Goal: Task Accomplishment & Management: Complete application form

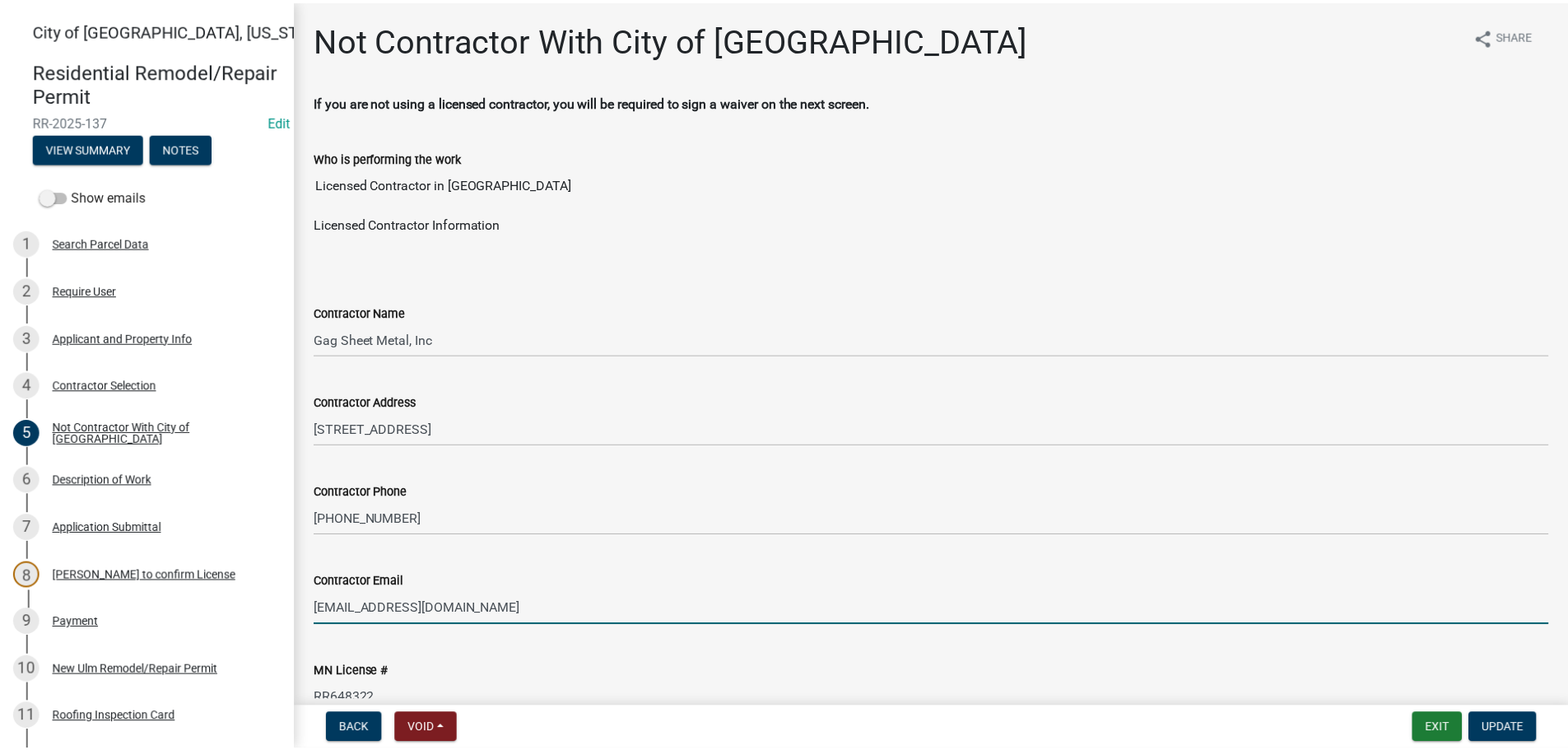
scroll to position [92, 0]
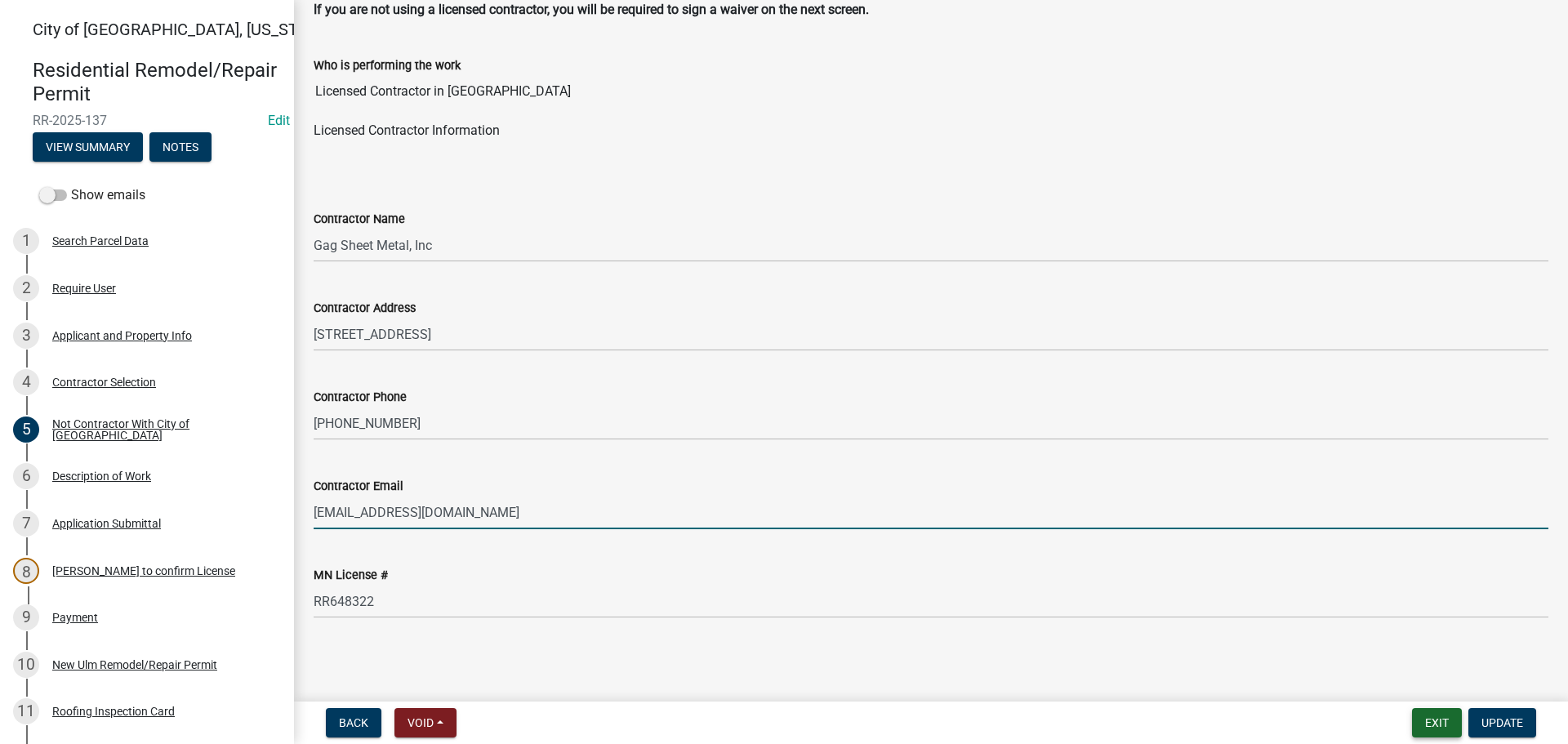
click at [1434, 725] on button "Exit" at bounding box center [1437, 723] width 50 height 30
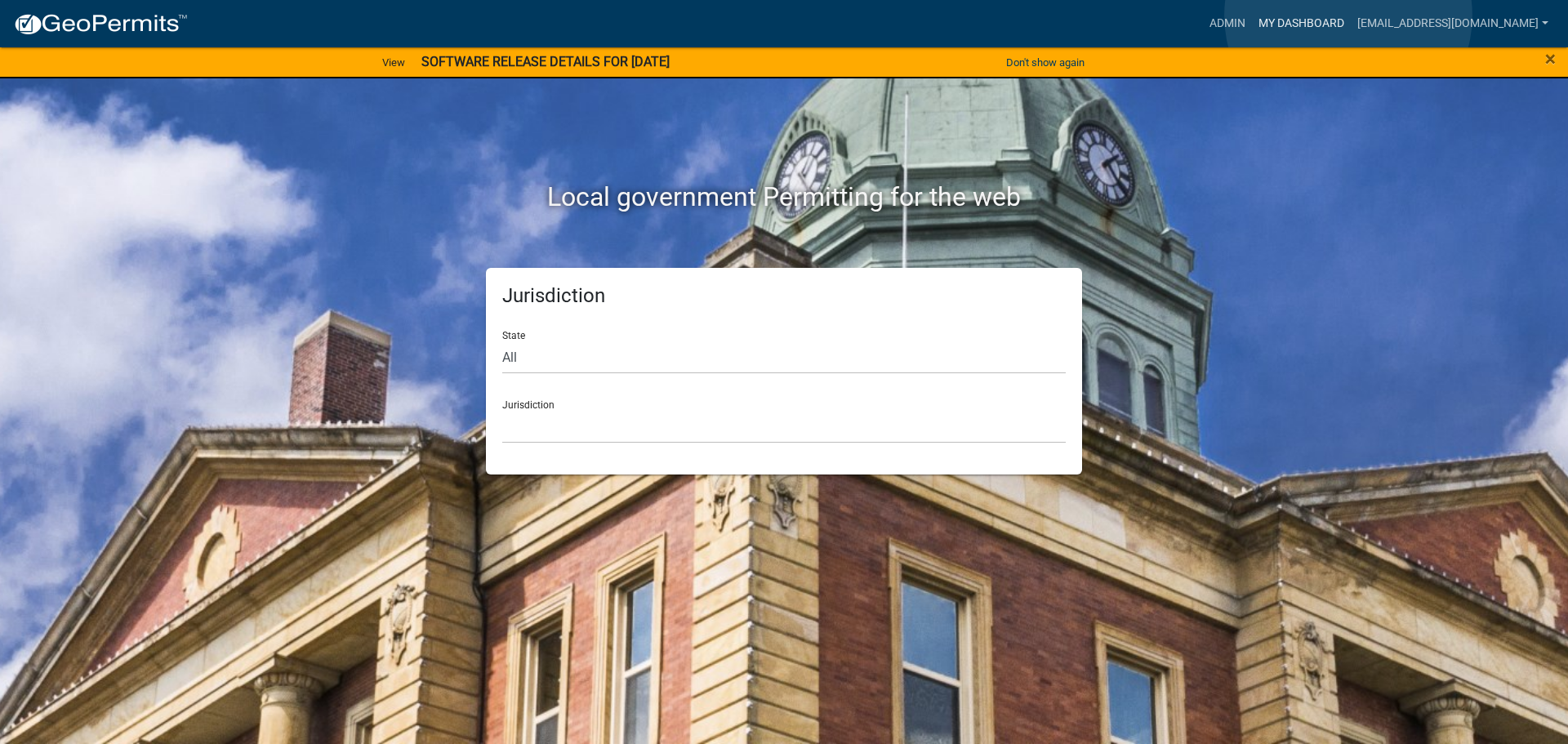
click at [1348, 16] on link "My Dashboard" at bounding box center [1302, 24] width 99 height 31
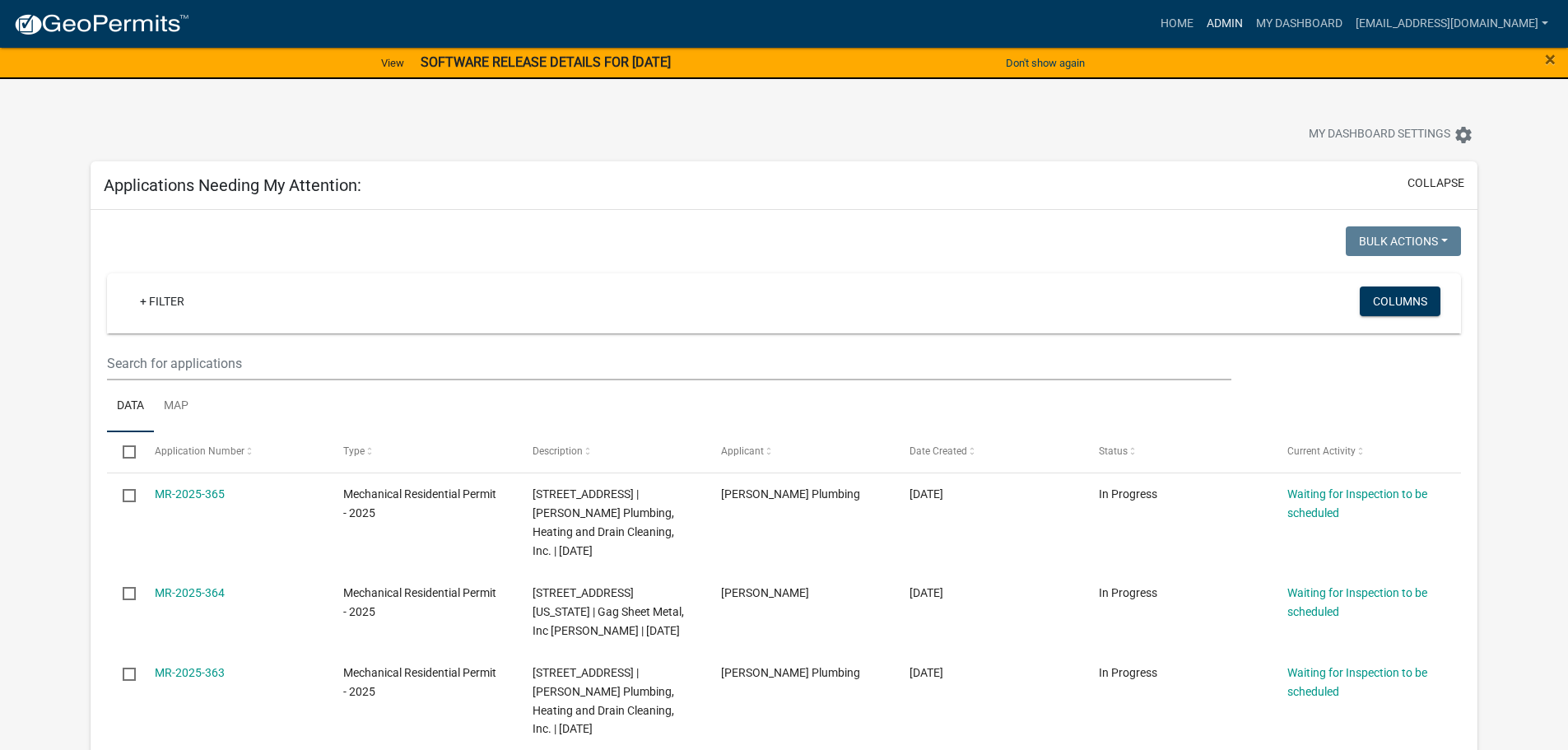
click at [1249, 19] on link "Admin" at bounding box center [1224, 24] width 49 height 32
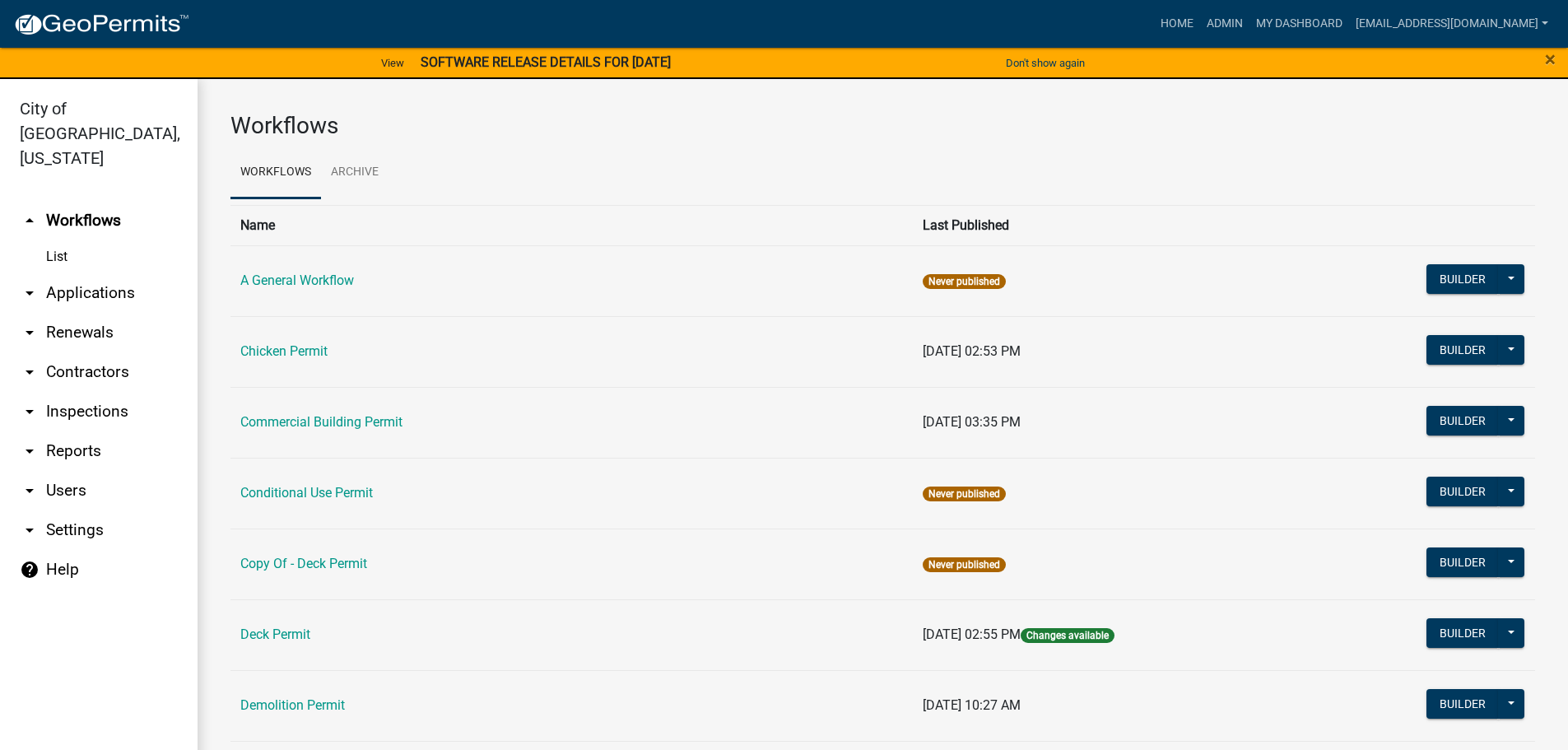
click at [56, 273] on link "arrow_drop_down Applications" at bounding box center [98, 292] width 197 height 39
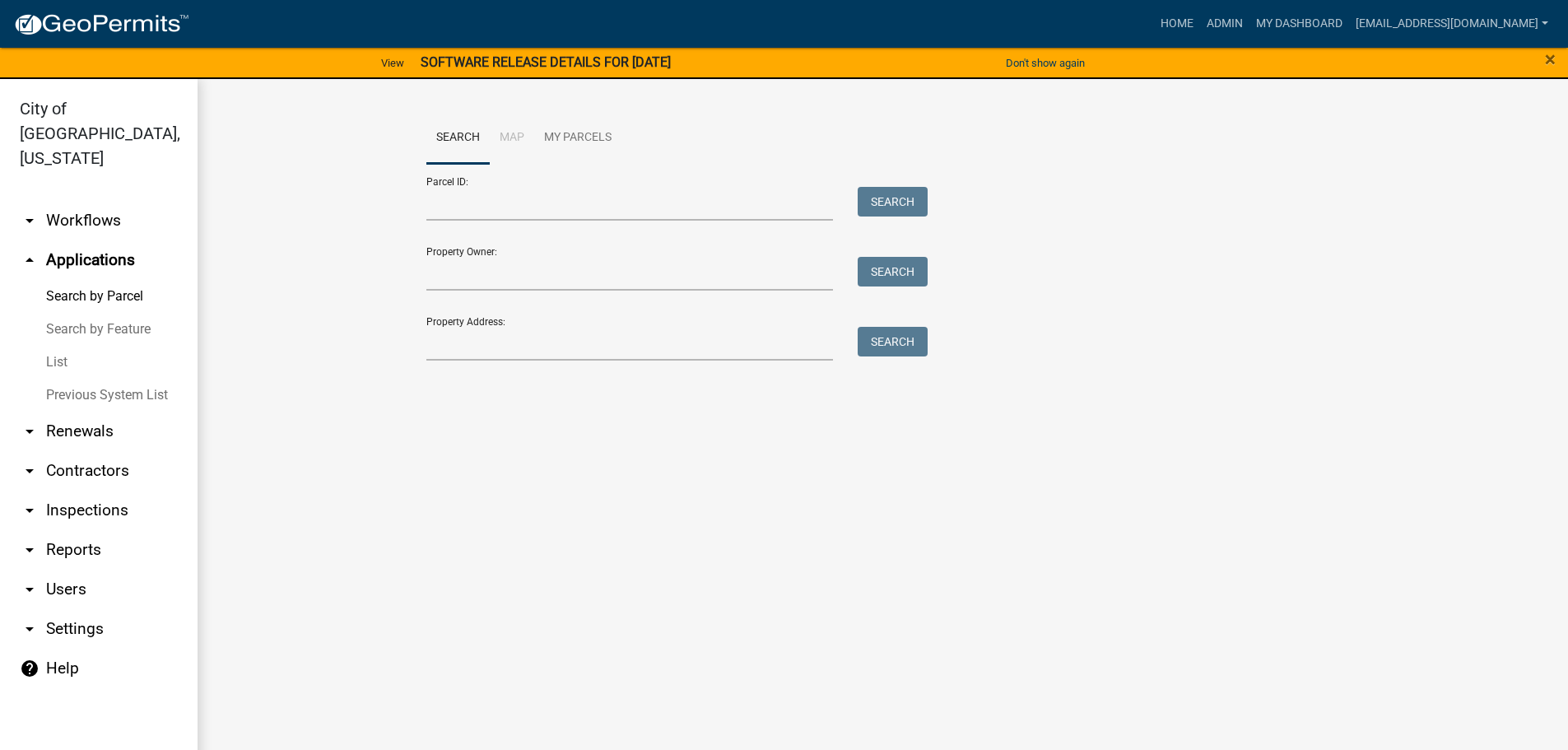
click at [477, 364] on div "Search Map My Parcels Parcel ID: Search Property Owner: Search Property Address…" at bounding box center [882, 243] width 938 height 263
click at [476, 356] on input "Property Address:" at bounding box center [629, 344] width 407 height 34
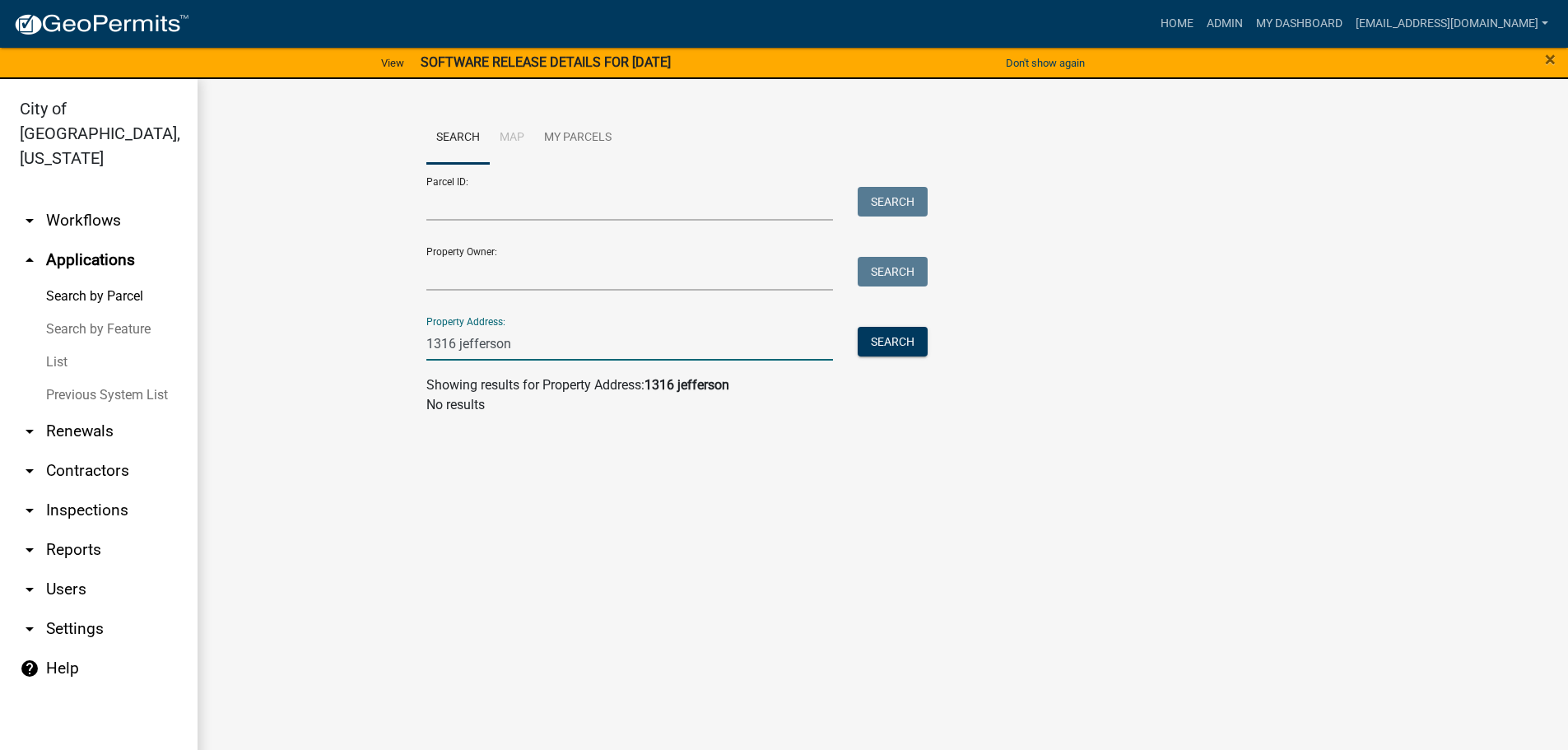
drag, startPoint x: 499, startPoint y: 350, endPoint x: 458, endPoint y: 348, distance: 41.0
click at [458, 348] on input "1316 jefferson" at bounding box center [629, 344] width 407 height 34
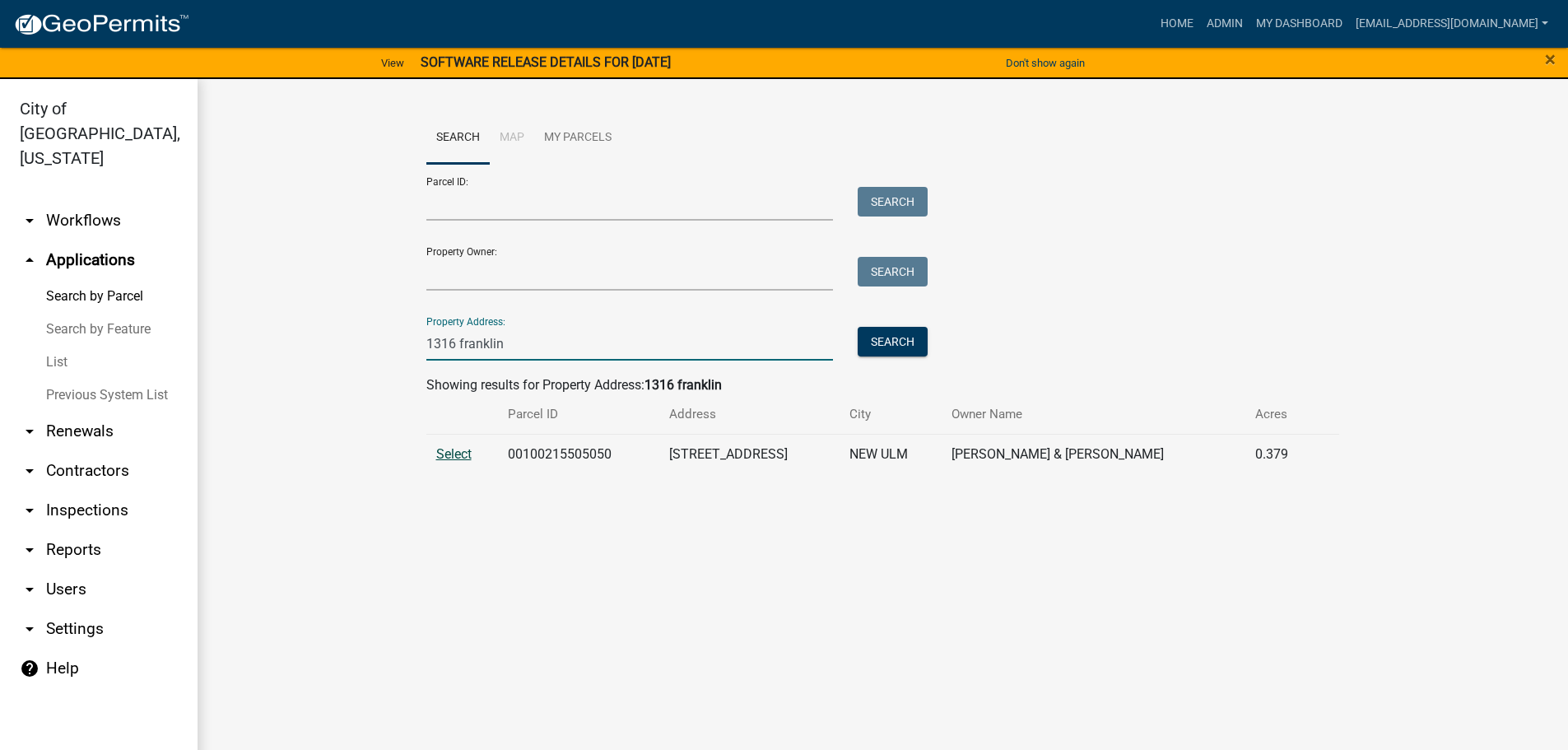
type input "1316 franklin"
click at [465, 456] on span "Select" at bounding box center [454, 454] width 36 height 16
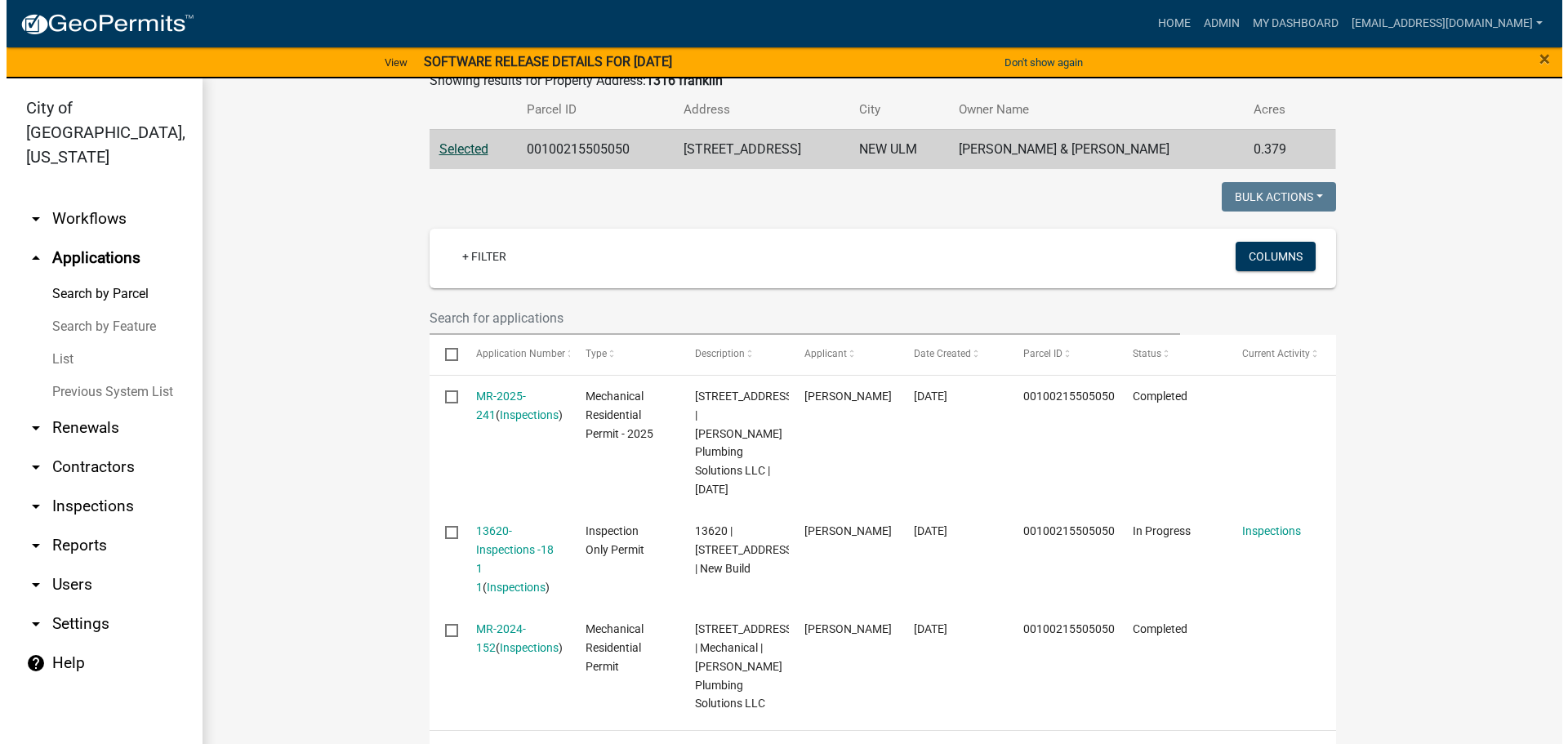
scroll to position [326, 0]
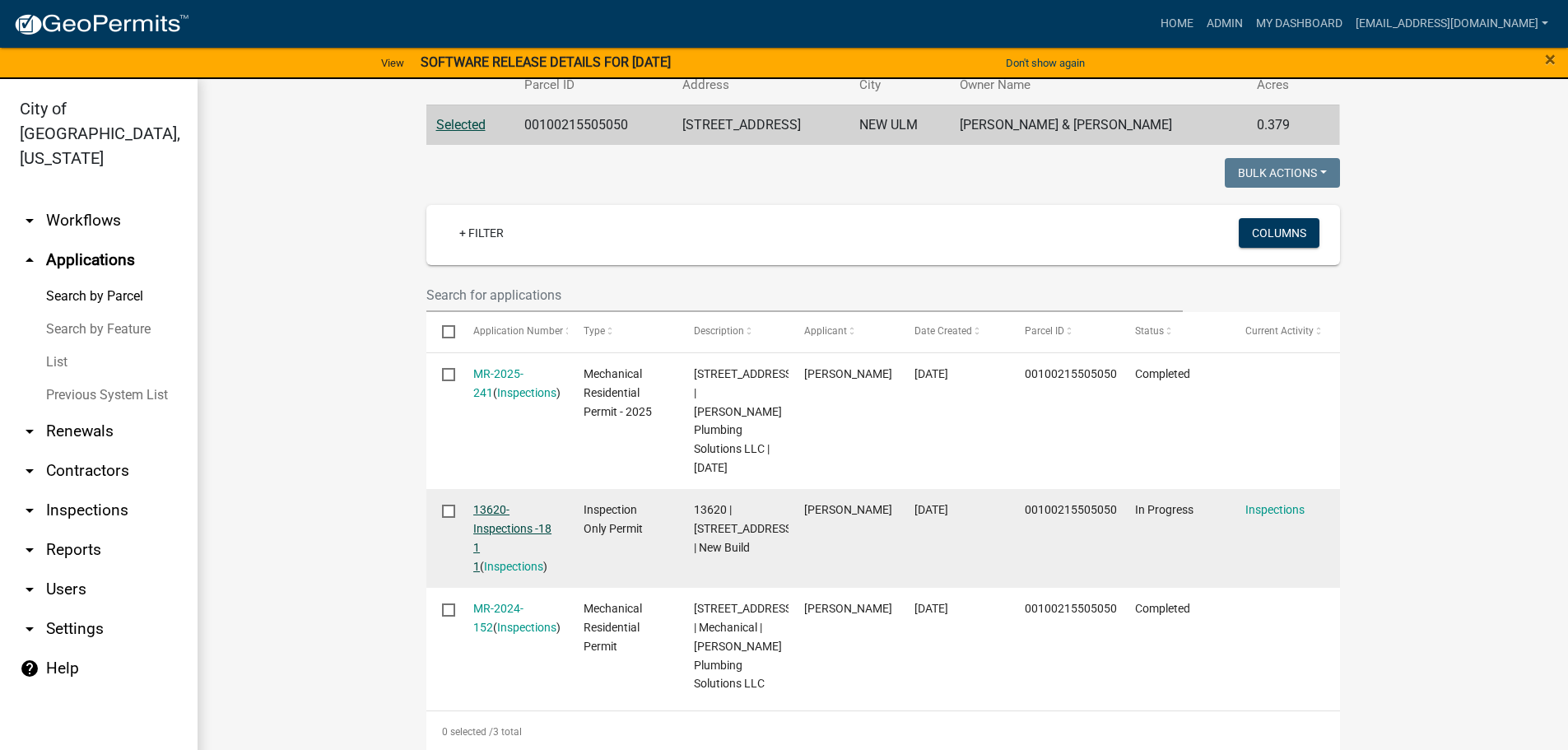
click at [515, 530] on link "13620-Inspections -18 1 1" at bounding box center [513, 537] width 78 height 69
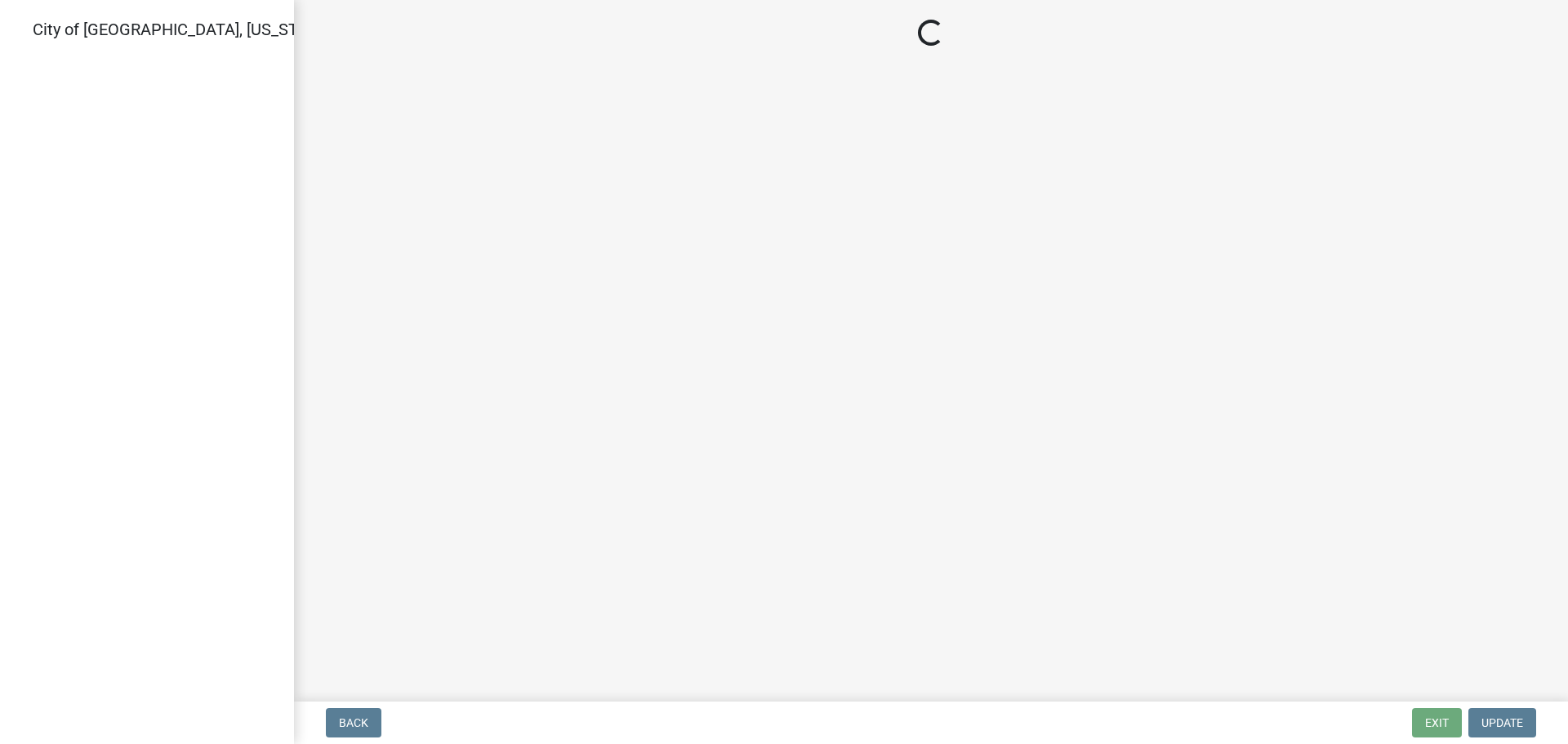
select select "805d55ac-e238-4e04-8f8e-acc067f36c3e"
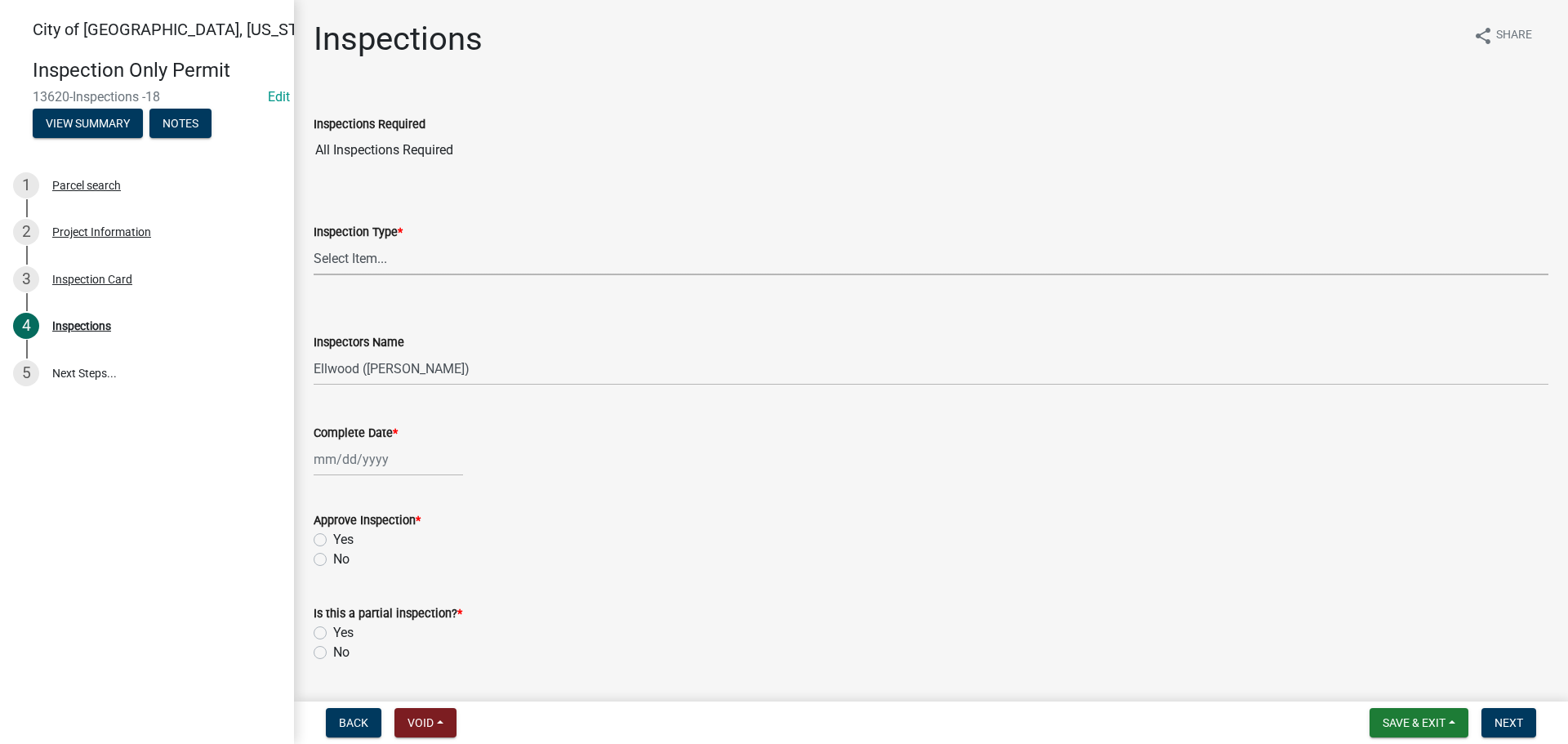
click at [378, 258] on select "Select Item... All Inspections Required 200 # 2Hr Hydro Test Meters (all) Attic…" at bounding box center [931, 258] width 1235 height 34
click at [314, 242] on select "Select Item... All Inspections Required 200 # 2Hr Hydro Test Meters (all) Attic…" at bounding box center [931, 258] width 1235 height 34
select select "96145e97-ca93-45ba-9038-e18929e86128"
click at [356, 369] on select "Select Item... Ellwood (Ellwood Zabel) mikep@newulmmn.gov (Mike Pautzke)" at bounding box center [931, 368] width 1235 height 34
select select "cd72df13-1819-4c17-818e-bd68a66556fb"
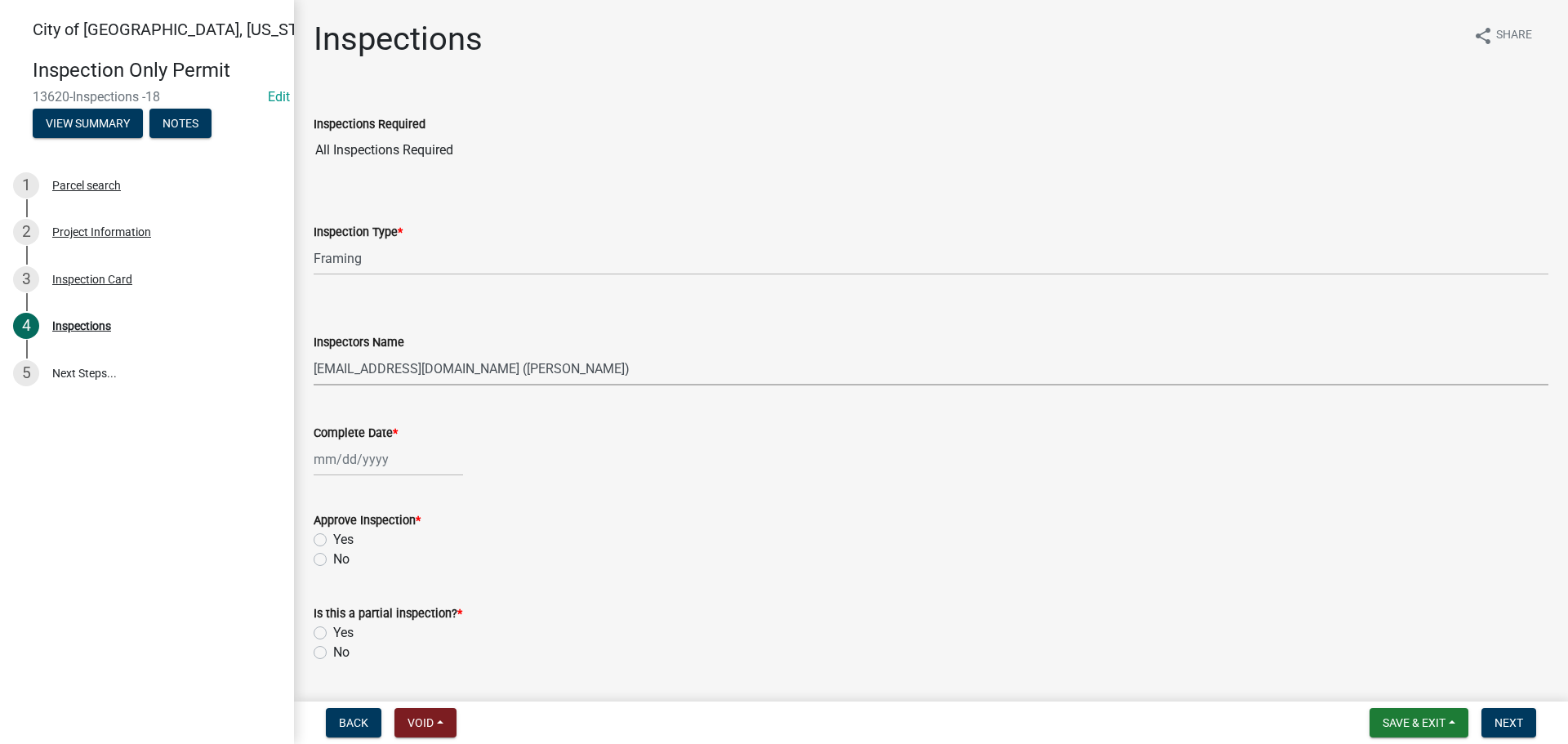
click at [314, 352] on select "Select Item... Ellwood (Ellwood Zabel) mikep@newulmmn.gov (Mike Pautzke)" at bounding box center [931, 368] width 1235 height 34
click at [362, 452] on div at bounding box center [388, 459] width 150 height 34
select select "10"
select select "2025"
click at [354, 569] on div "7" at bounding box center [356, 572] width 26 height 26
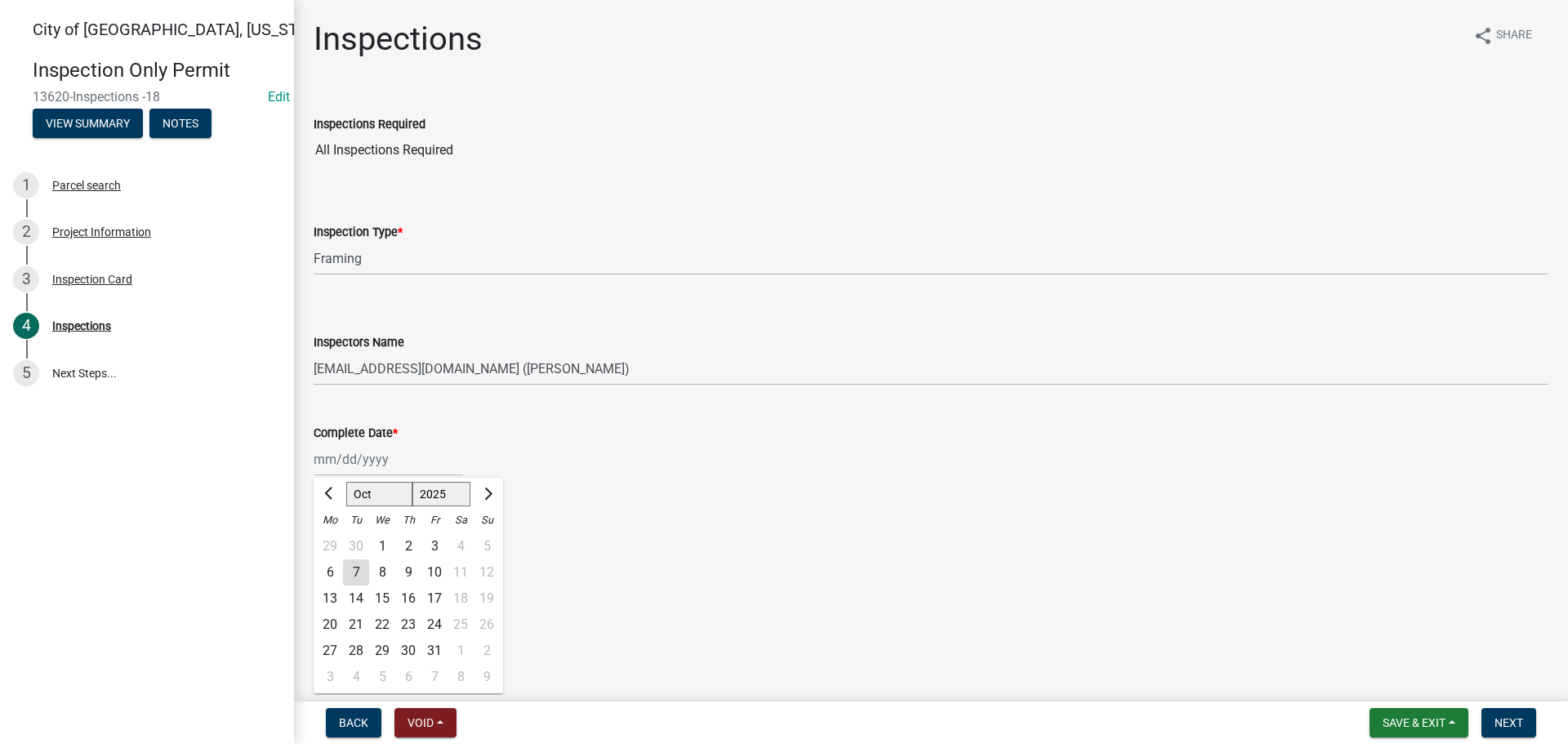
type input "[DATE]"
click at [333, 541] on label "Yes" at bounding box center [343, 540] width 21 height 20
click at [333, 541] on input "Yes" at bounding box center [338, 535] width 11 height 11
radio input "true"
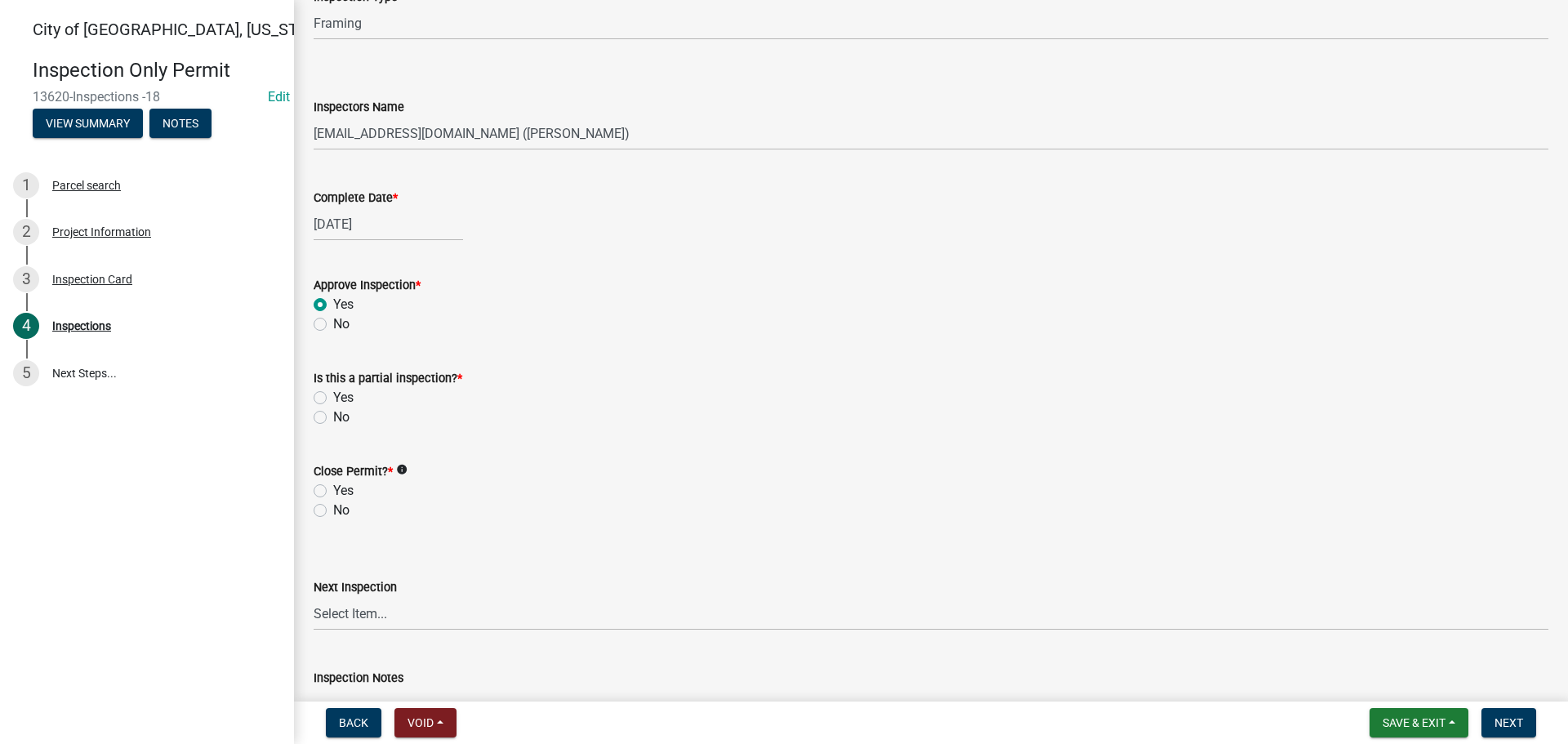
scroll to position [245, 0]
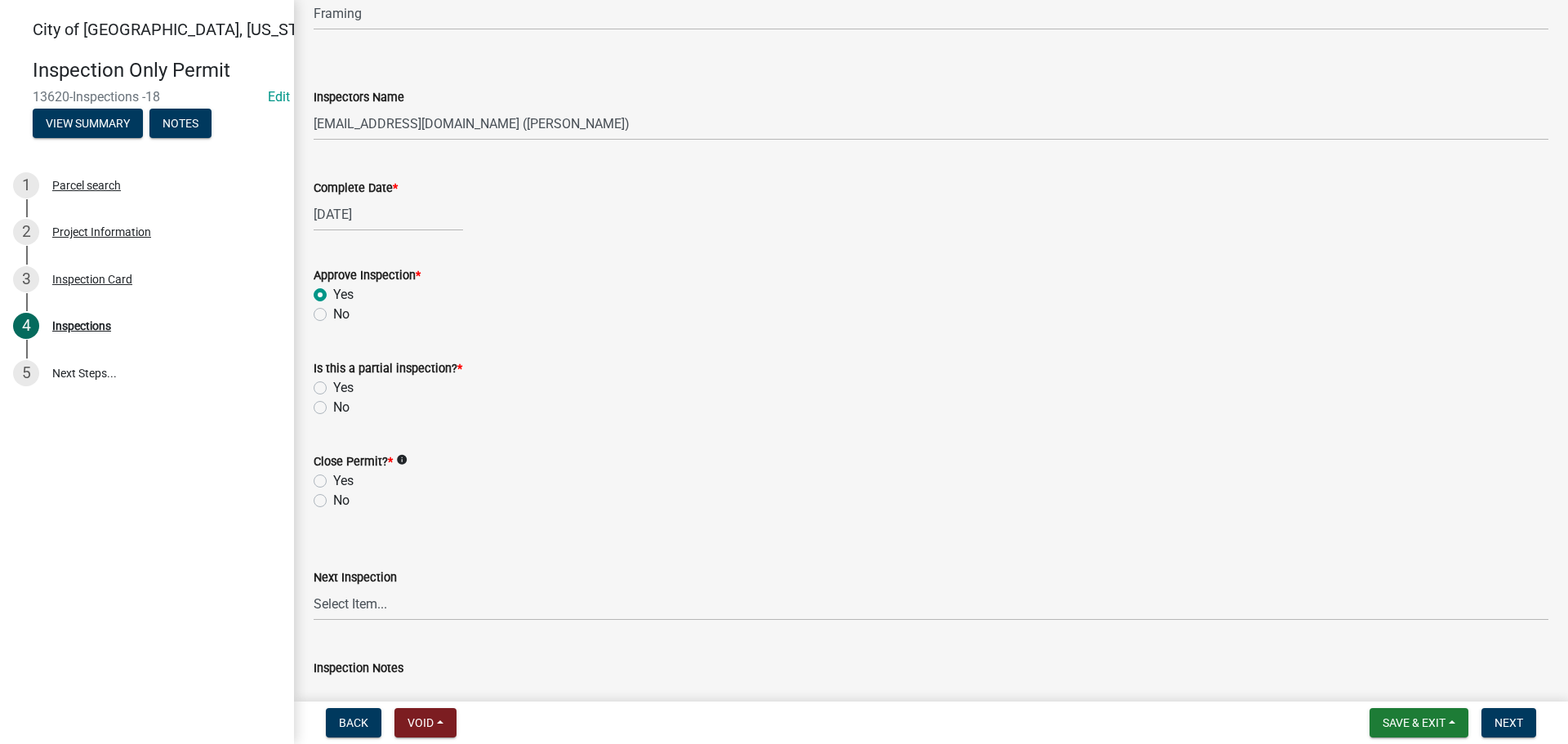
click at [333, 407] on label "No" at bounding box center [341, 408] width 17 height 20
click at [333, 407] on input "No" at bounding box center [338, 403] width 11 height 11
radio input "true"
click at [333, 477] on label "Yes" at bounding box center [343, 481] width 21 height 20
click at [333, 477] on input "Yes" at bounding box center [338, 476] width 11 height 11
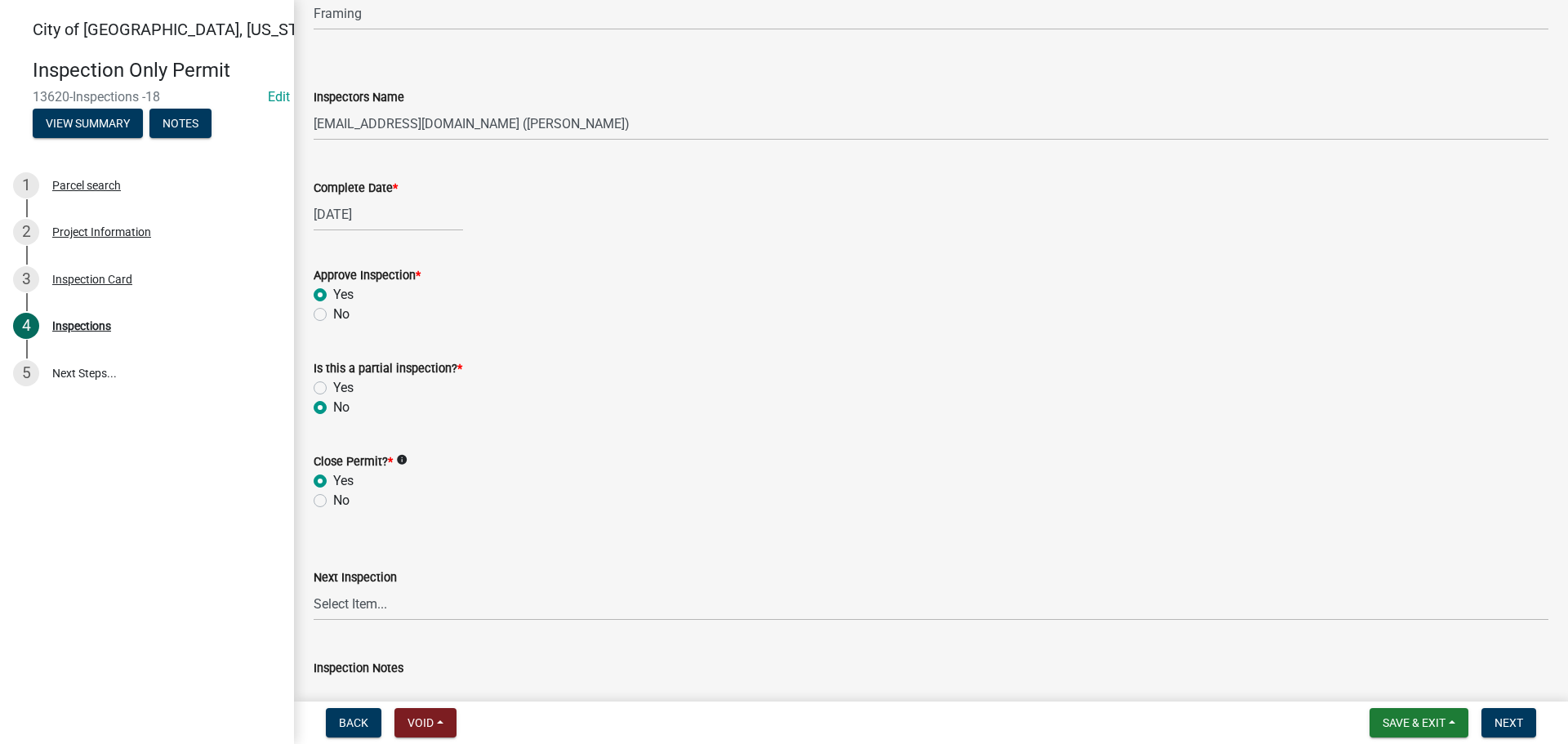
radio input "true"
click at [333, 498] on label "No" at bounding box center [341, 500] width 17 height 20
click at [333, 498] on input "No" at bounding box center [338, 495] width 11 height 11
radio input "true"
click at [1522, 727] on span "Next" at bounding box center [1509, 723] width 29 height 13
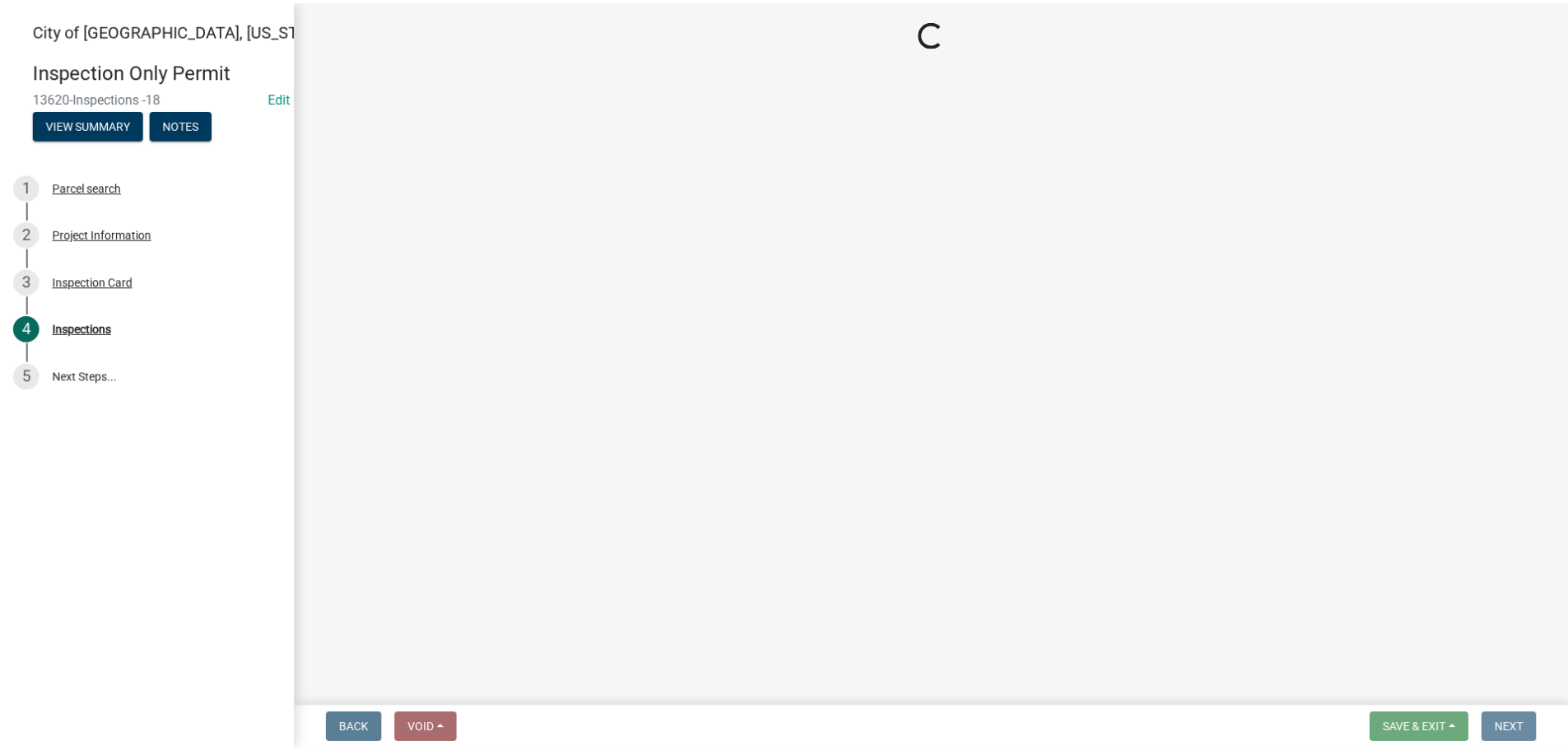
scroll to position [0, 0]
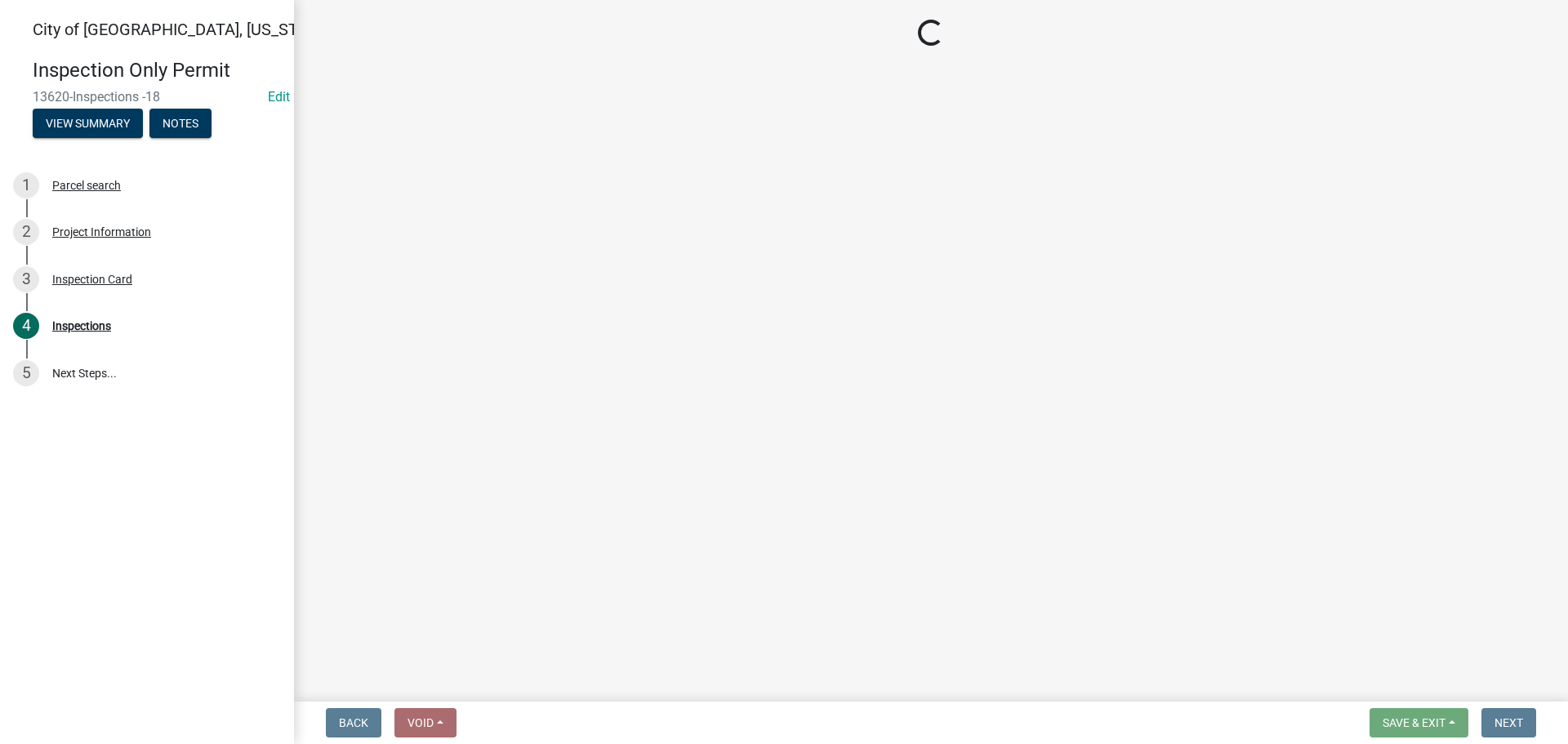
select select "805d55ac-e238-4e04-8f8e-acc067f36c3e"
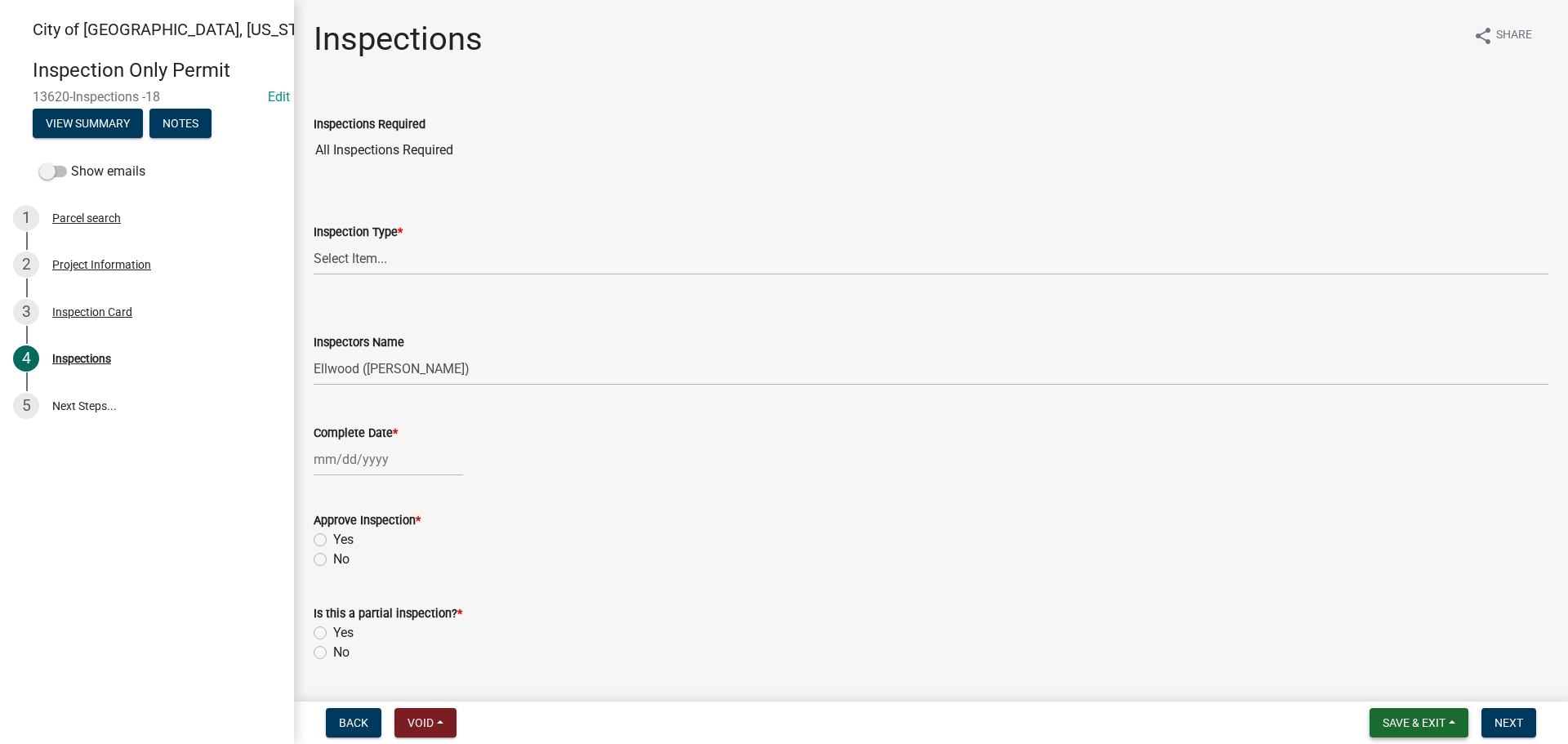
click at [1435, 734] on button "Save & Exit" at bounding box center [1419, 723] width 99 height 30
click at [1414, 688] on button "Save & Exit" at bounding box center [1404, 680] width 131 height 39
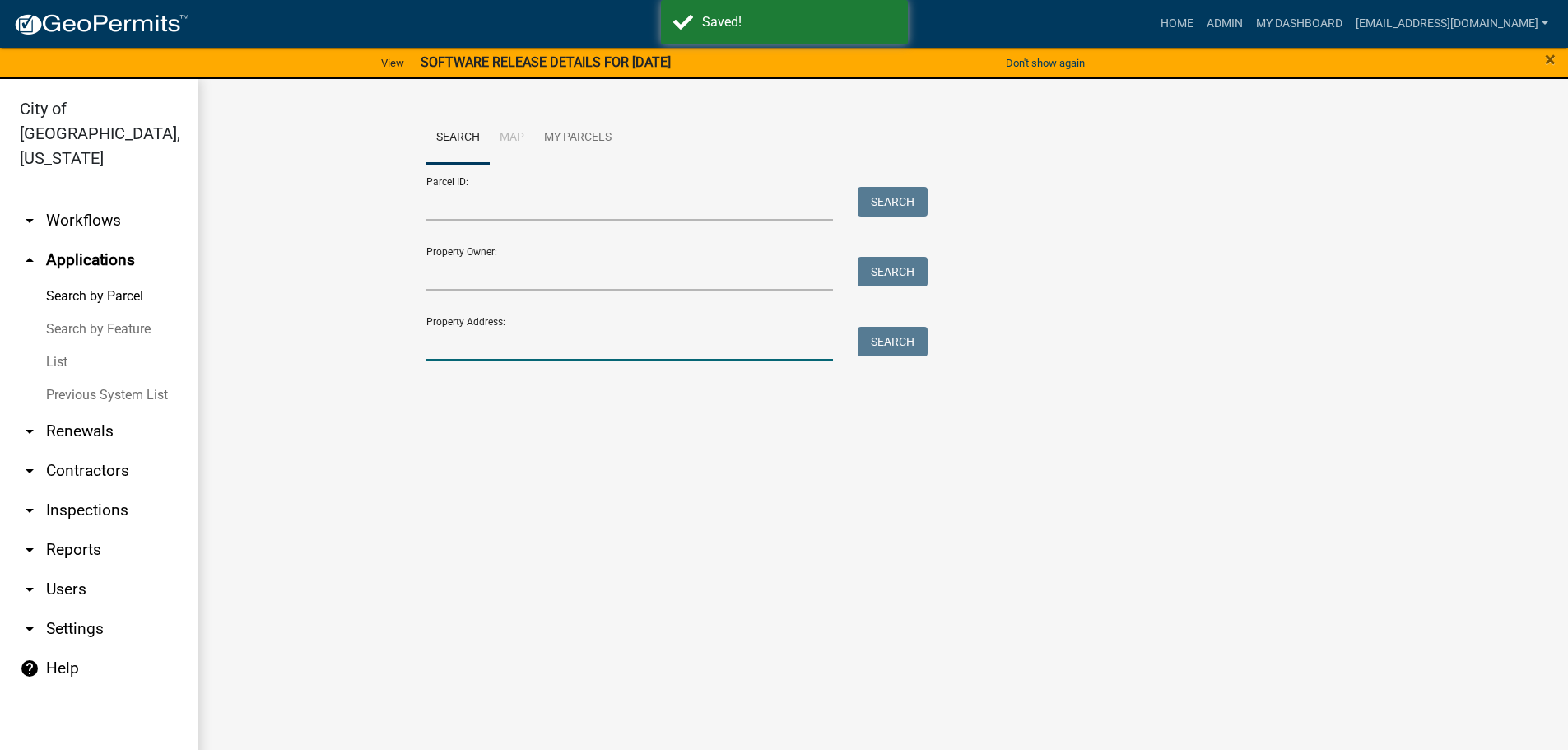
click at [479, 335] on input "Property Address:" at bounding box center [629, 344] width 407 height 34
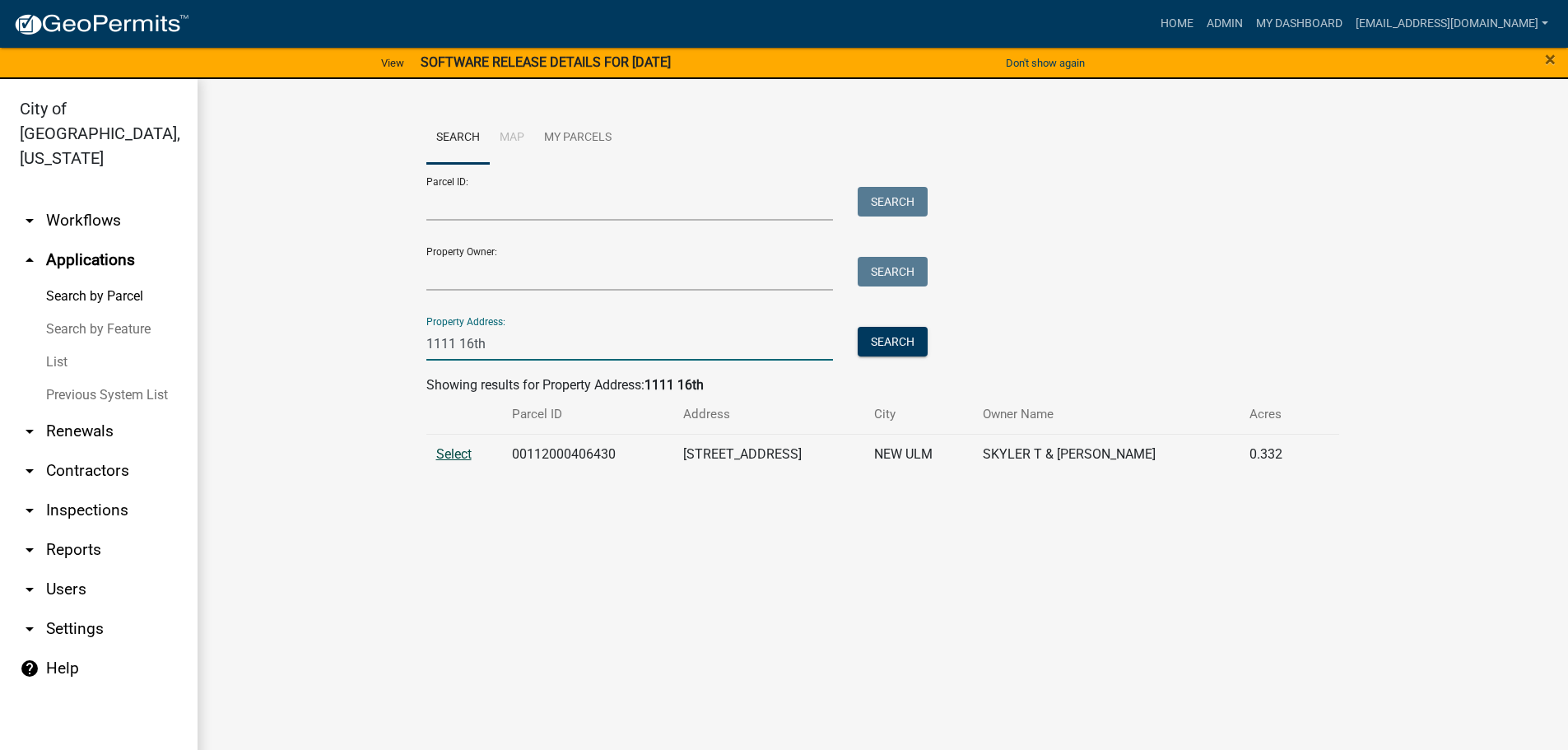
type input "1111 16th"
click at [455, 449] on span "Select" at bounding box center [454, 454] width 36 height 16
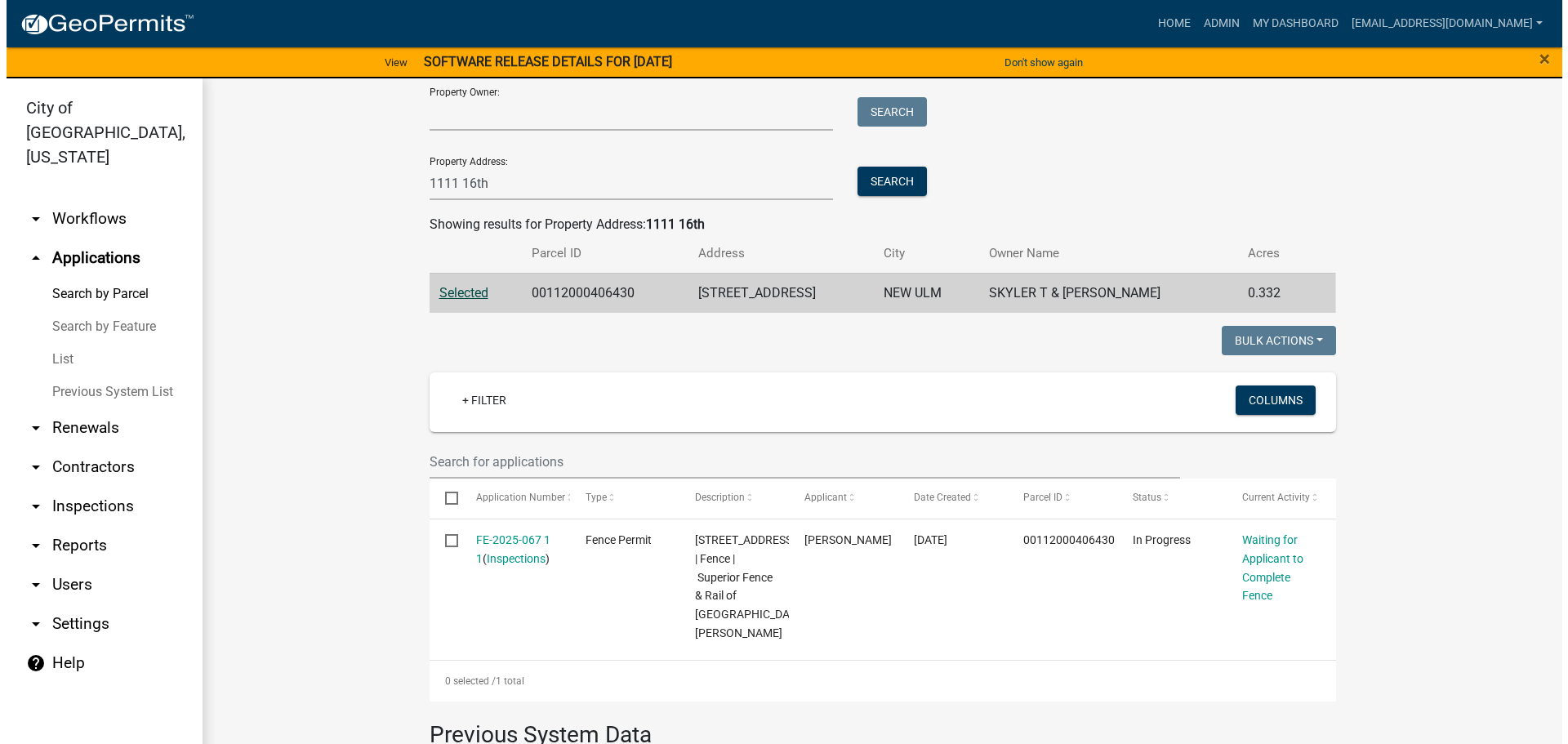
scroll to position [163, 0]
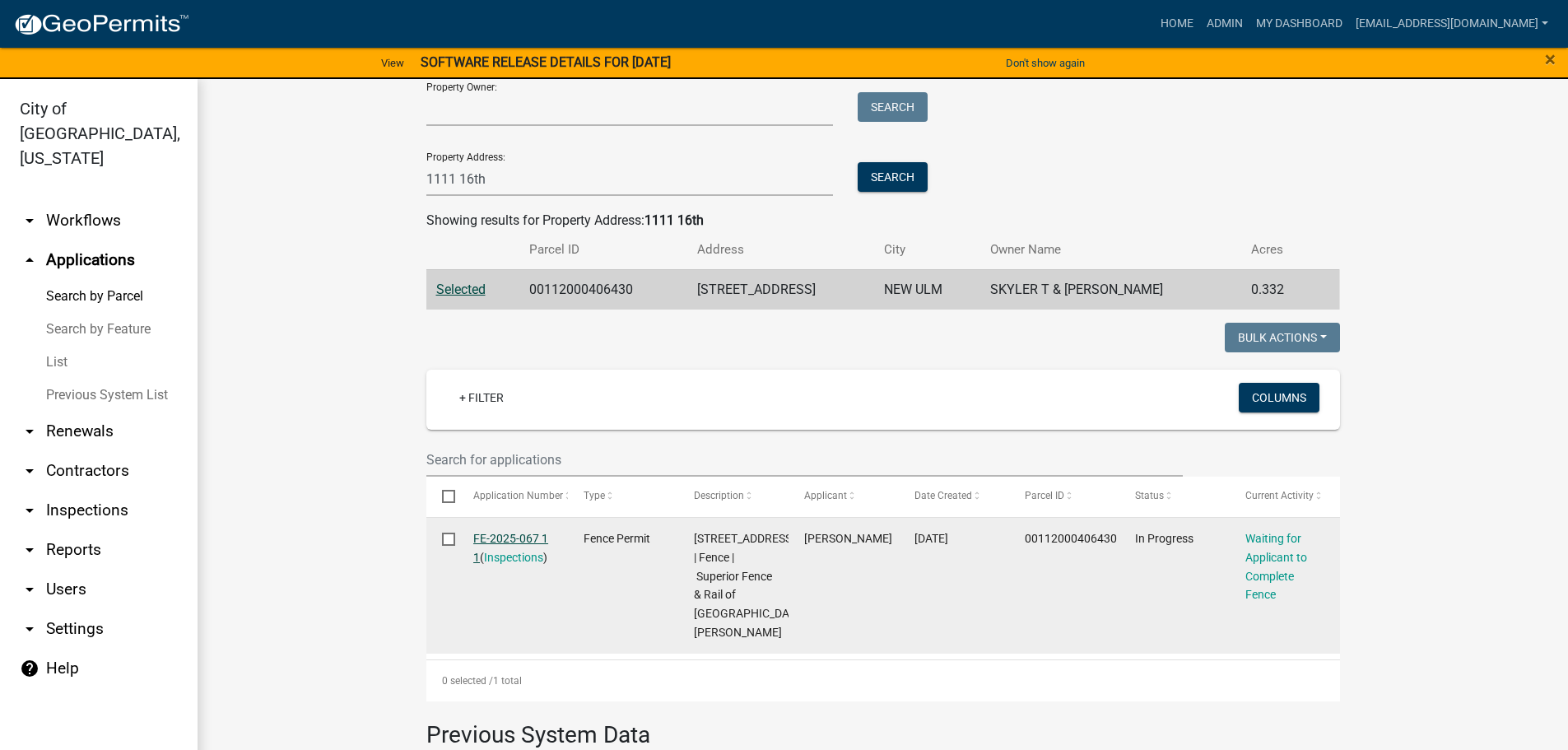
click at [495, 541] on link "FE-2025-067 1 1" at bounding box center [511, 548] width 75 height 32
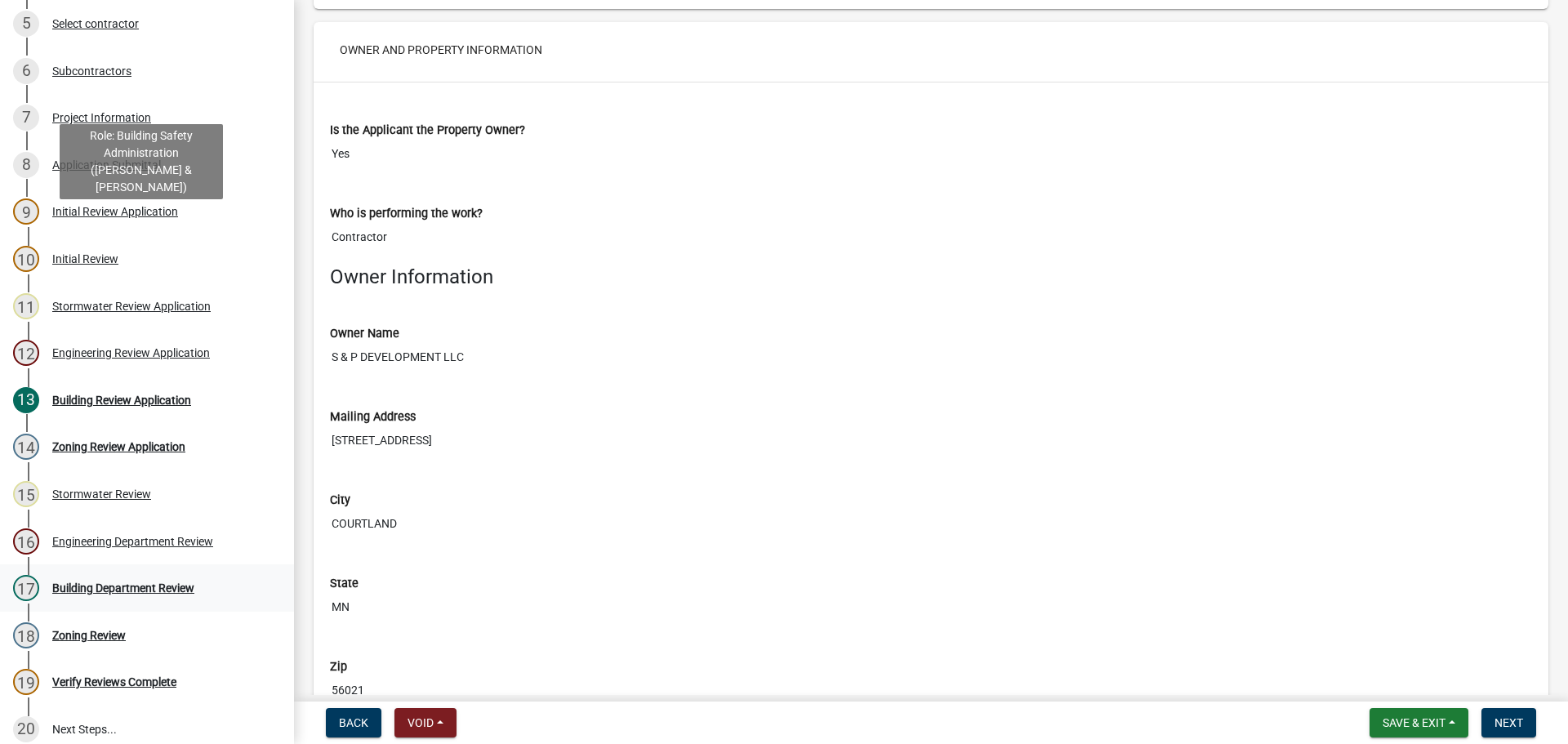
scroll to position [408, 0]
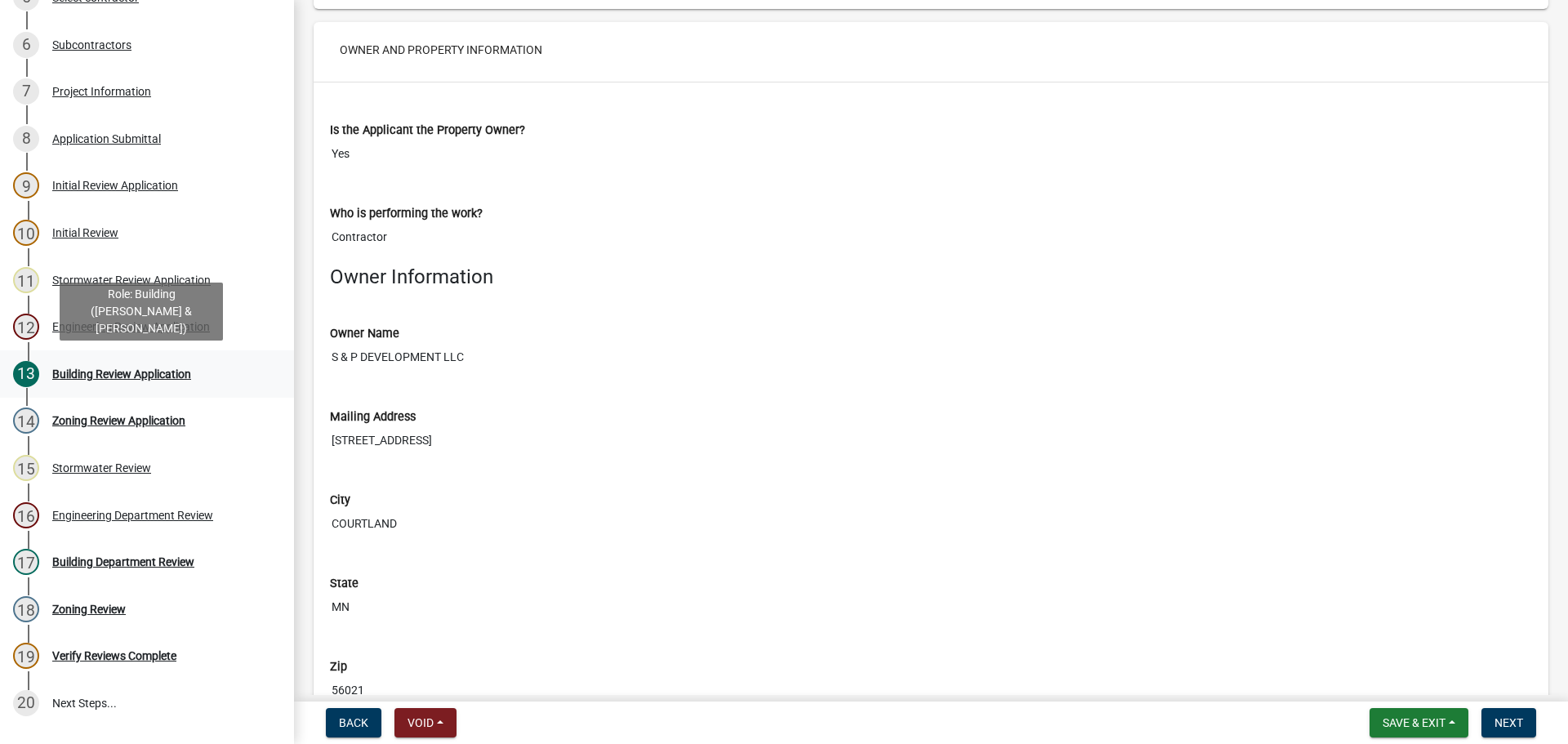
click at [122, 371] on div "Building Review Application" at bounding box center [121, 374] width 139 height 12
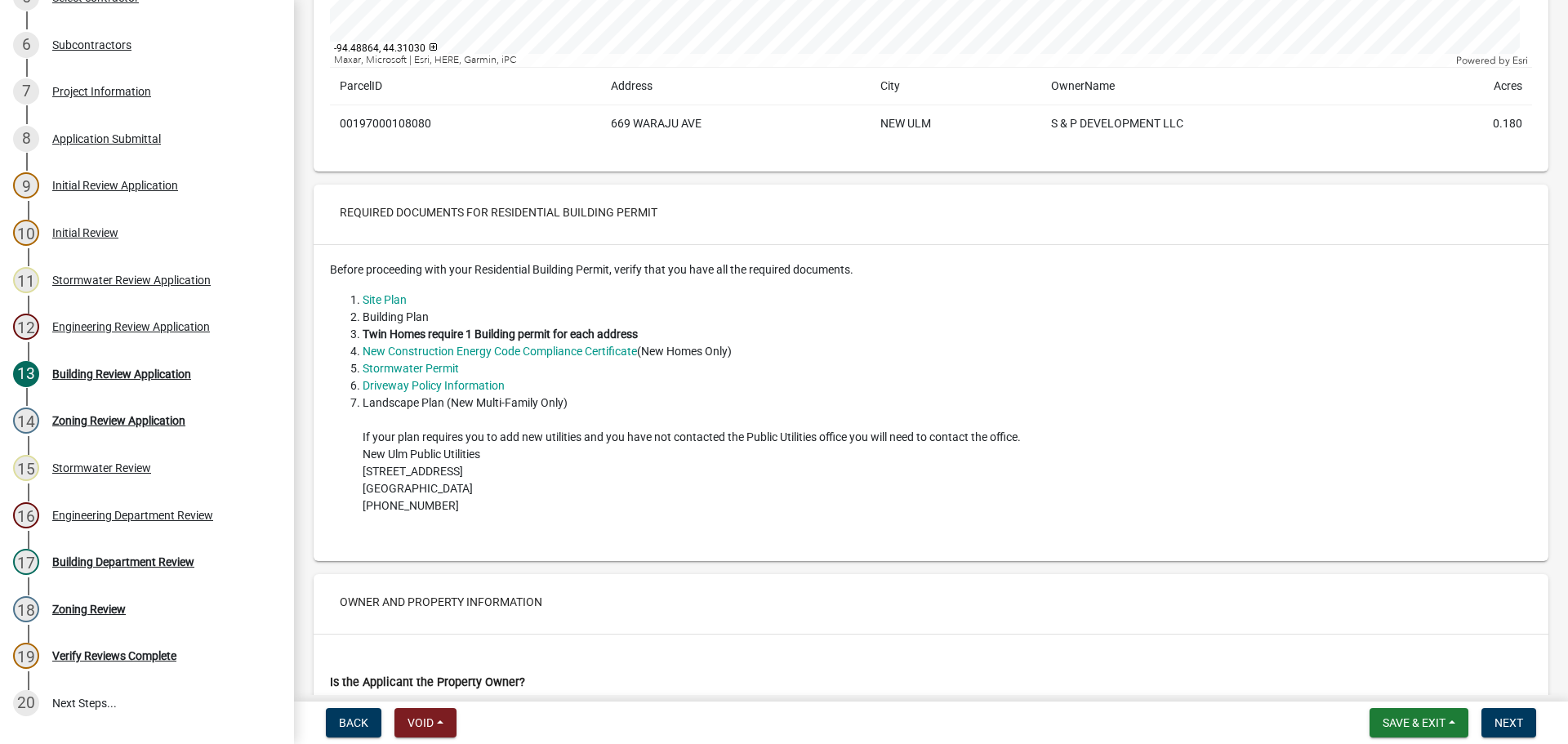
scroll to position [653, 0]
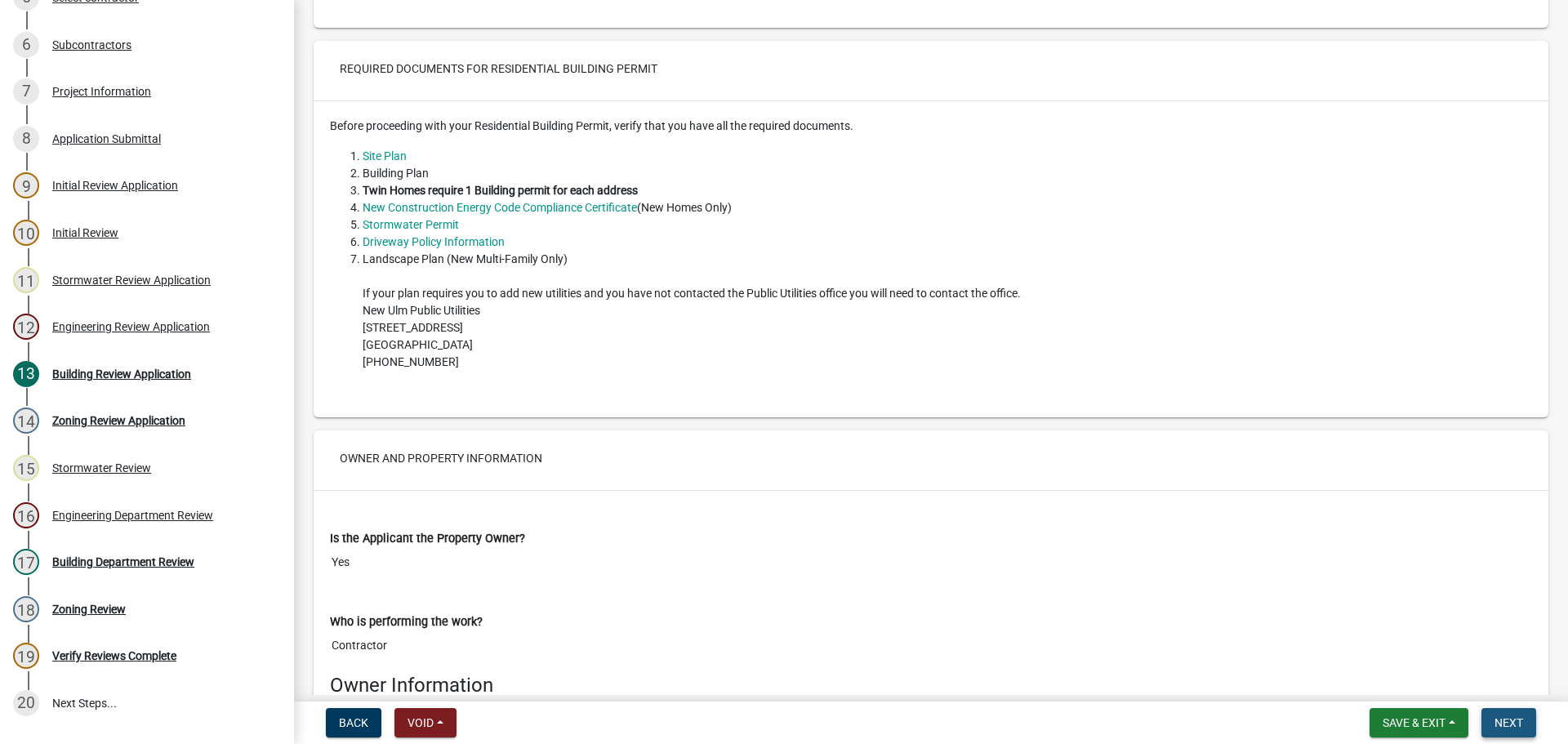
click at [1519, 731] on button "Next" at bounding box center [1509, 723] width 55 height 30
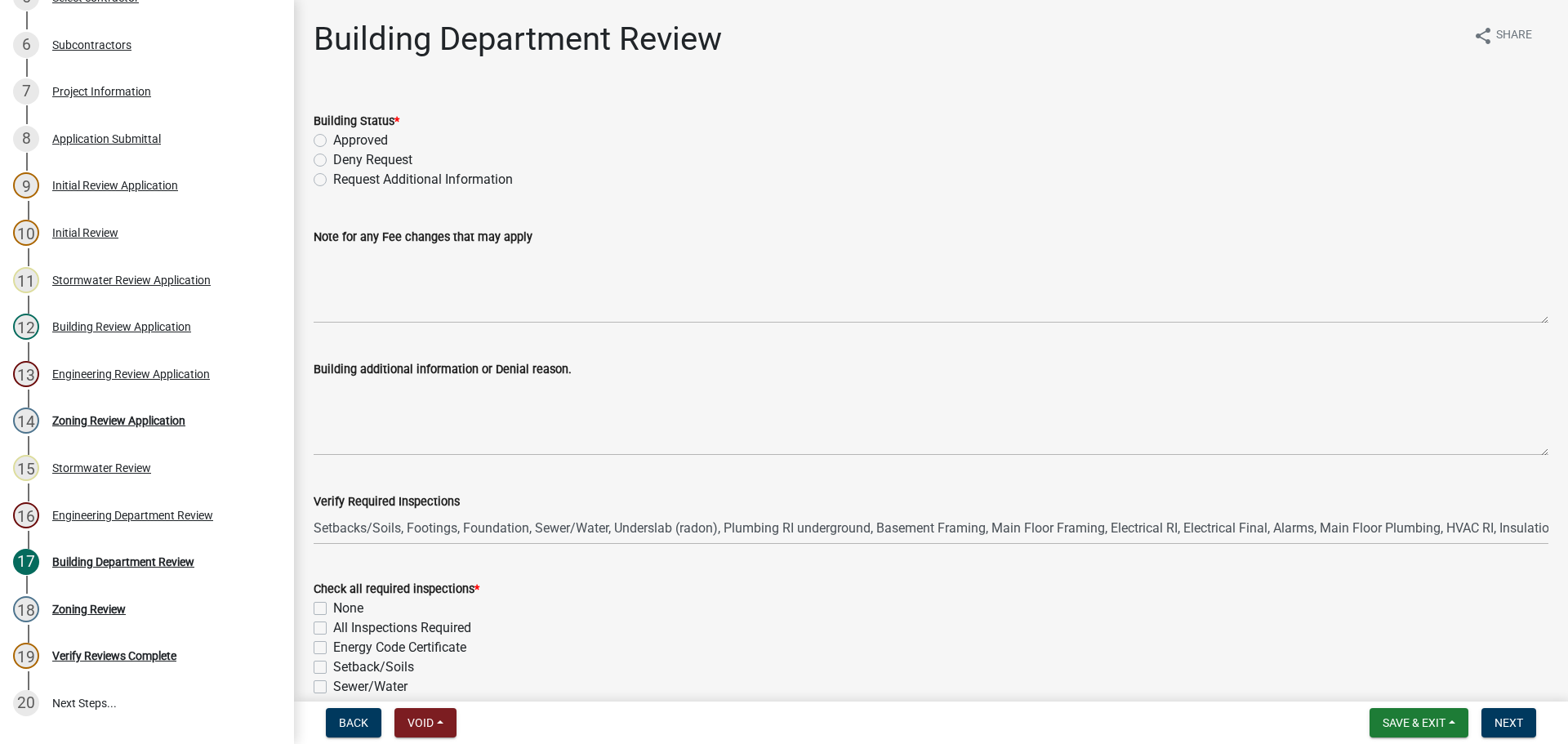
click at [333, 137] on label "Approved" at bounding box center [360, 140] width 55 height 20
click at [333, 137] on input "Approved" at bounding box center [338, 135] width 11 height 11
radio input "true"
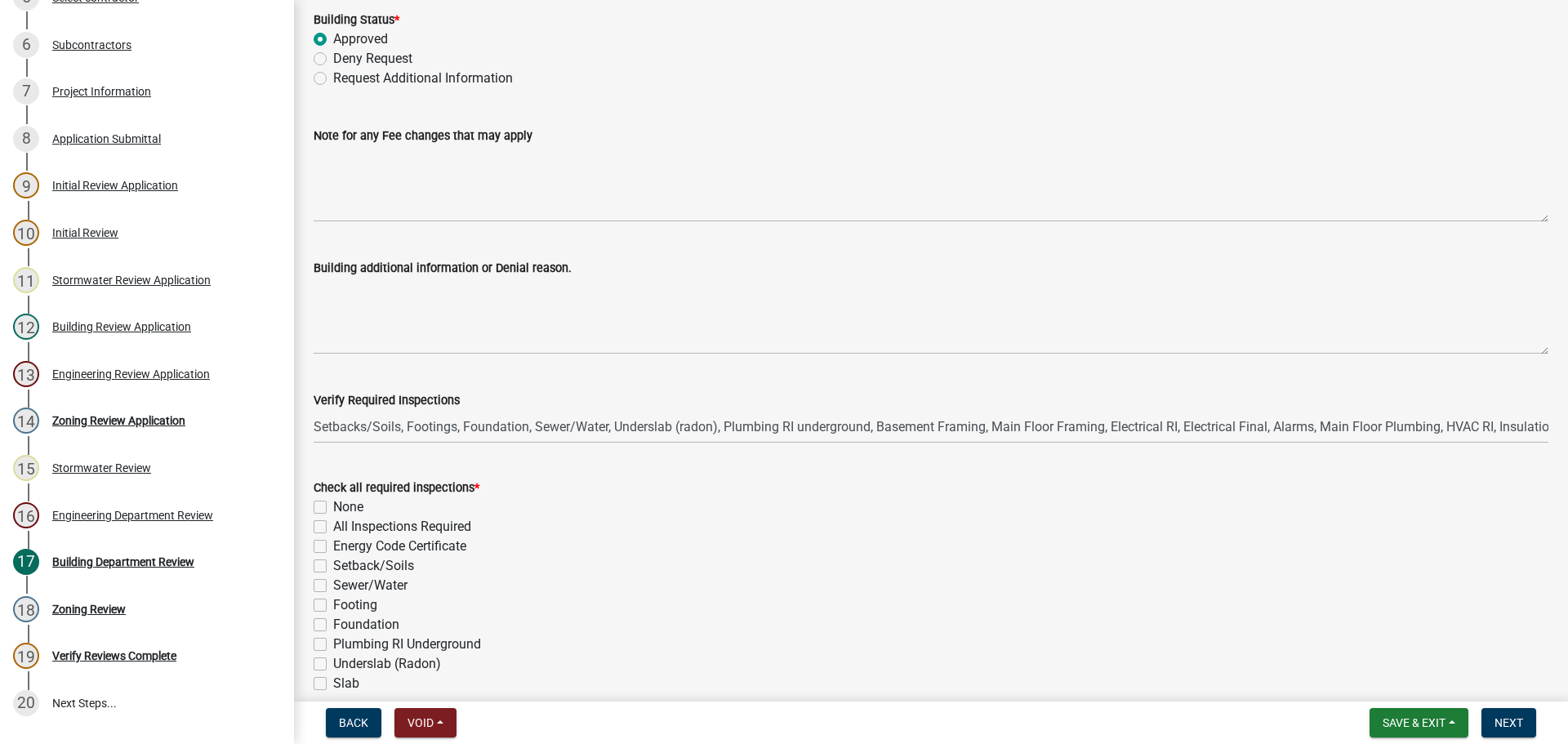
scroll to position [245, 0]
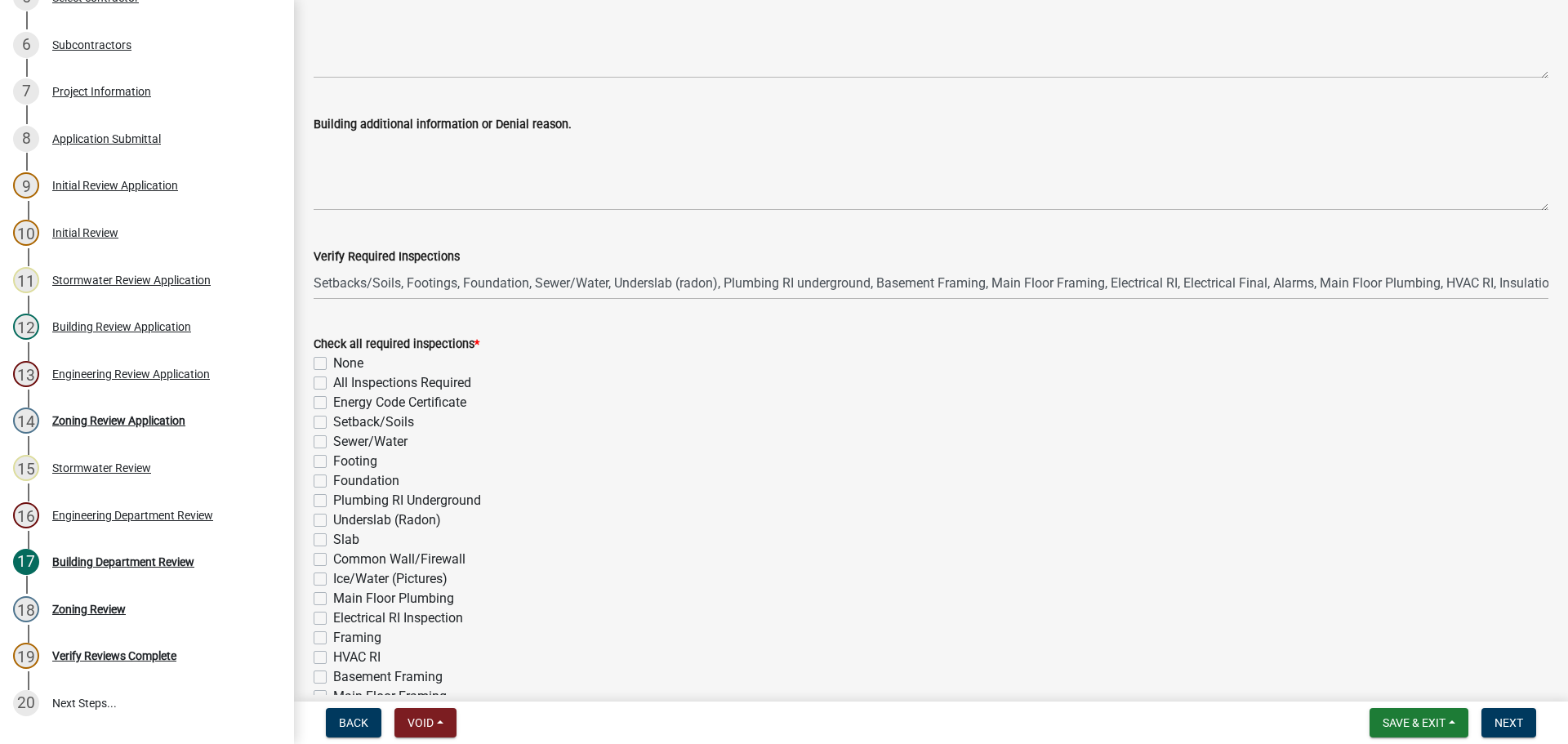
click at [333, 381] on label "All Inspections Required" at bounding box center [402, 383] width 138 height 20
click at [333, 381] on input "All Inspections Required" at bounding box center [338, 378] width 11 height 11
checkbox input "true"
checkbox input "false"
checkbox input "true"
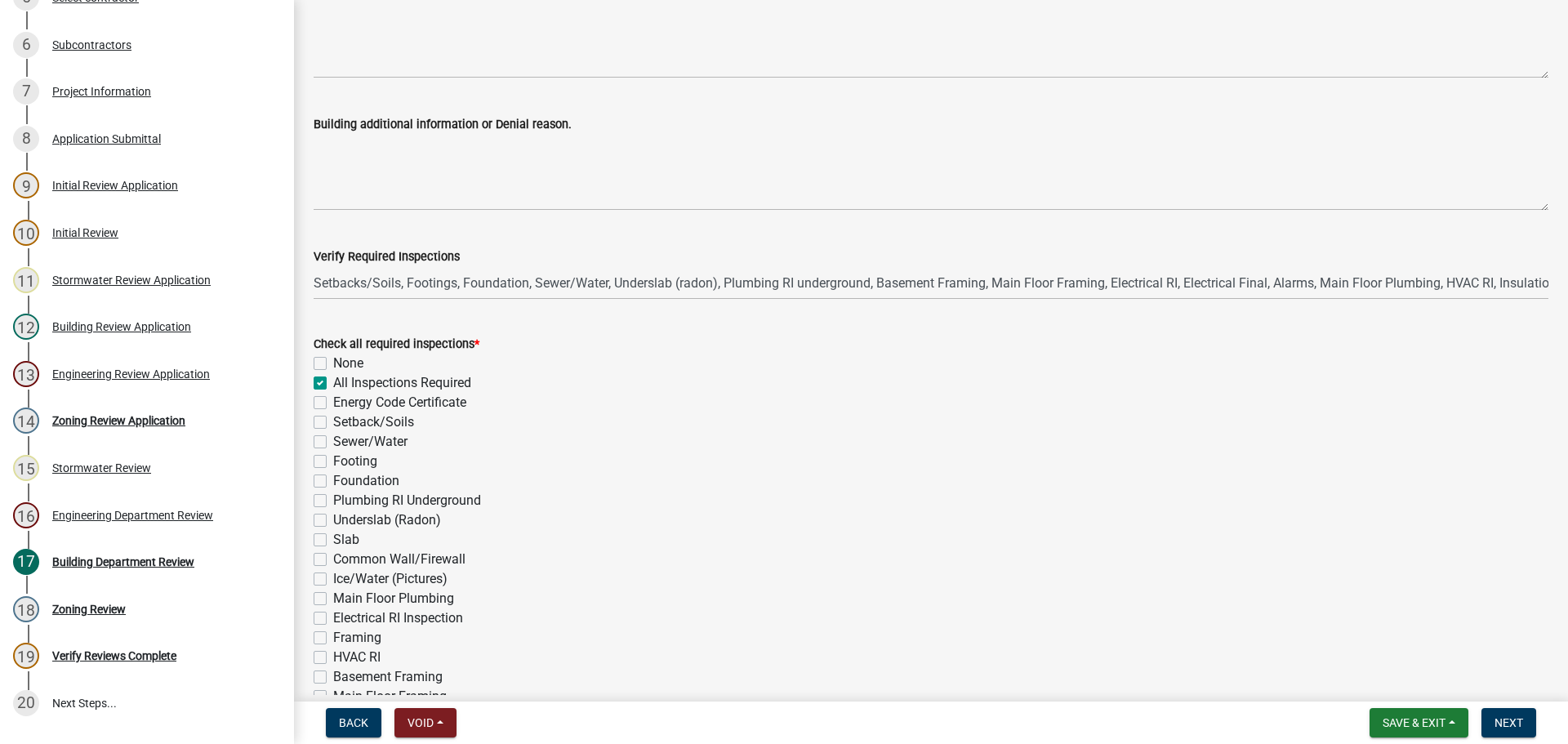
checkbox input "false"
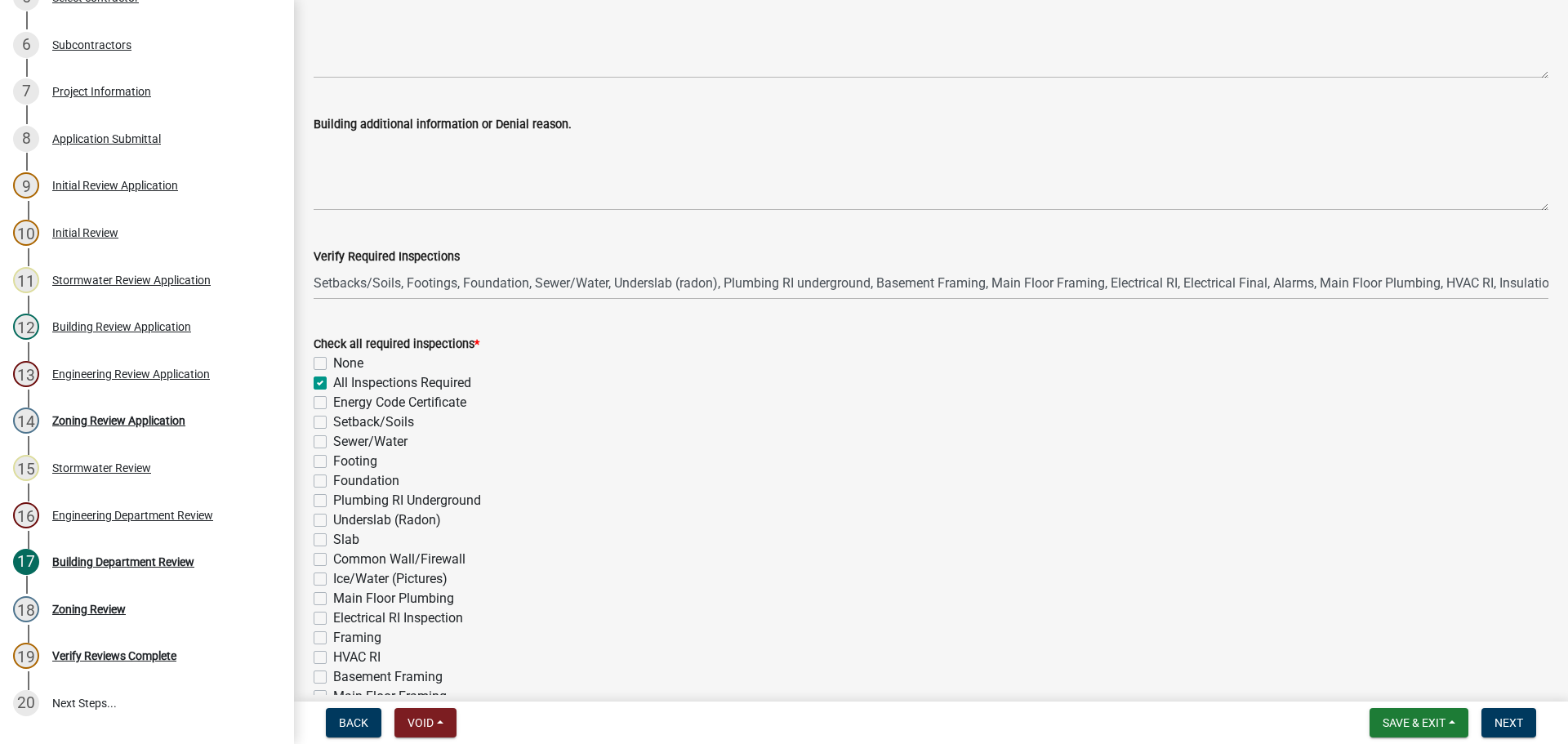
checkbox input "false"
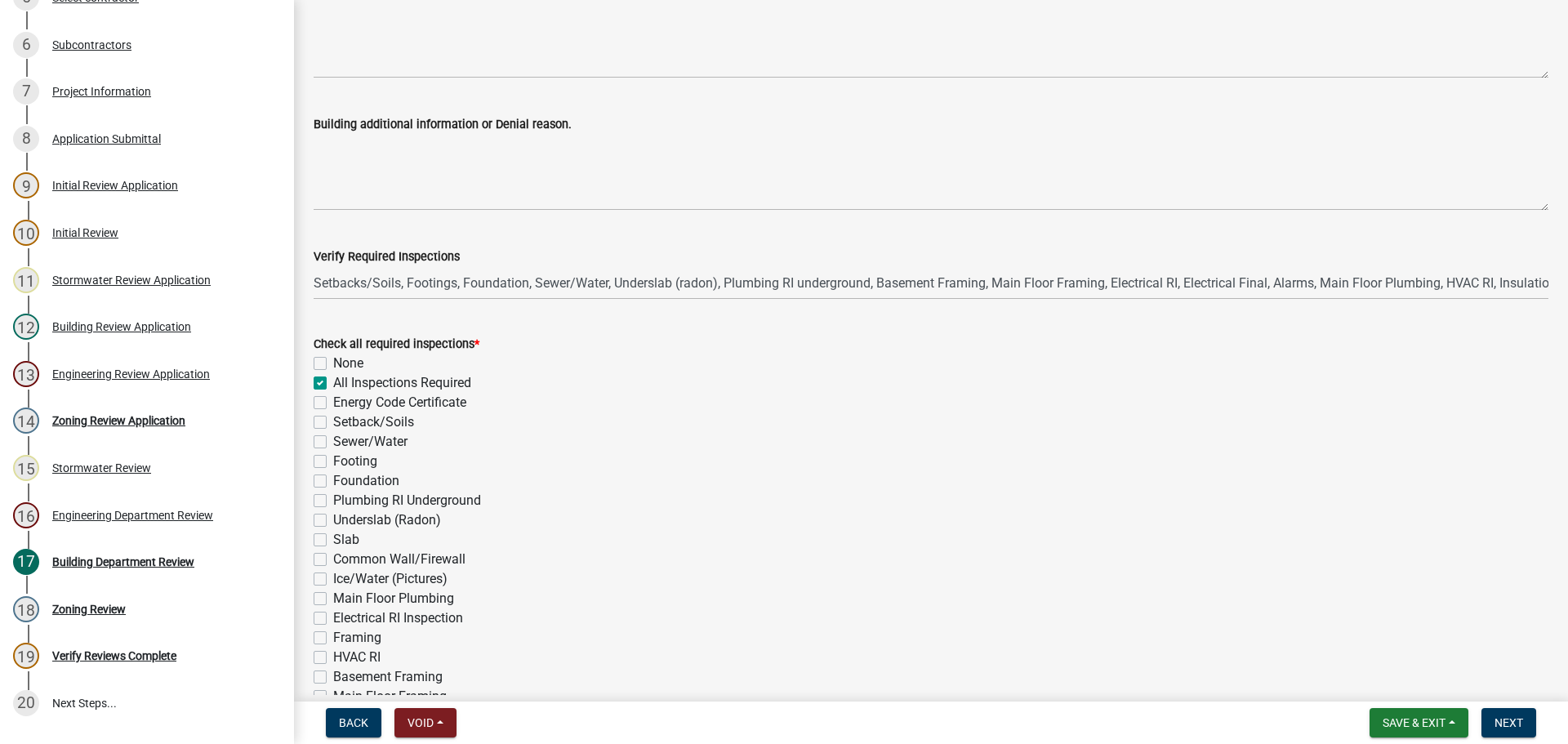
checkbox input "false"
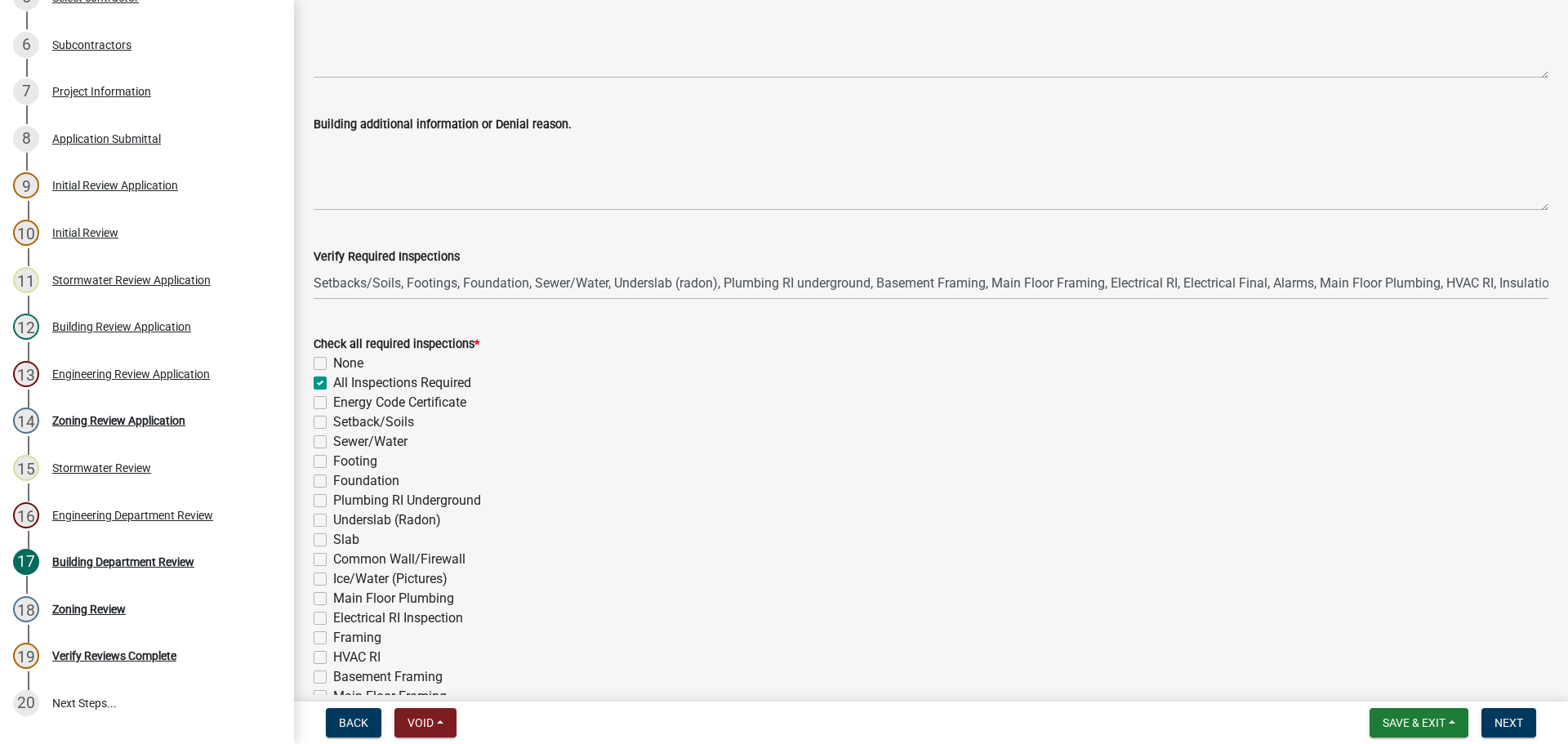
checkbox input "false"
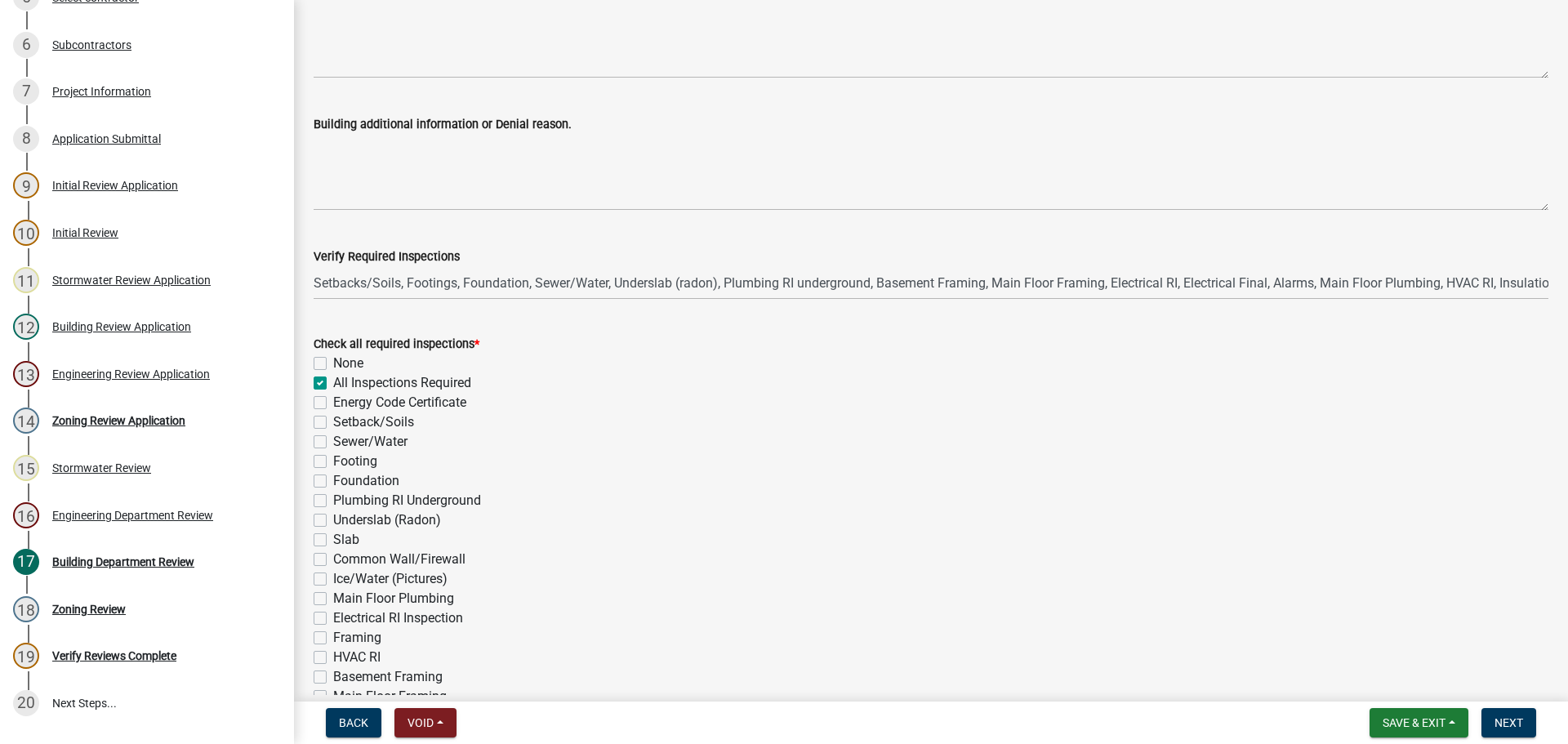
checkbox input "false"
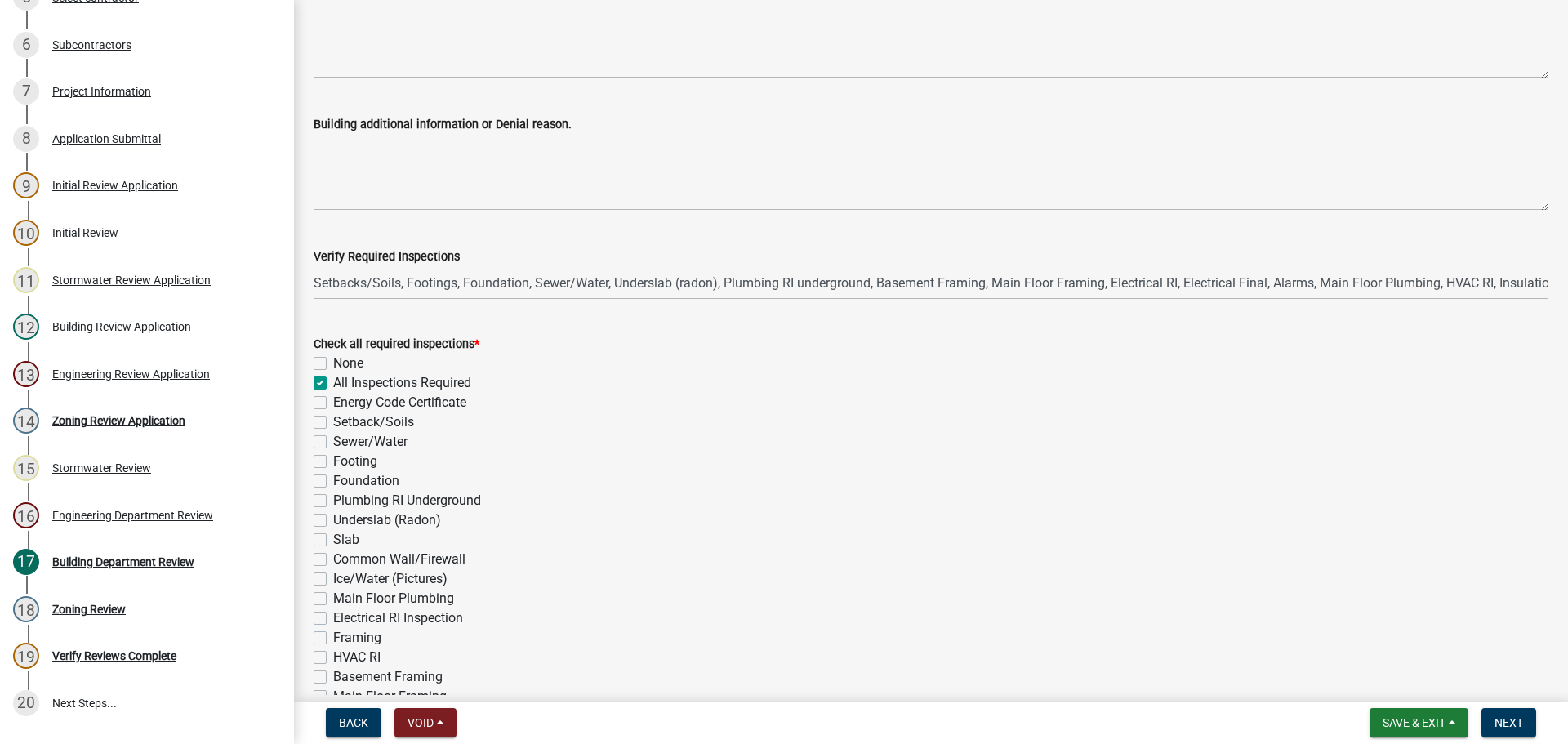
checkbox input "false"
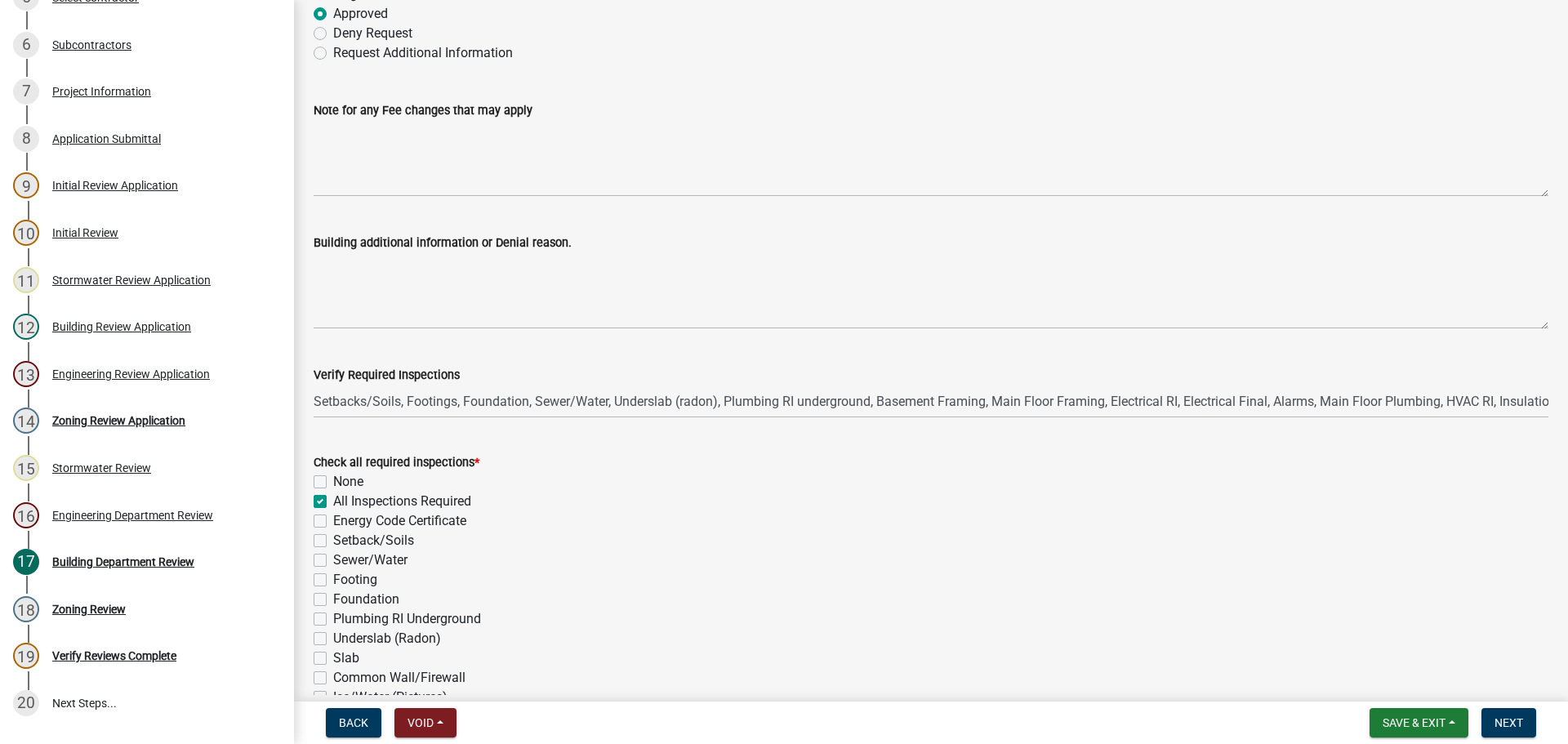
scroll to position [0, 0]
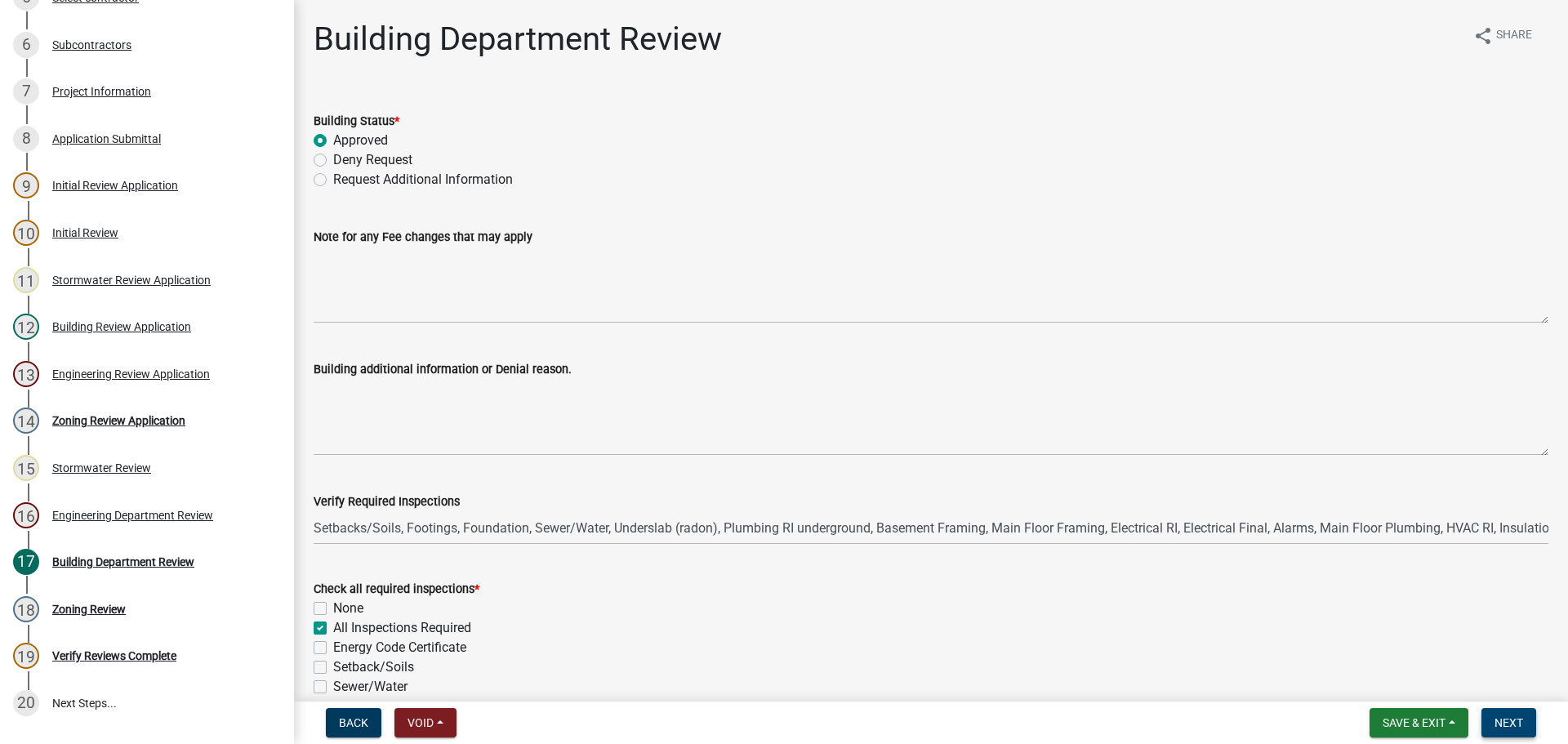
click at [1507, 725] on span "Next" at bounding box center [1509, 723] width 29 height 13
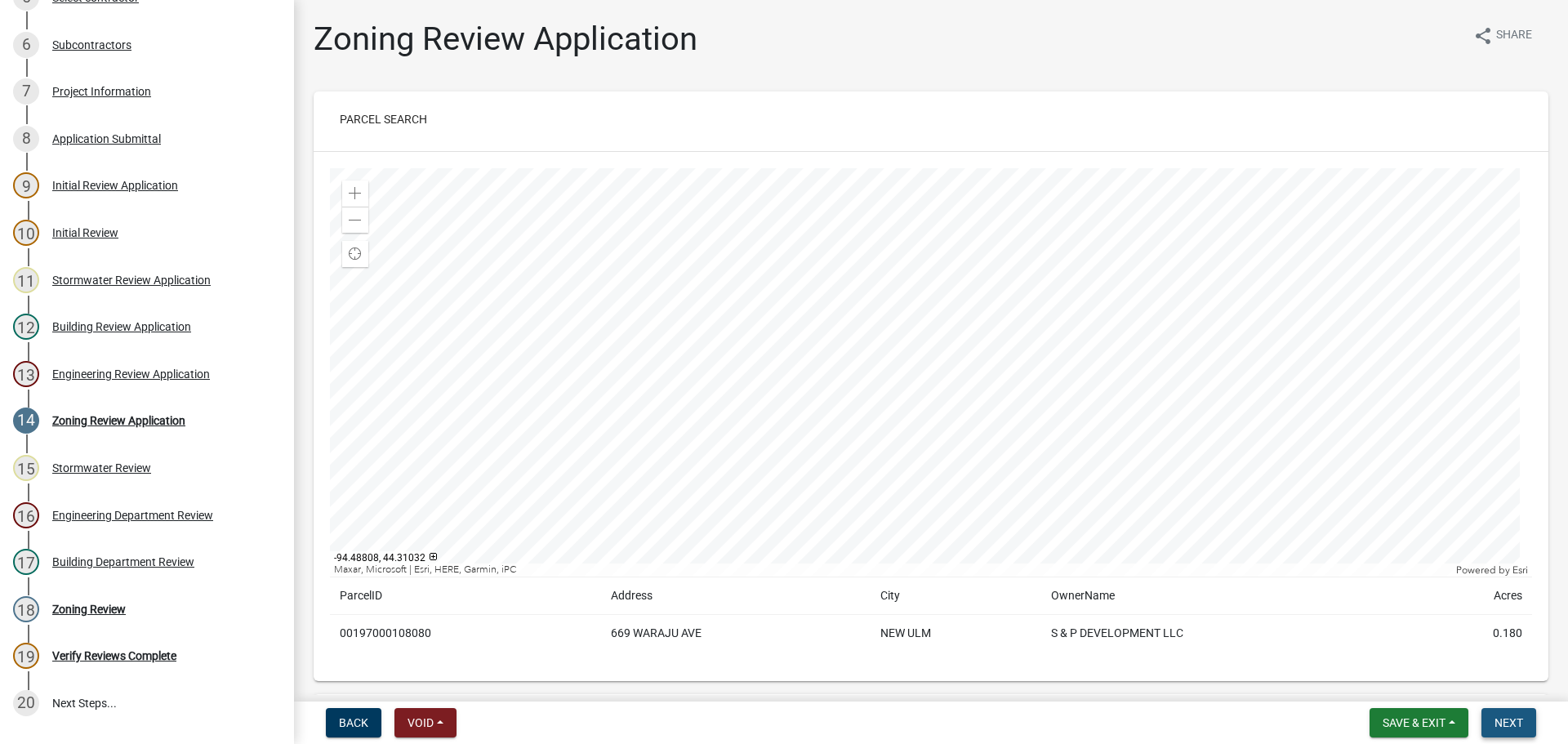
click at [1510, 725] on span "Next" at bounding box center [1509, 723] width 29 height 13
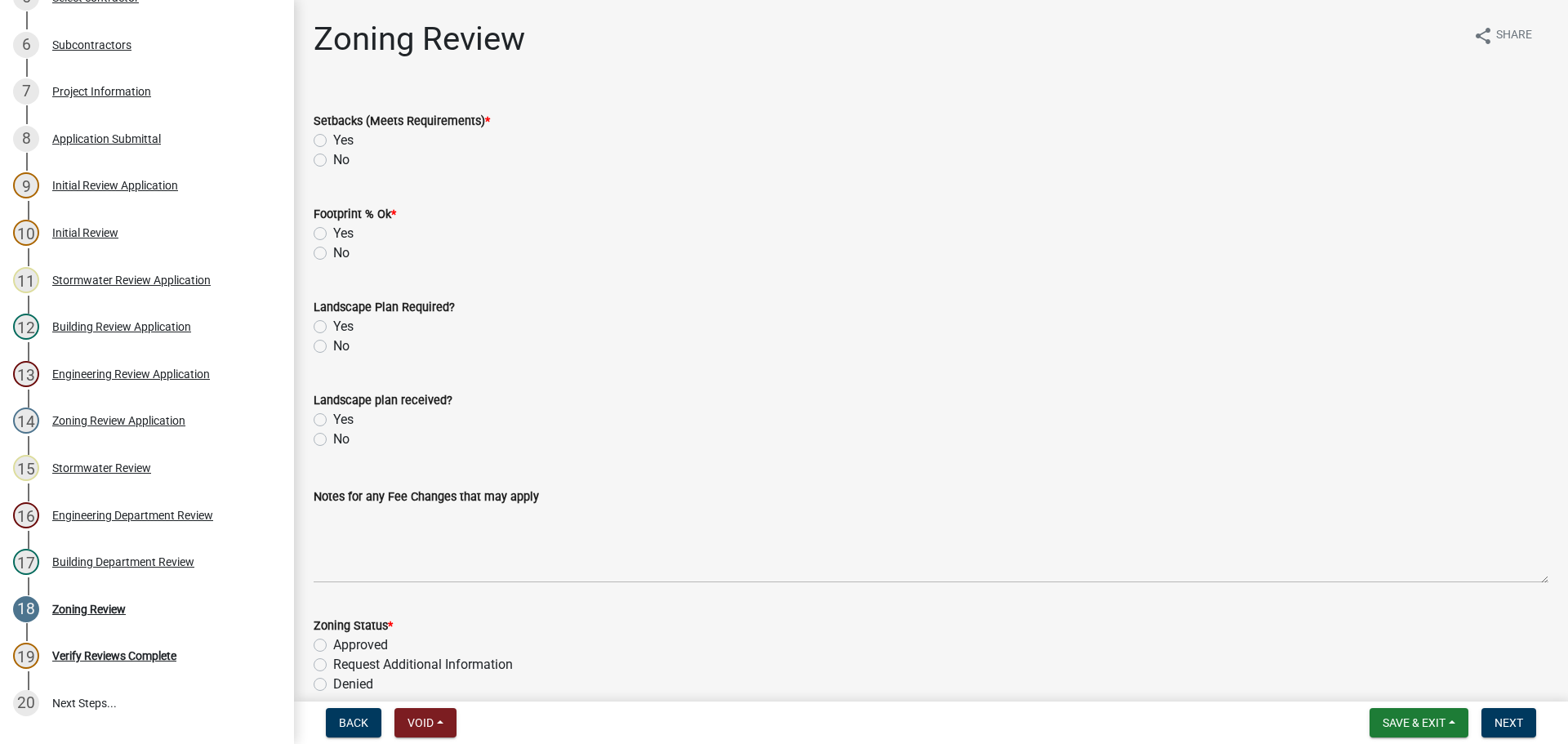
click at [333, 135] on label "Yes" at bounding box center [343, 140] width 21 height 20
click at [333, 135] on input "Yes" at bounding box center [338, 135] width 11 height 11
radio input "true"
click at [333, 231] on label "Yes" at bounding box center [343, 234] width 21 height 20
click at [333, 231] on input "Yes" at bounding box center [338, 229] width 11 height 11
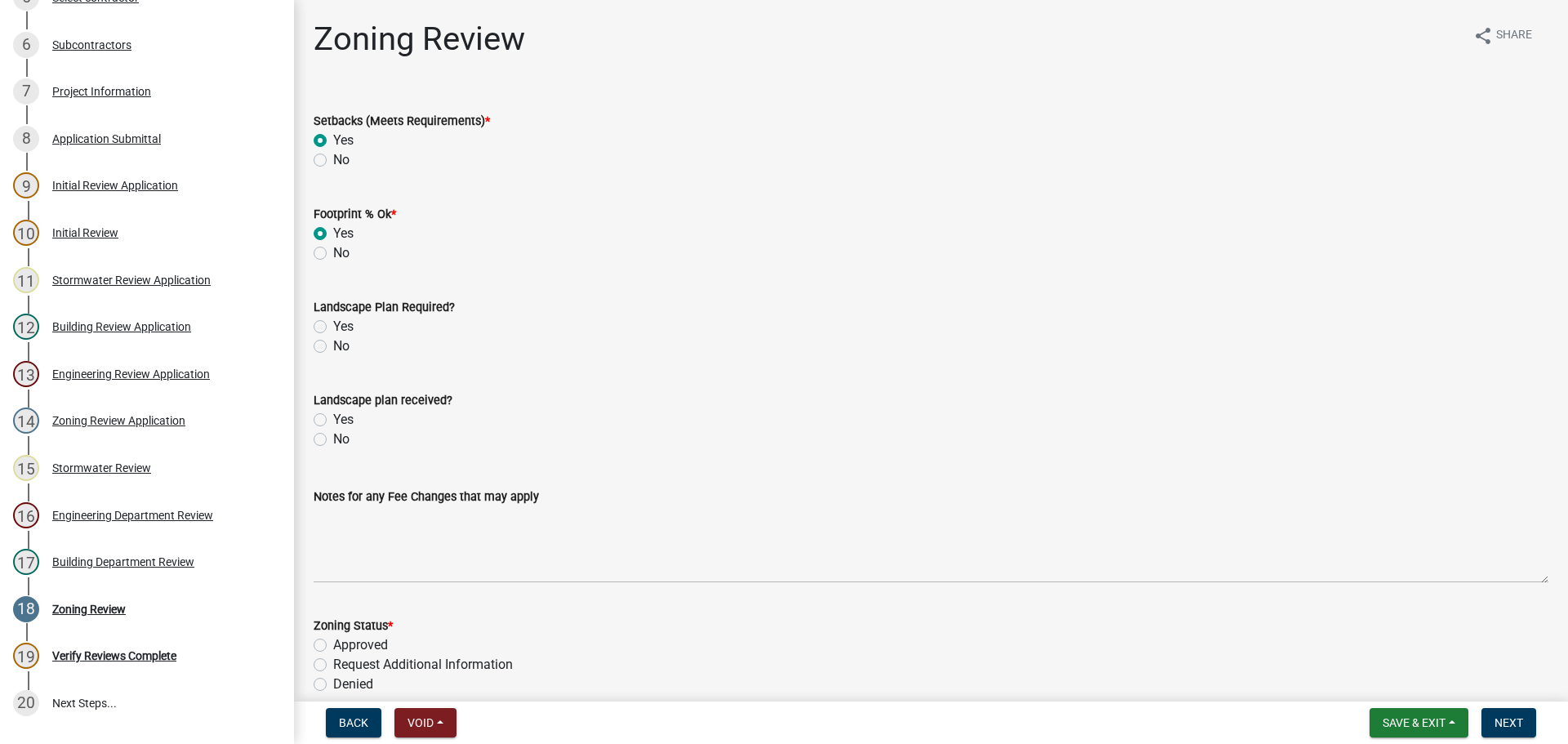
radio input "true"
drag, startPoint x: 319, startPoint y: 344, endPoint x: 325, endPoint y: 375, distance: 31.6
click at [333, 344] on label "No" at bounding box center [341, 346] width 17 height 20
click at [333, 344] on input "No" at bounding box center [338, 341] width 11 height 11
radio input "true"
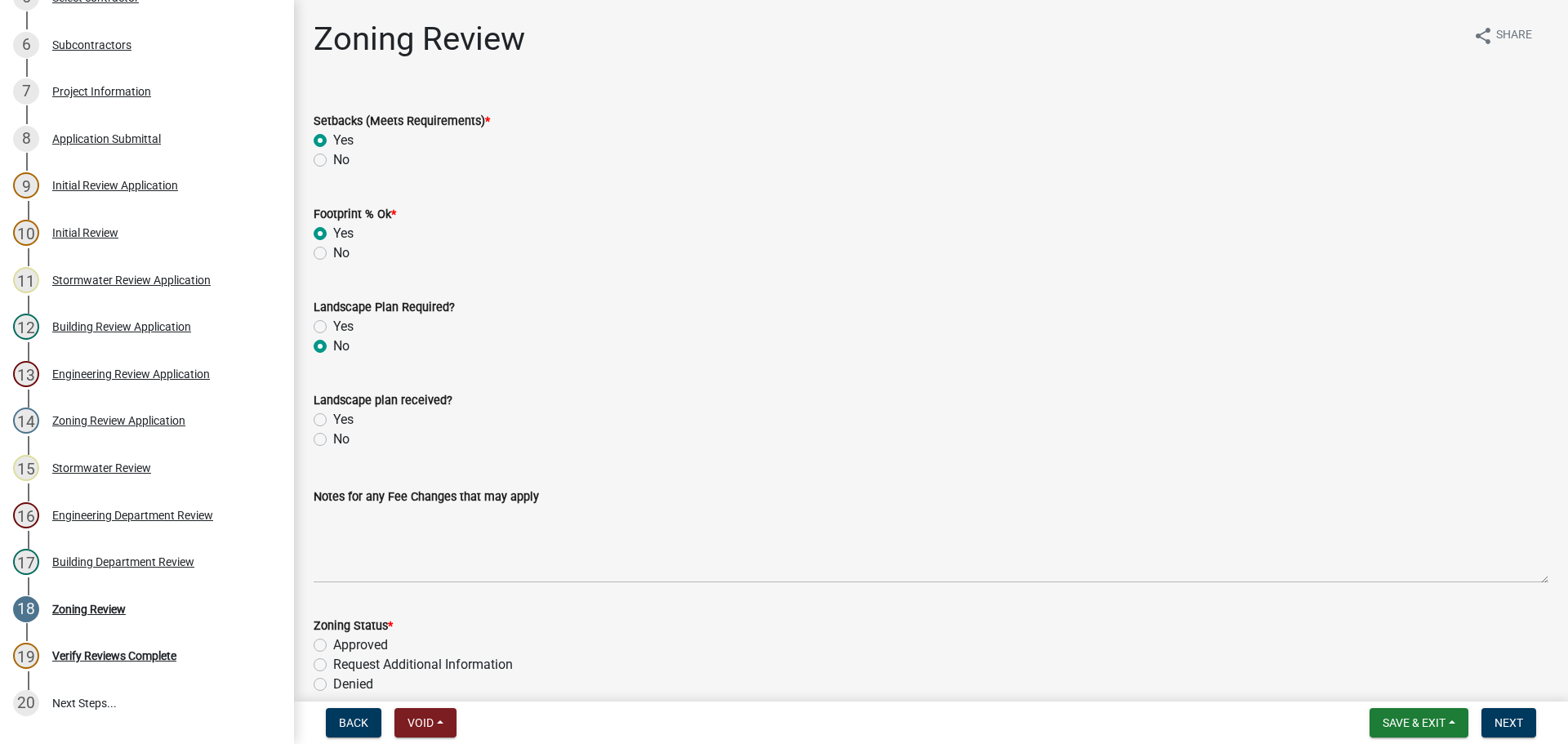
click at [333, 441] on label "No" at bounding box center [341, 439] width 17 height 20
click at [333, 440] on input "No" at bounding box center [338, 434] width 11 height 11
radio input "true"
click at [328, 648] on div "Approved" at bounding box center [931, 645] width 1235 height 20
click at [333, 643] on label "Approved" at bounding box center [360, 645] width 55 height 20
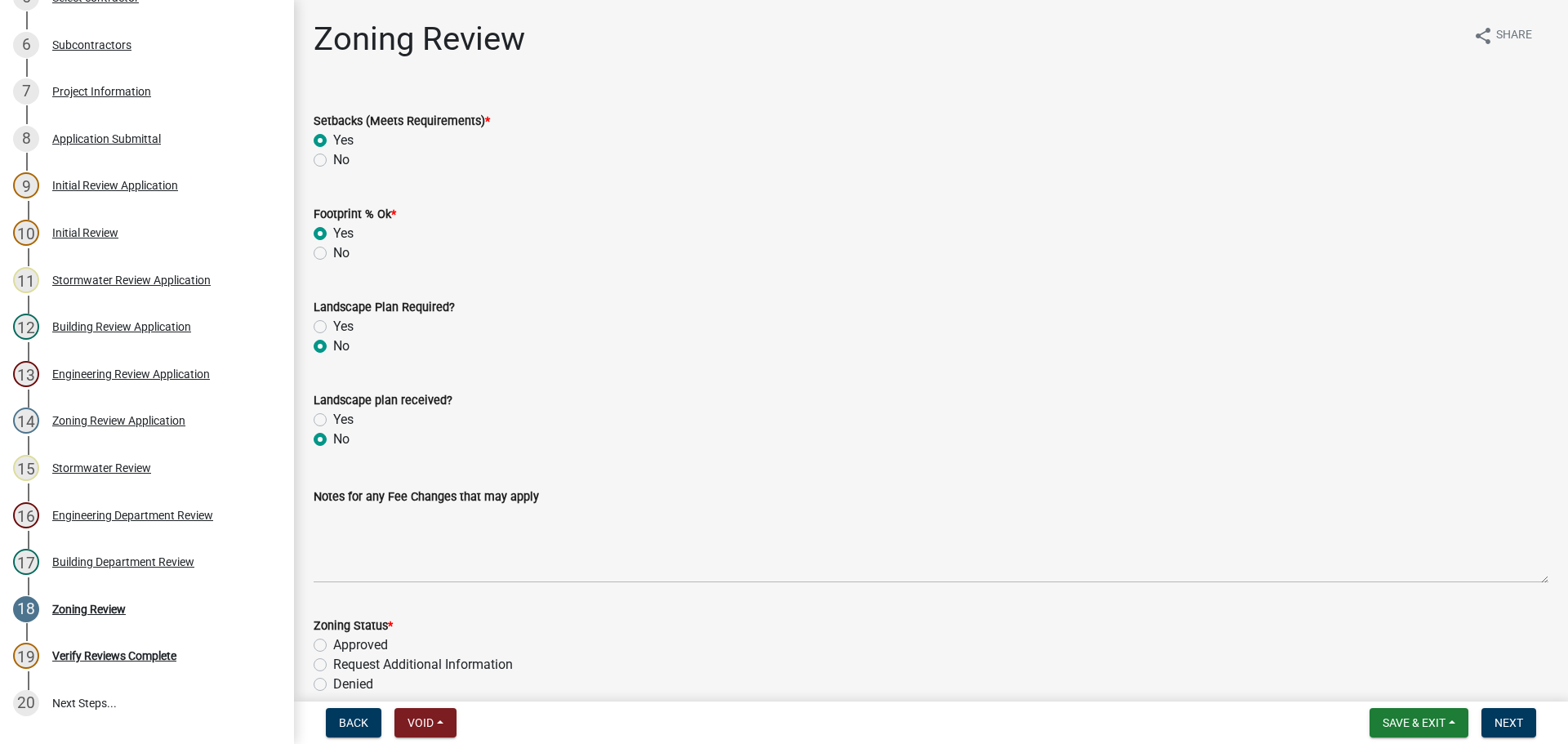
click at [333, 643] on input "Approved" at bounding box center [338, 640] width 11 height 11
radio input "true"
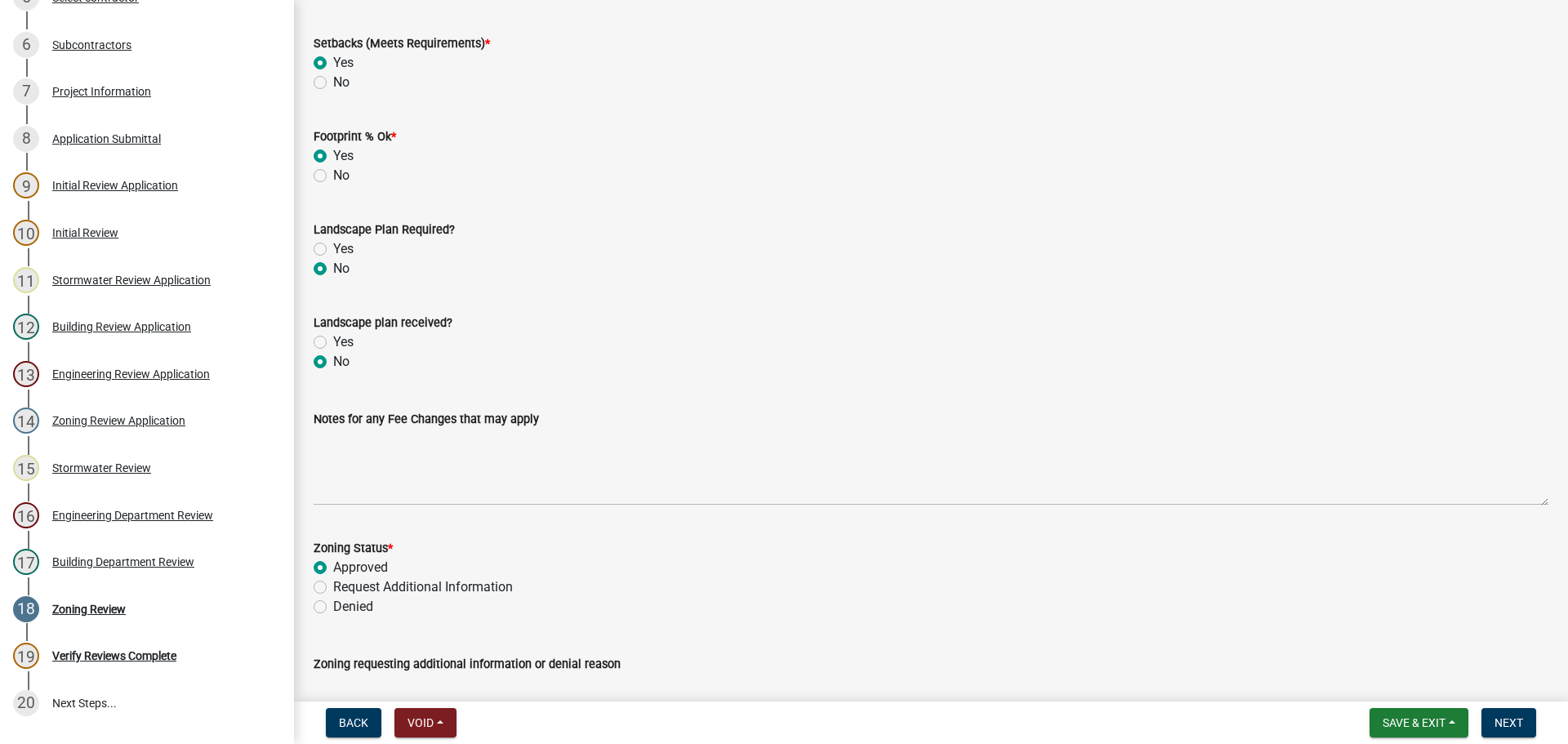
scroll to position [210, 0]
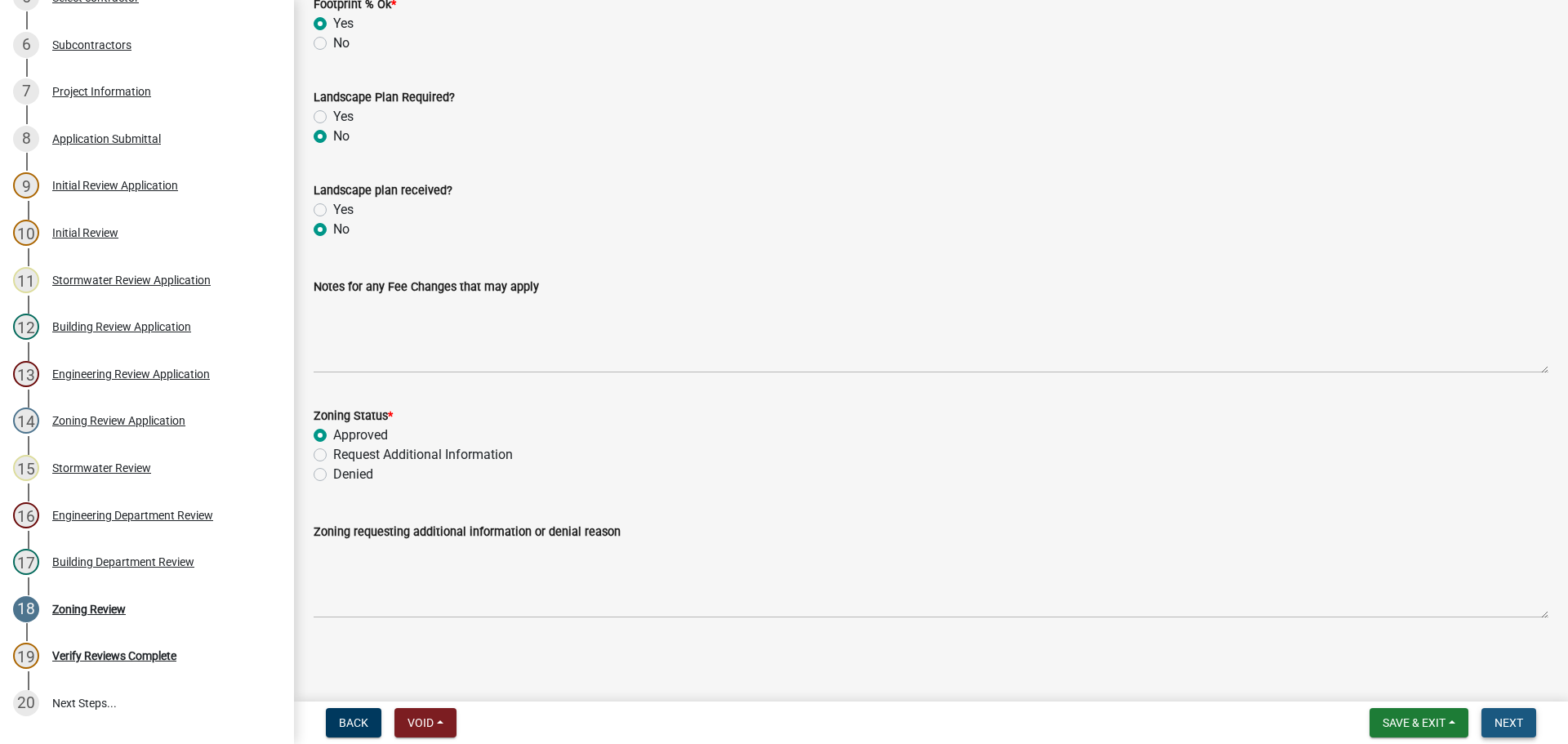
click at [1507, 732] on button "Next" at bounding box center [1509, 723] width 55 height 30
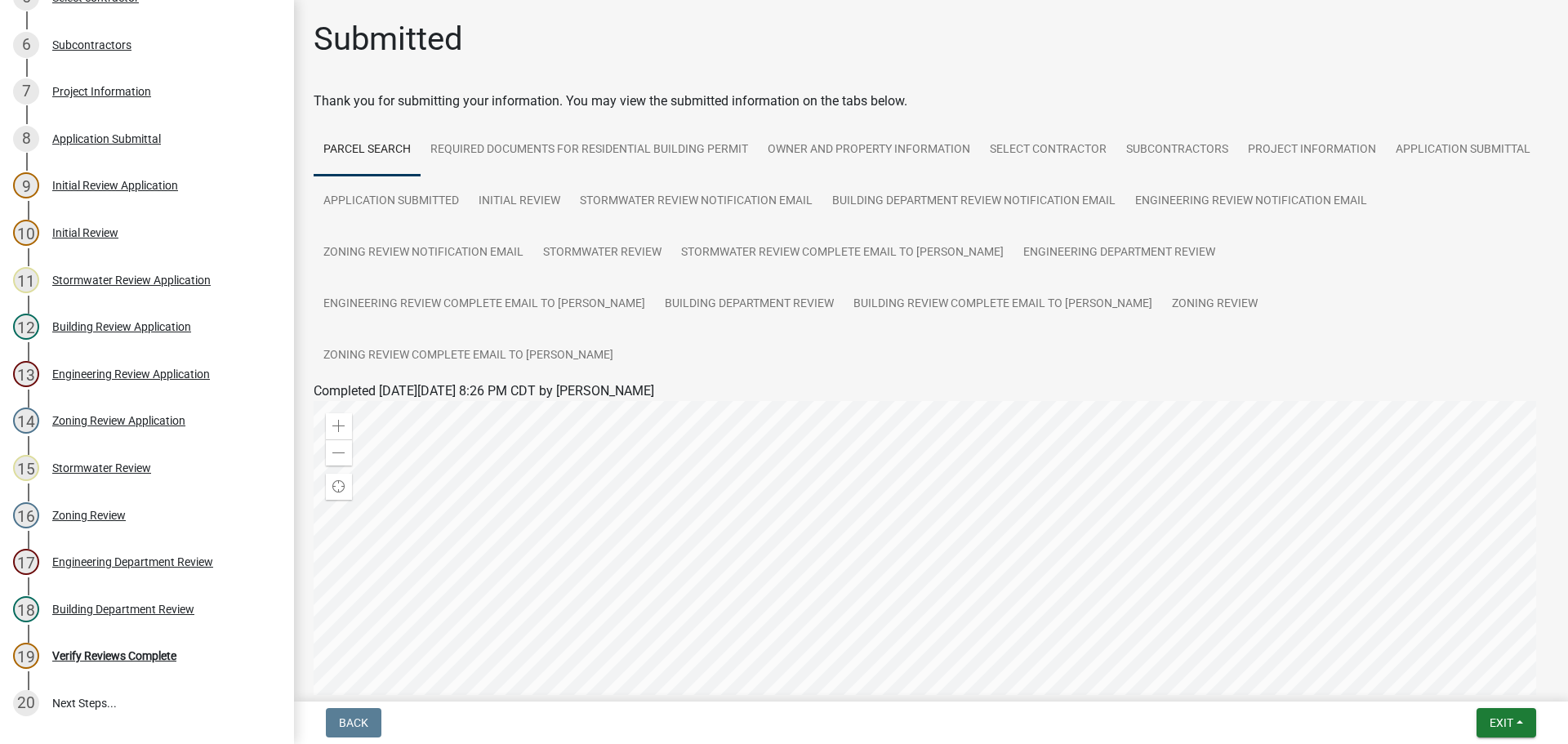
scroll to position [239, 0]
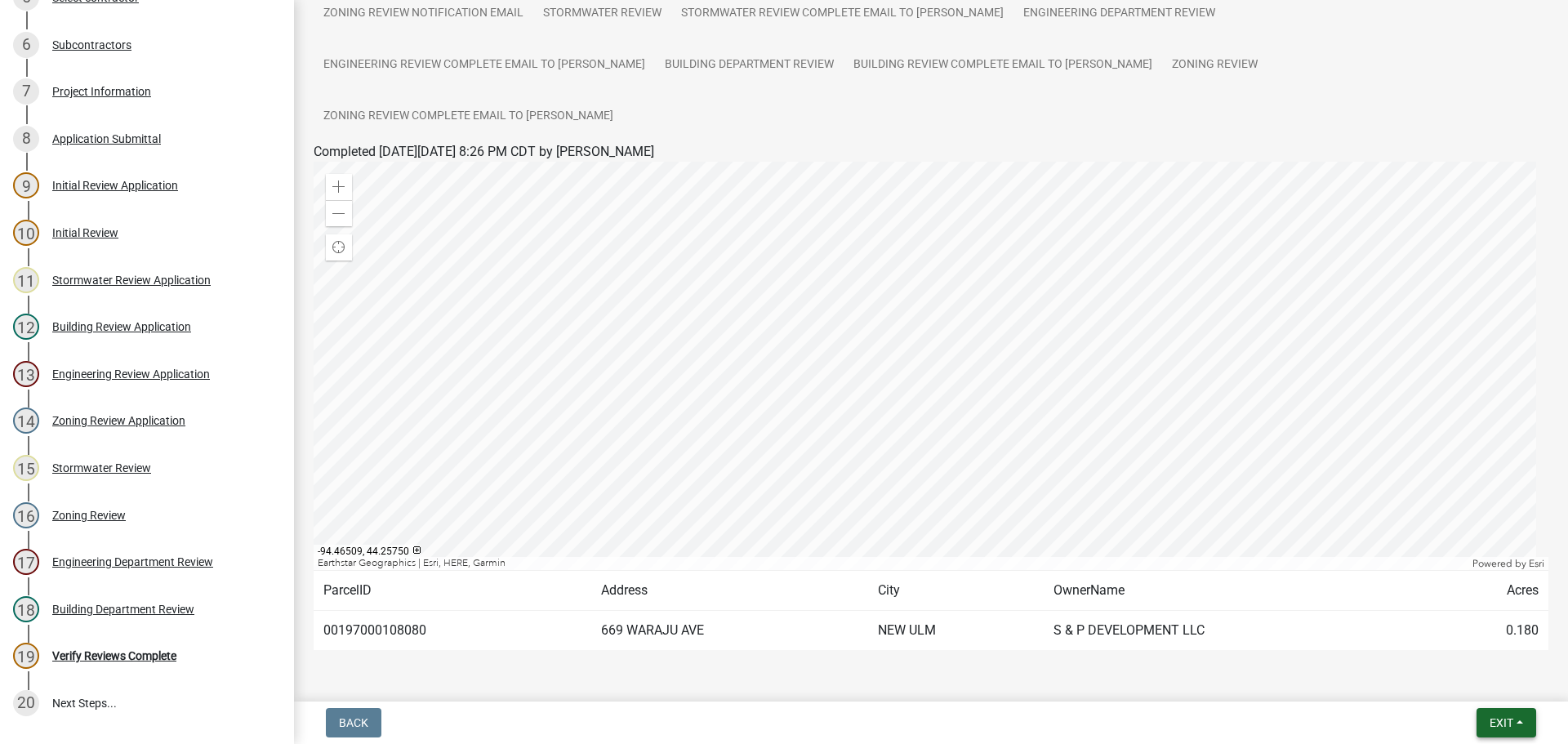
click at [1508, 723] on span "Exit" at bounding box center [1501, 723] width 24 height 13
click at [1470, 681] on button "Save & Exit" at bounding box center [1471, 680] width 131 height 39
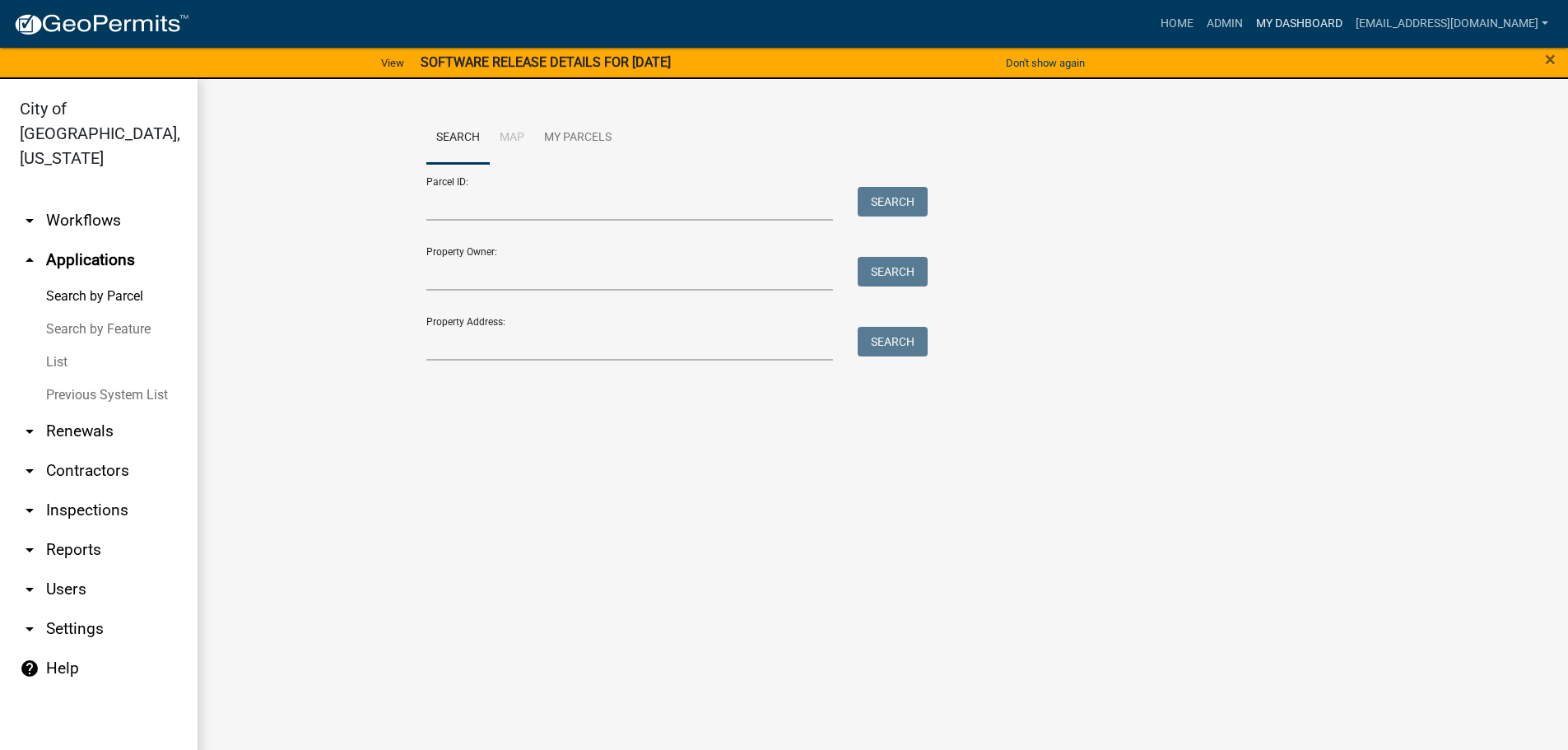
click at [1322, 23] on link "My Dashboard" at bounding box center [1299, 24] width 100 height 32
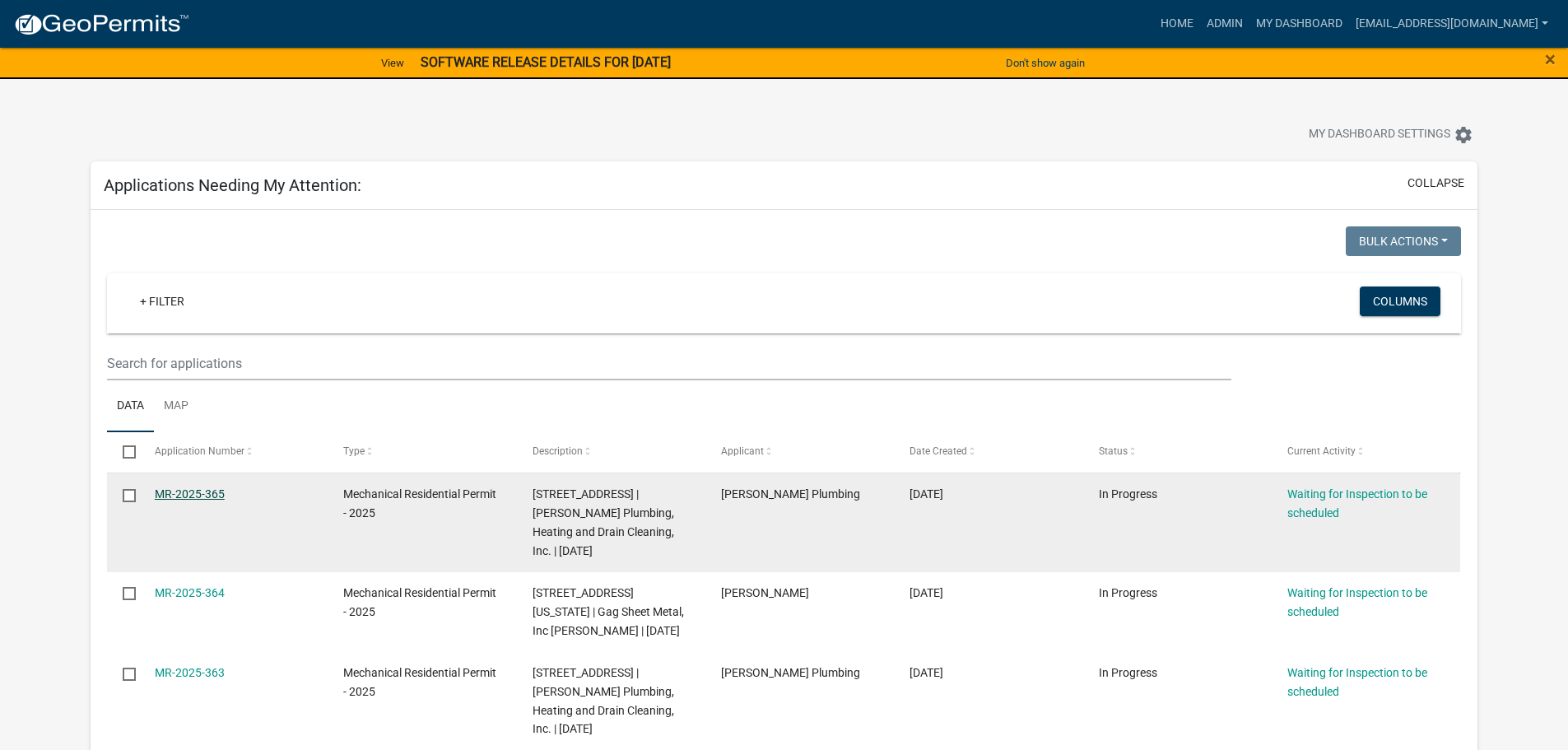
click at [203, 489] on link "MR-2025-365" at bounding box center [190, 494] width 70 height 13
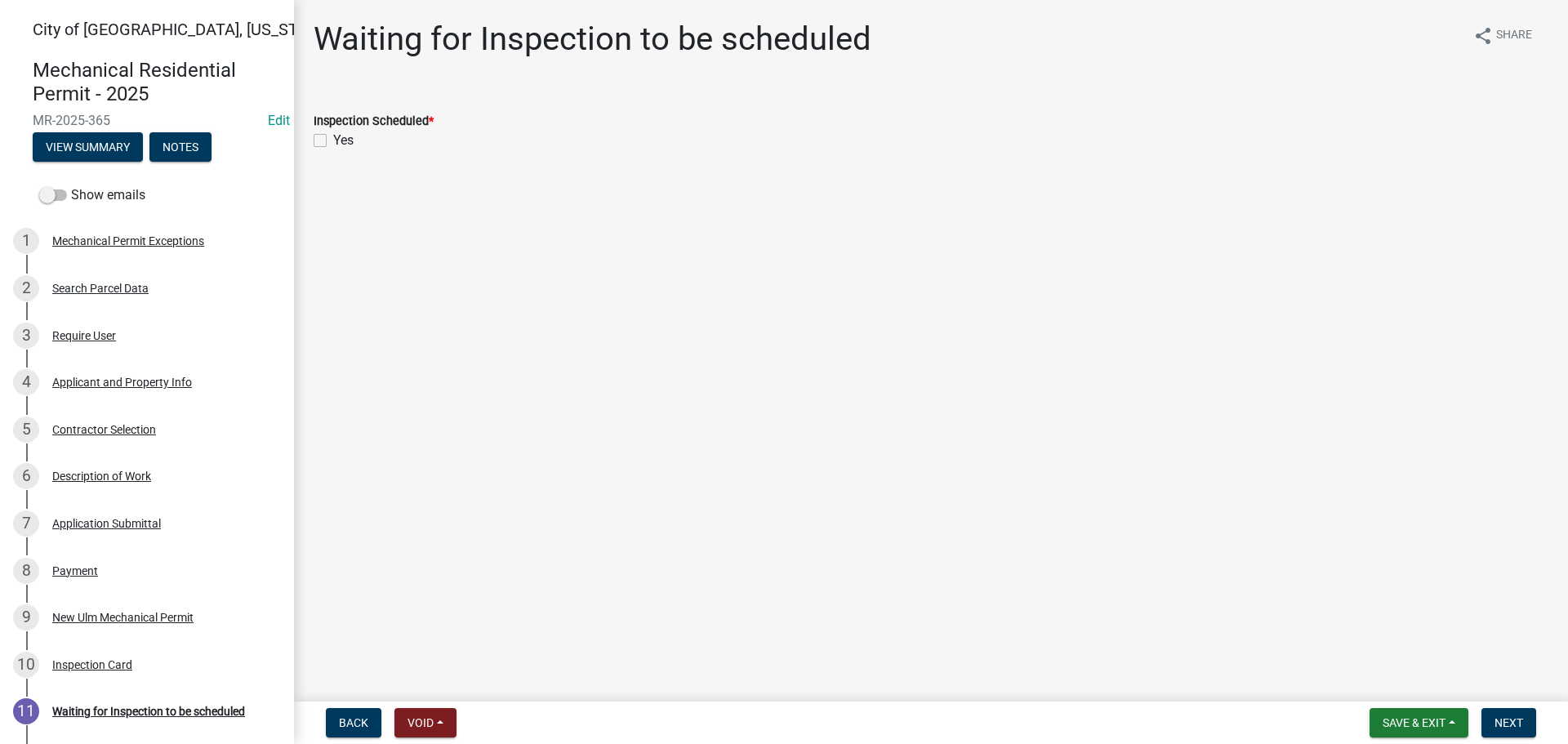
click at [333, 143] on label "Yes" at bounding box center [343, 140] width 21 height 20
click at [333, 141] on input "Yes" at bounding box center [338, 135] width 11 height 11
checkbox input "true"
click at [1526, 721] on button "Next" at bounding box center [1509, 723] width 55 height 30
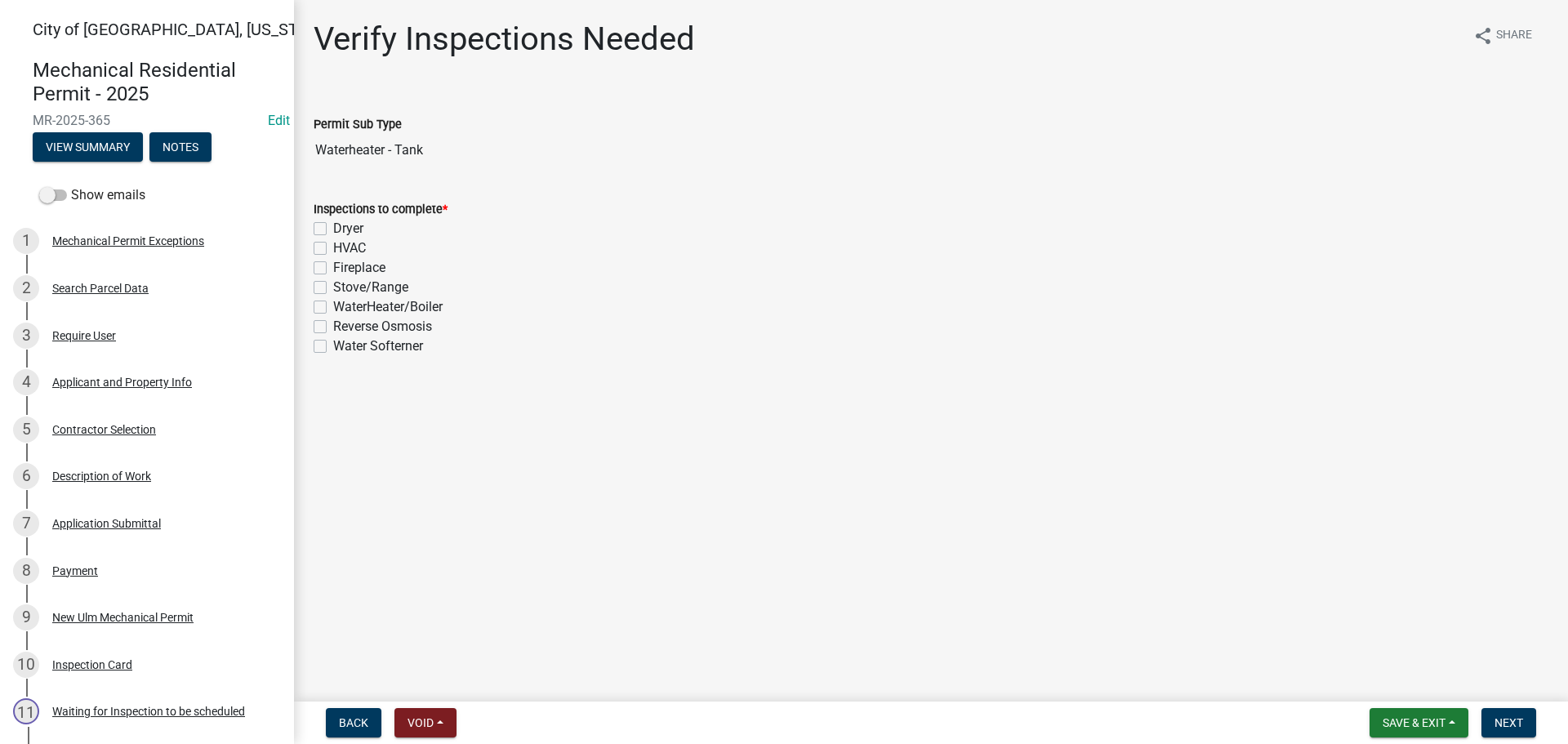
drag, startPoint x: 318, startPoint y: 306, endPoint x: 325, endPoint y: 315, distance: 11.4
click at [333, 306] on label "WaterHeater/Boiler" at bounding box center [387, 307] width 109 height 20
click at [333, 306] on input "WaterHeater/Boiler" at bounding box center [338, 302] width 11 height 11
checkbox input "true"
checkbox input "false"
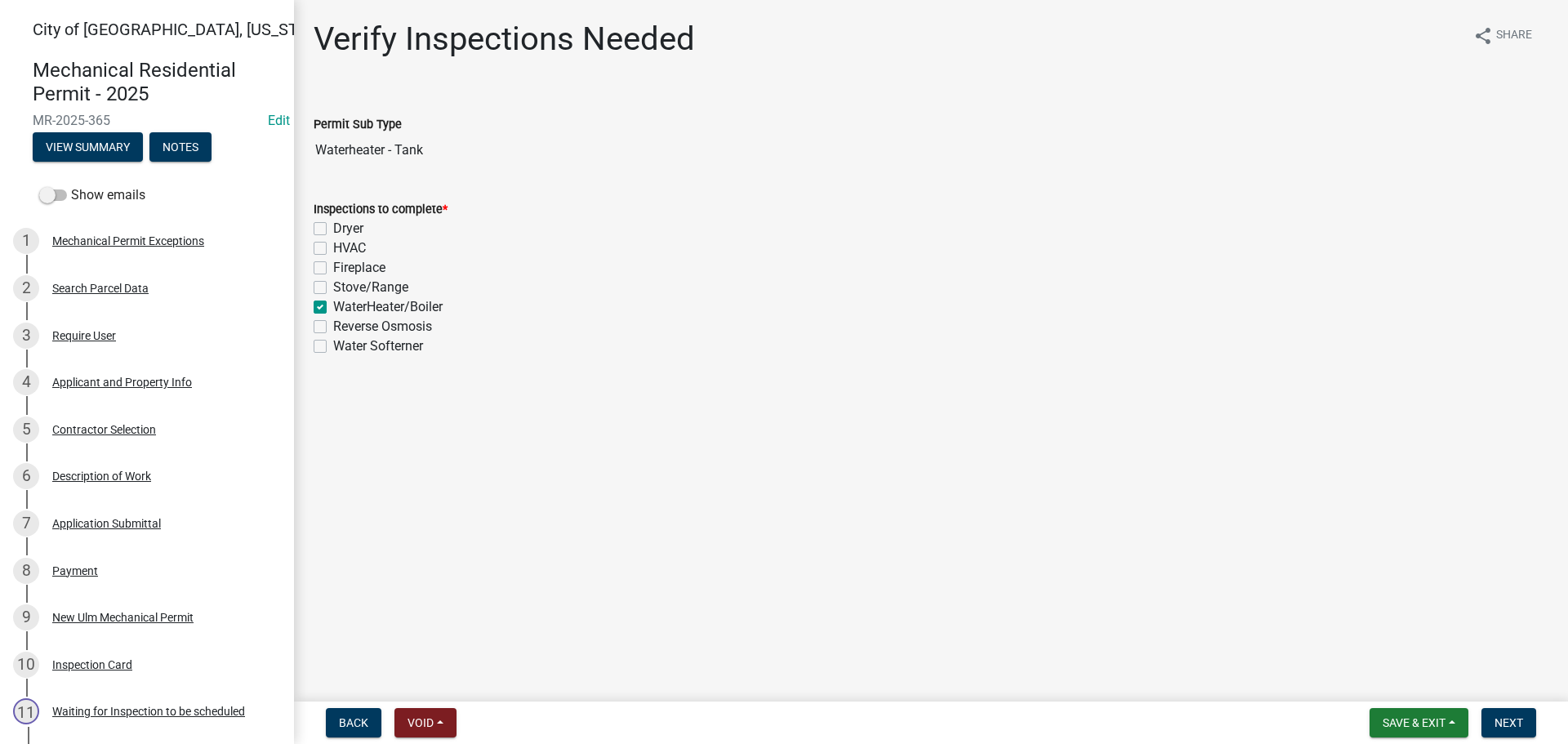
checkbox input "false"
checkbox input "true"
checkbox input "false"
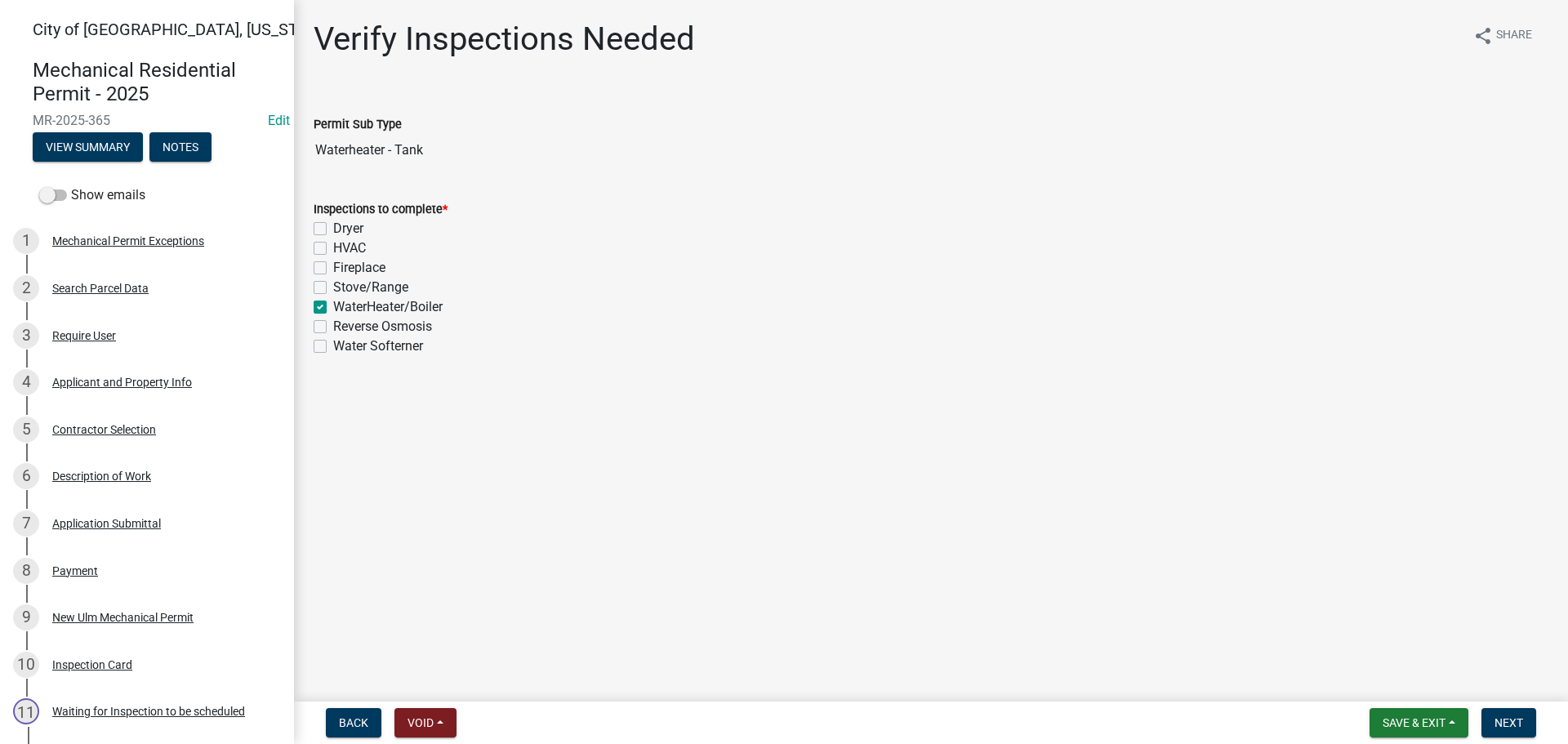
checkbox input "false"
click at [1517, 736] on button "Next" at bounding box center [1509, 723] width 55 height 30
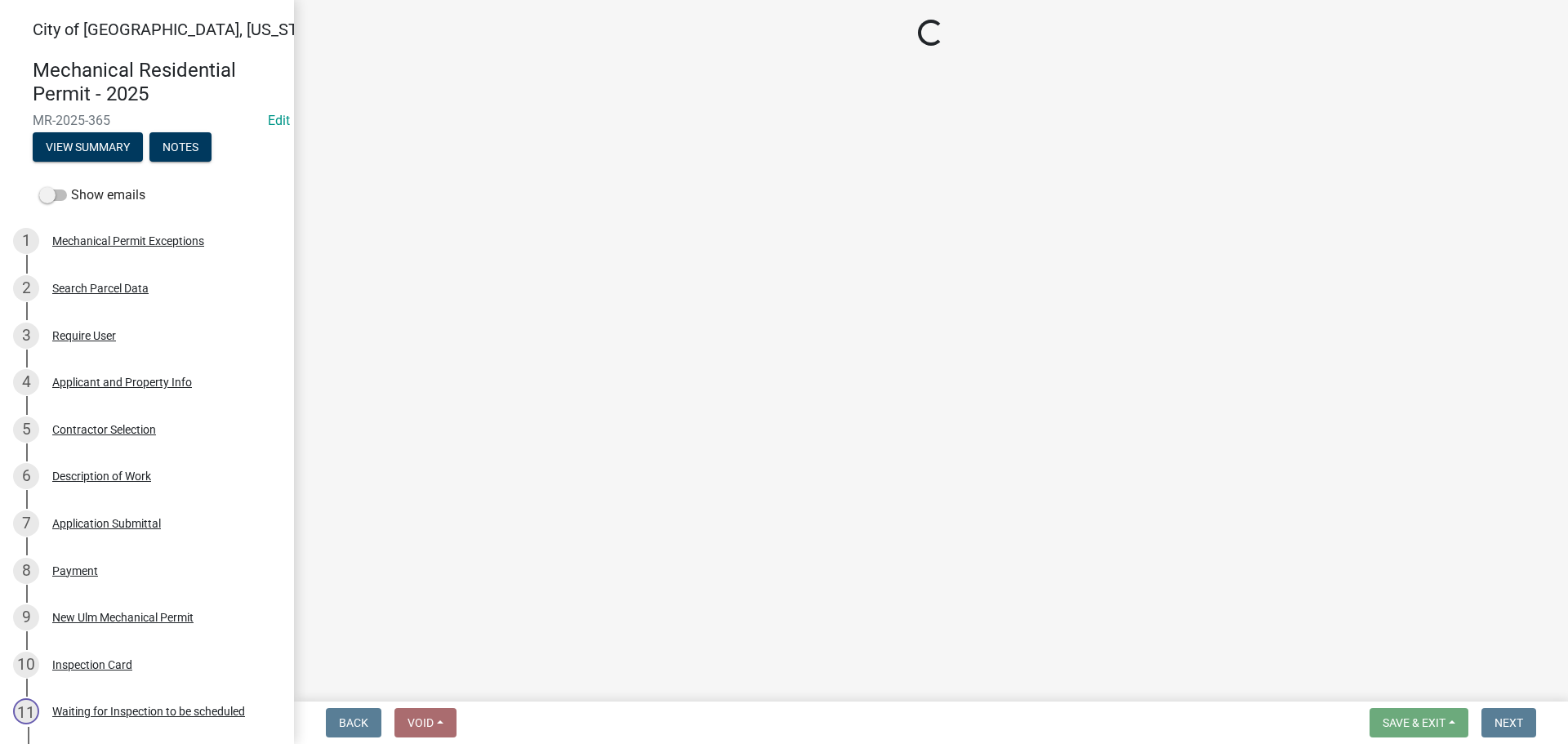
select select "805d55ac-e238-4e04-8f8e-acc067f36c3e"
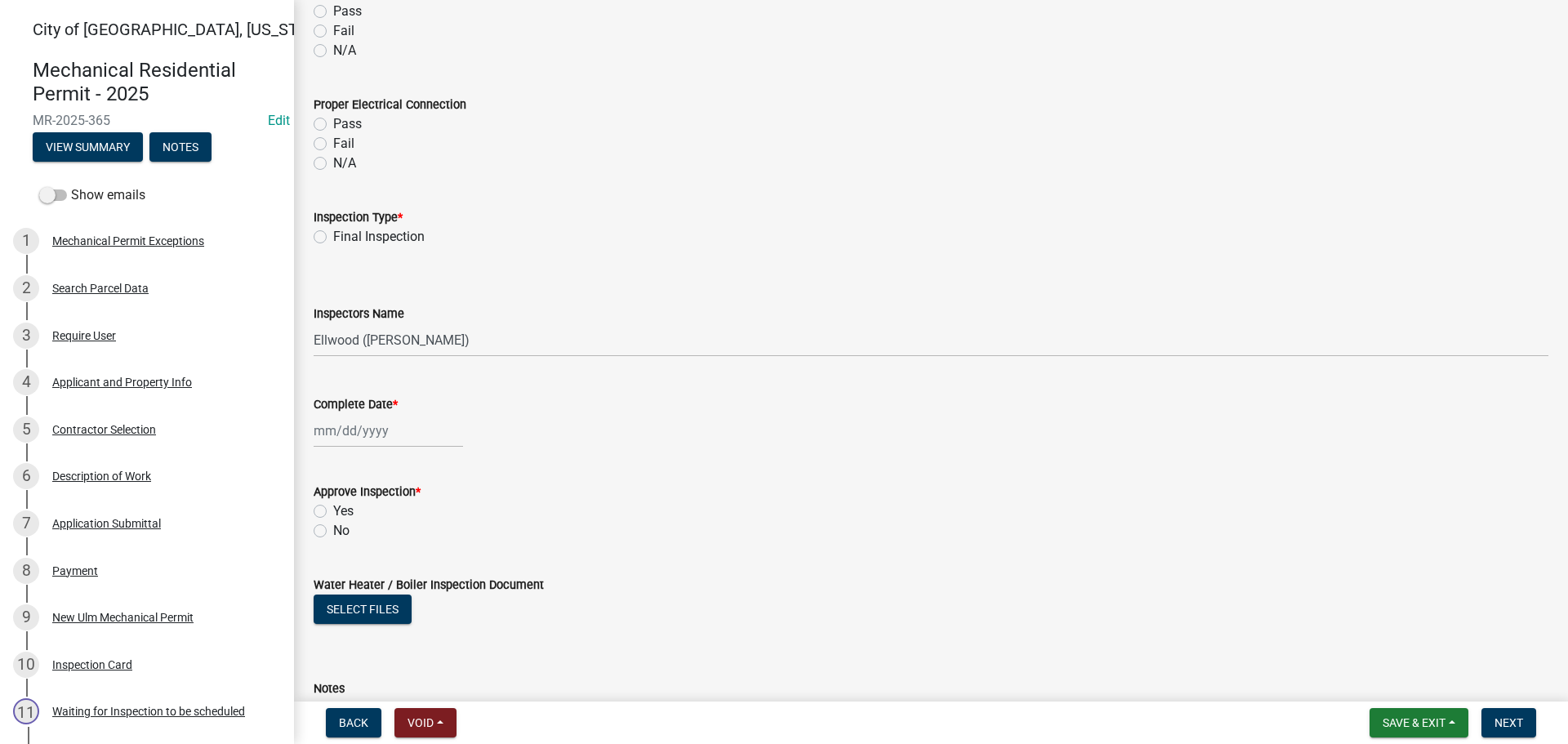
scroll to position [1776, 0]
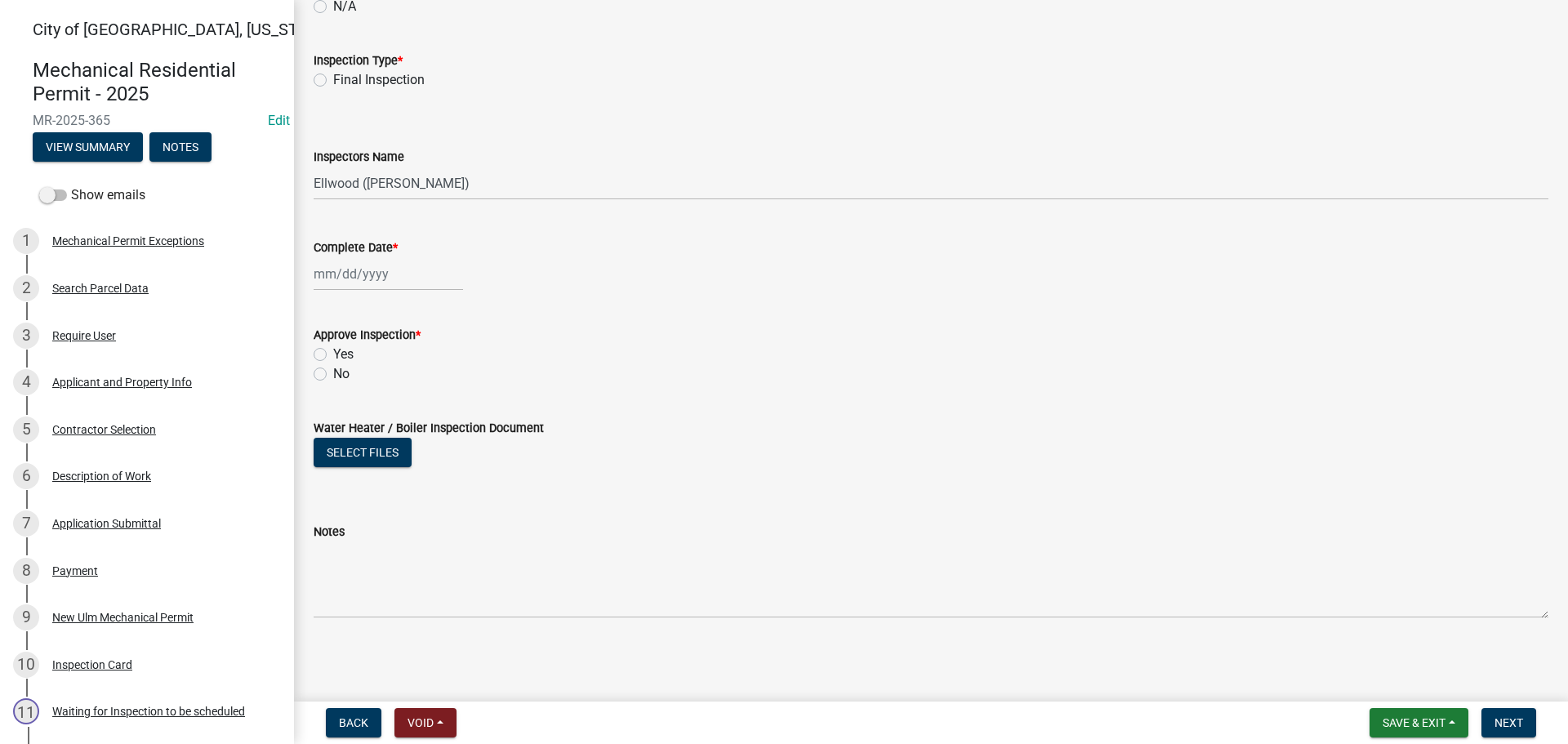
click at [333, 83] on label "Final Inspection" at bounding box center [378, 80] width 92 height 20
click at [333, 81] on input "Final Inspection" at bounding box center [338, 75] width 11 height 11
radio input "true"
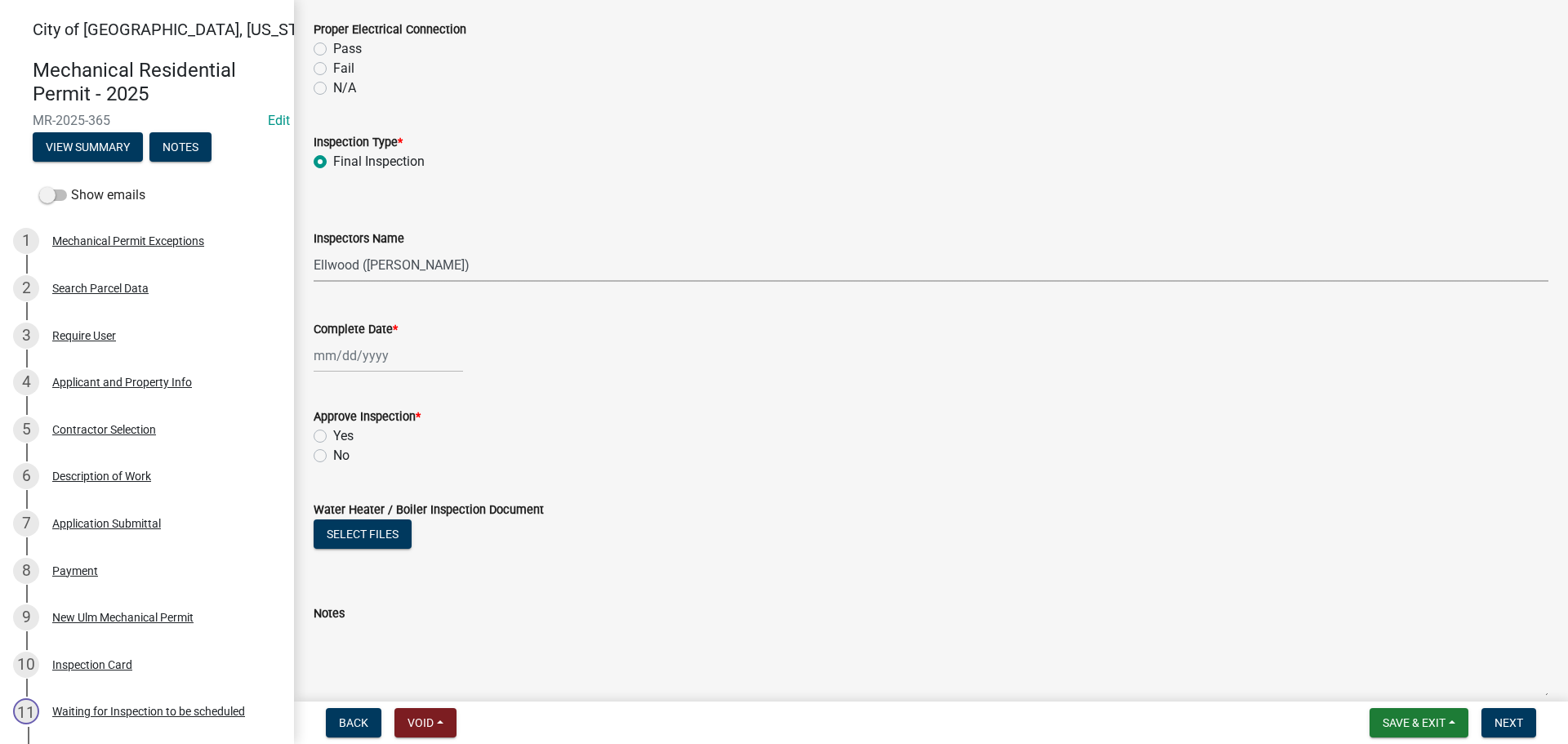
click at [378, 268] on select "Select Item... [PERSON_NAME] ([PERSON_NAME] - City of [GEOGRAPHIC_DATA]) [GEOGR…" at bounding box center [931, 265] width 1235 height 34
select select "cd72df13-1819-4c17-818e-bd68a66556fb"
click at [314, 249] on select "Select Item... [PERSON_NAME] ([PERSON_NAME] - City of [GEOGRAPHIC_DATA]) [GEOGR…" at bounding box center [931, 265] width 1235 height 34
click at [344, 354] on div at bounding box center [388, 355] width 150 height 34
select select "10"
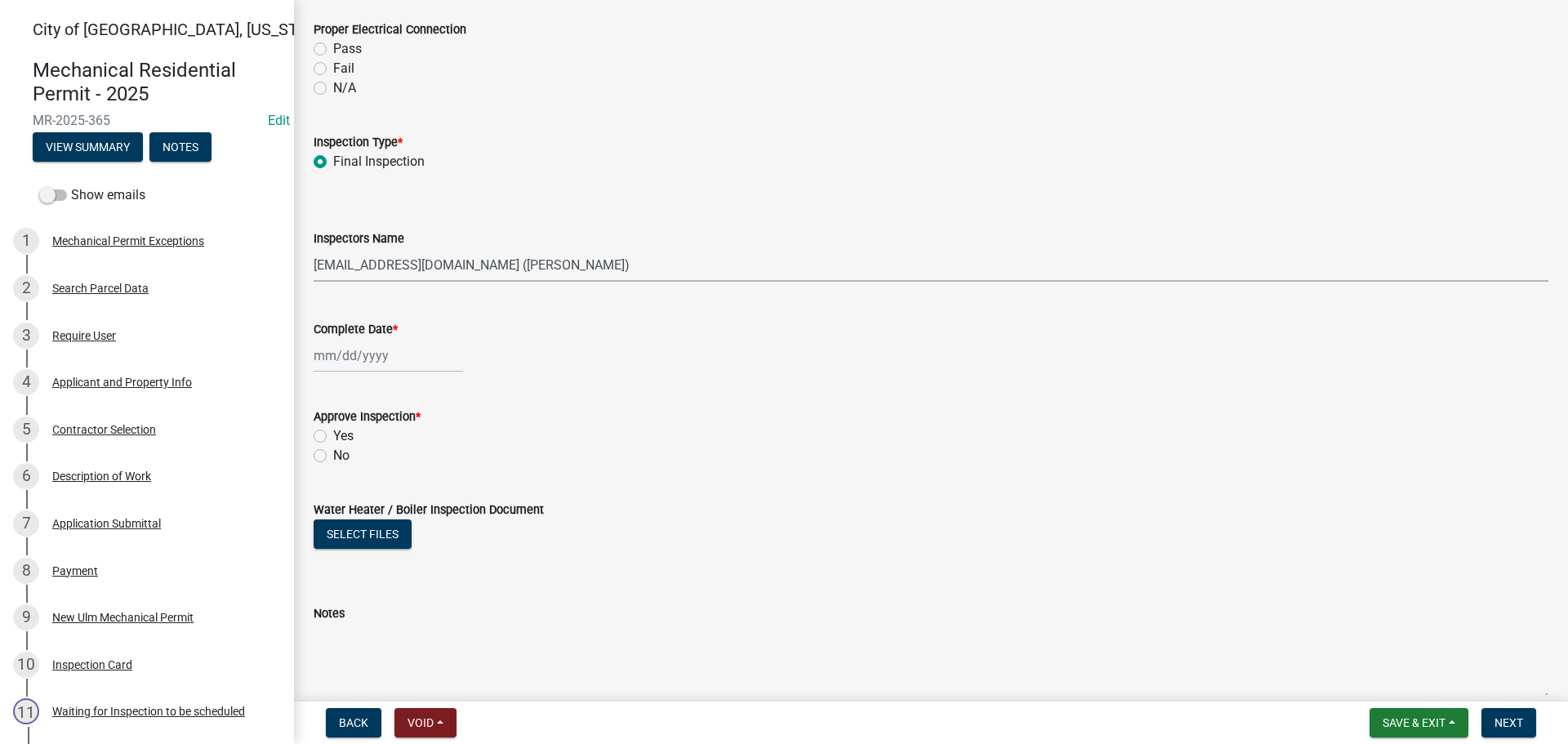
select select "2025"
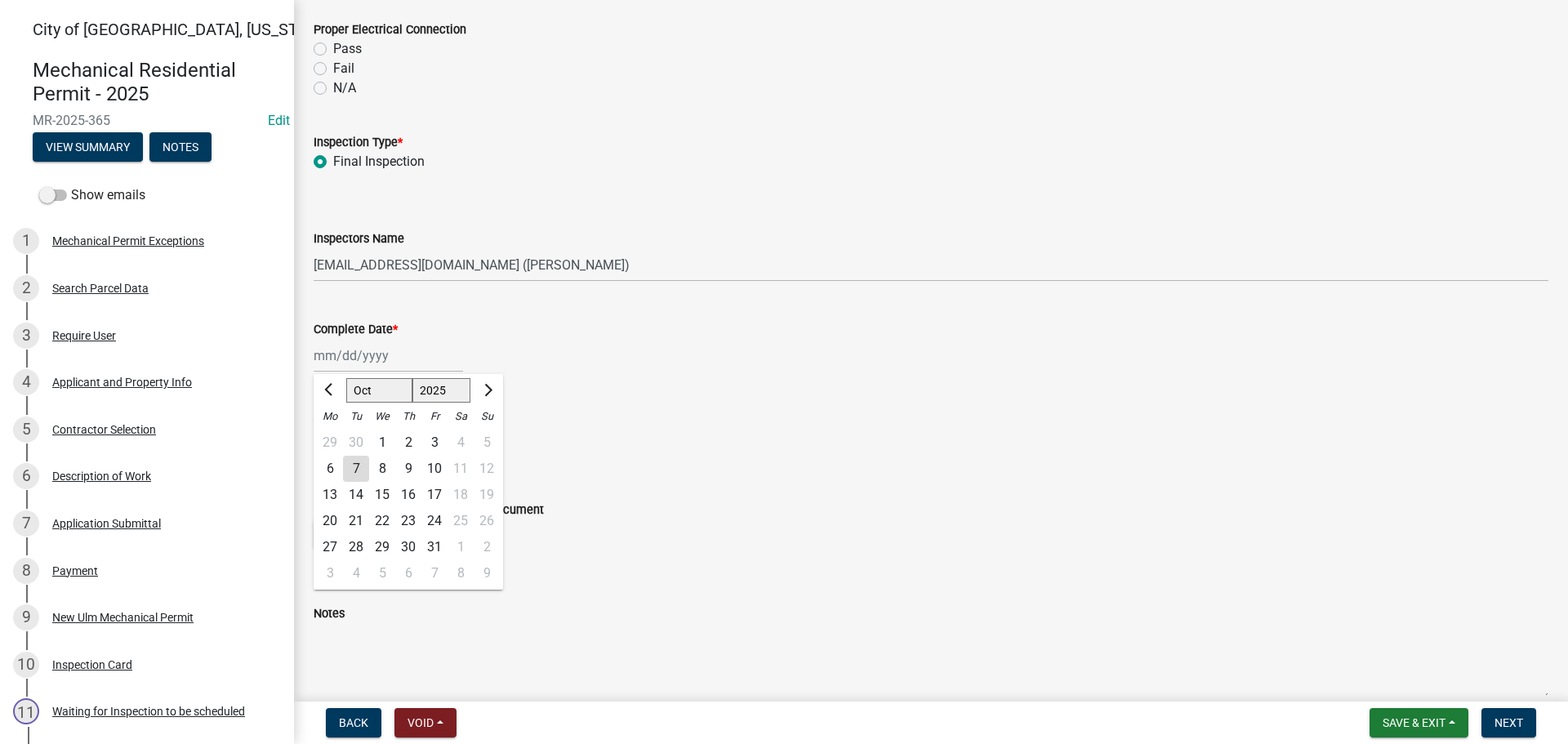
click at [340, 462] on div "6" at bounding box center [330, 469] width 26 height 26
type input "[DATE]"
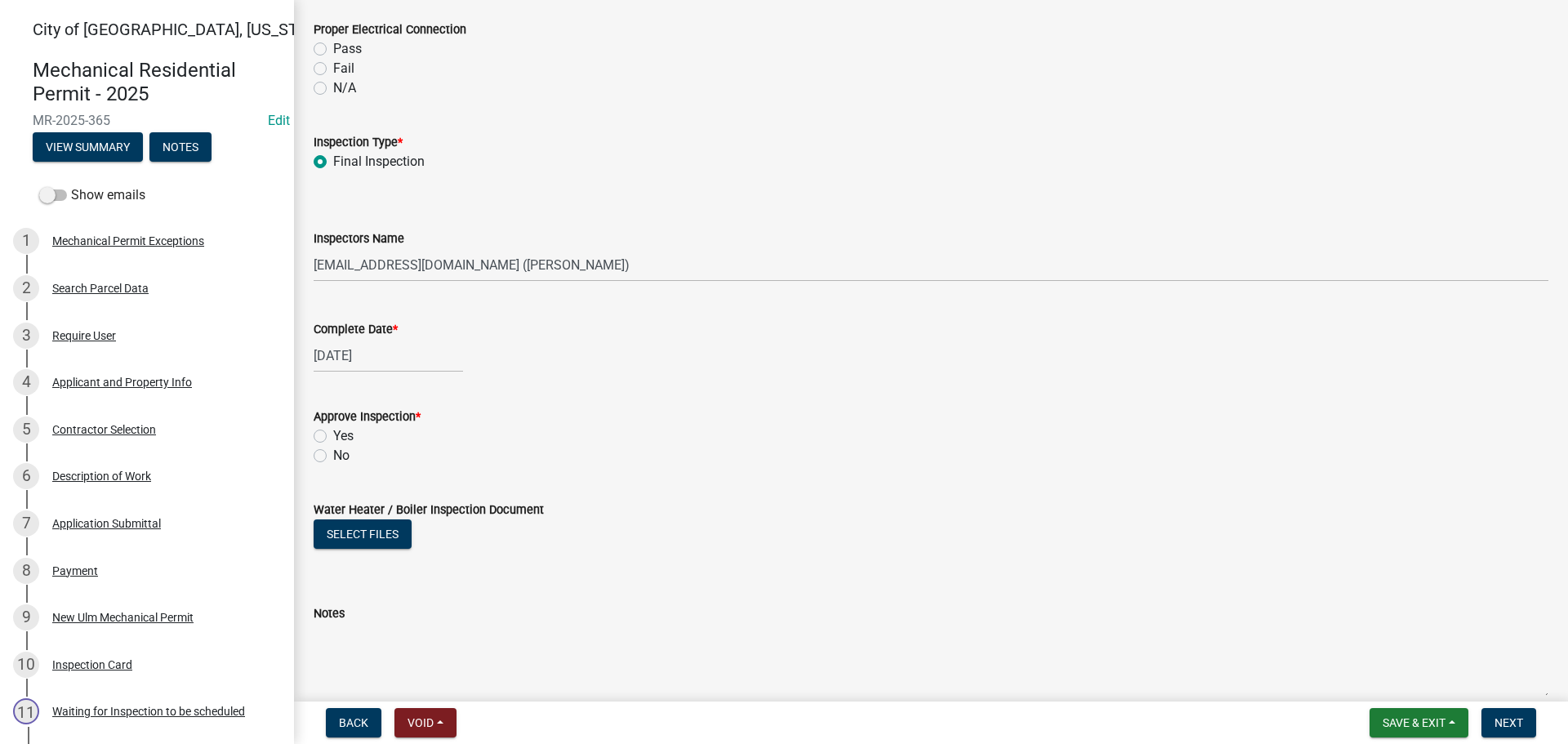
click at [333, 437] on label "Yes" at bounding box center [343, 436] width 21 height 20
click at [333, 437] on input "Yes" at bounding box center [338, 431] width 11 height 11
radio input "true"
click at [1526, 723] on button "Next" at bounding box center [1509, 723] width 55 height 30
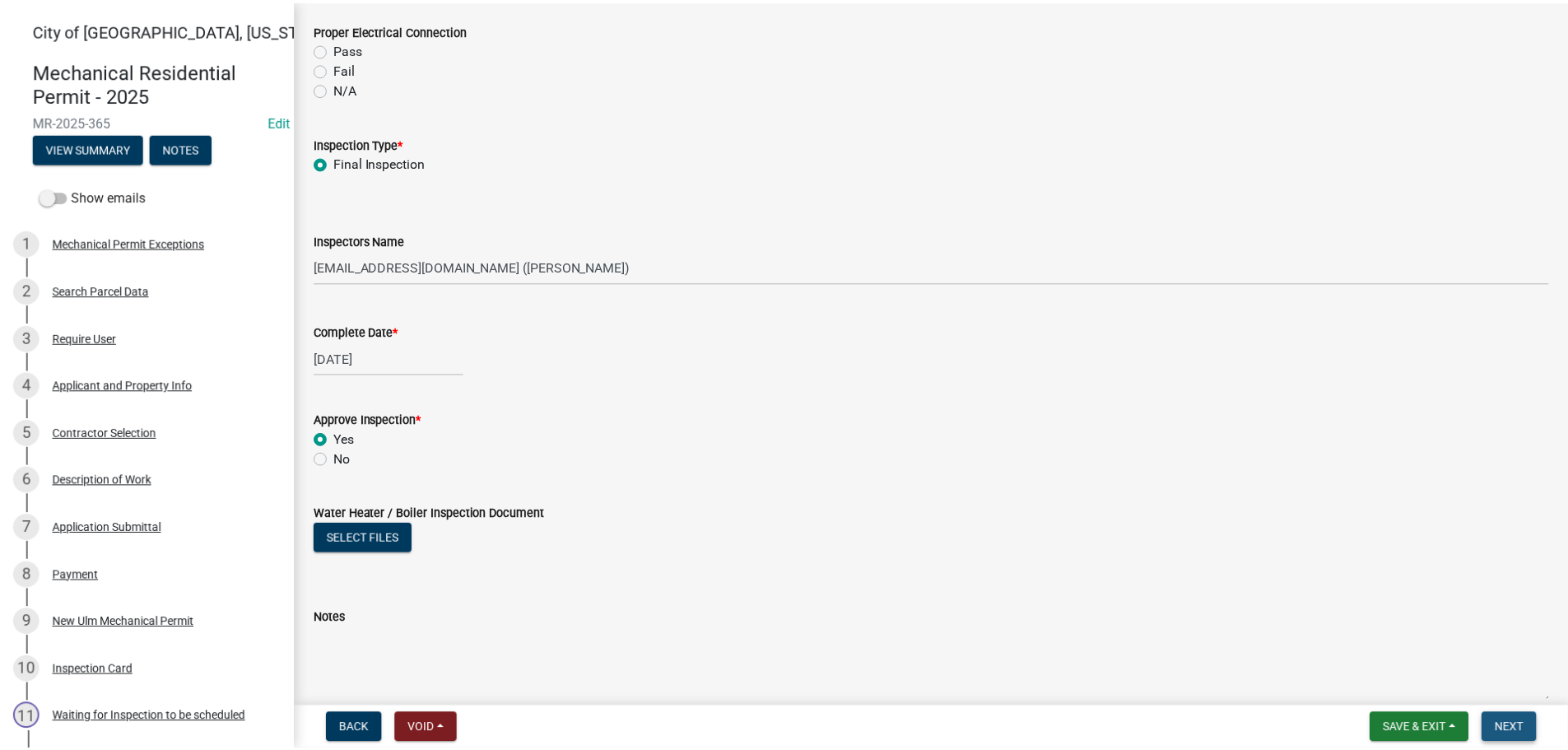
scroll to position [0, 0]
